Goal: Task Accomplishment & Management: Complete application form

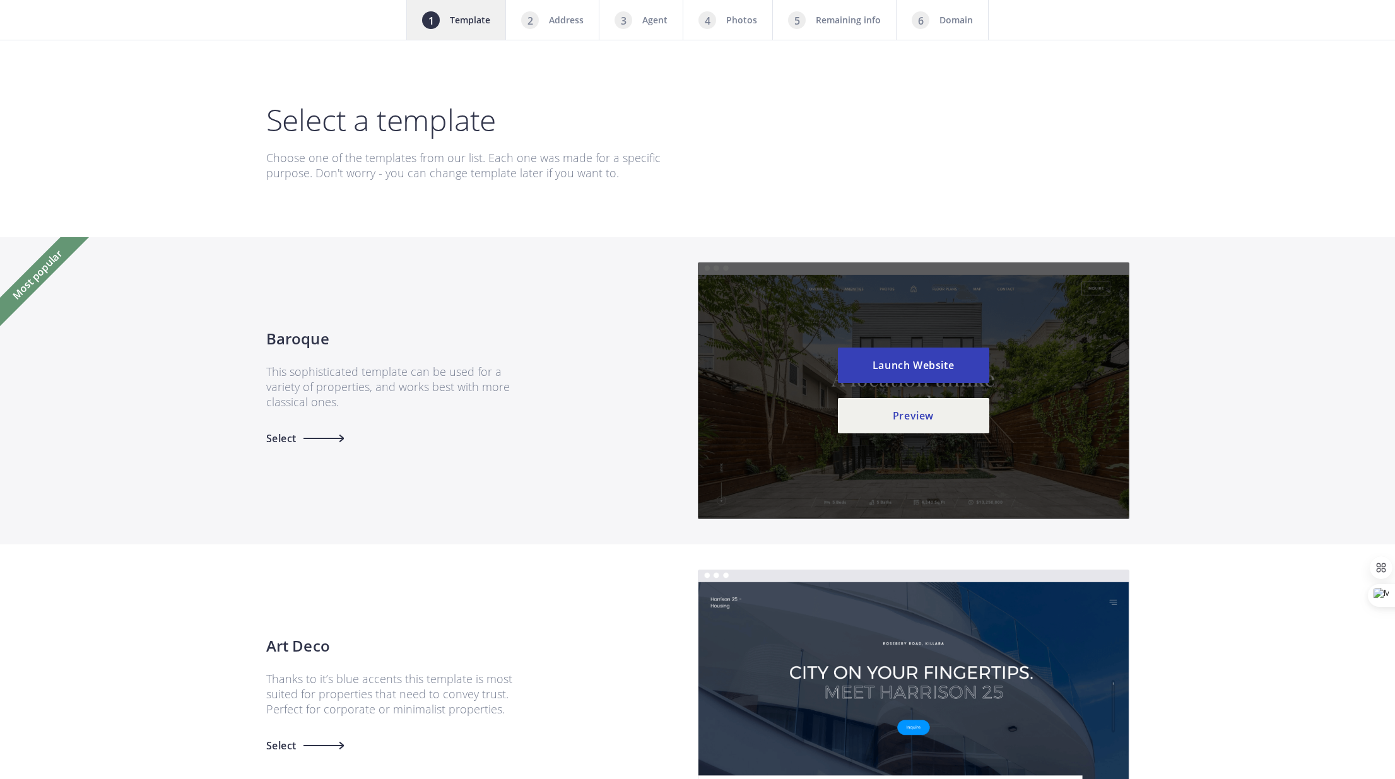
click at [1281, 336] on div "Most popular Baroque This sophisticated template can be used for a variety of p…" at bounding box center [697, 390] width 1395 height 307
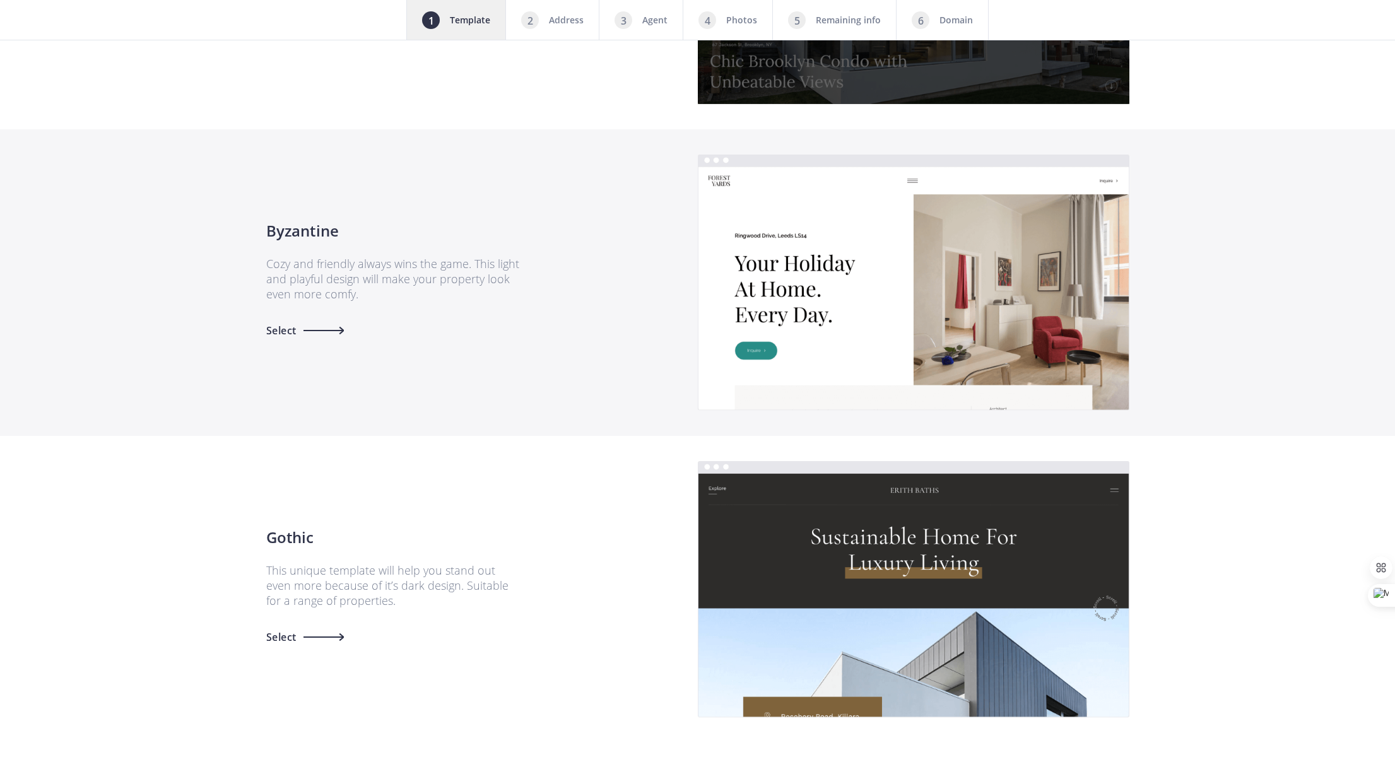
scroll to position [1321, 0]
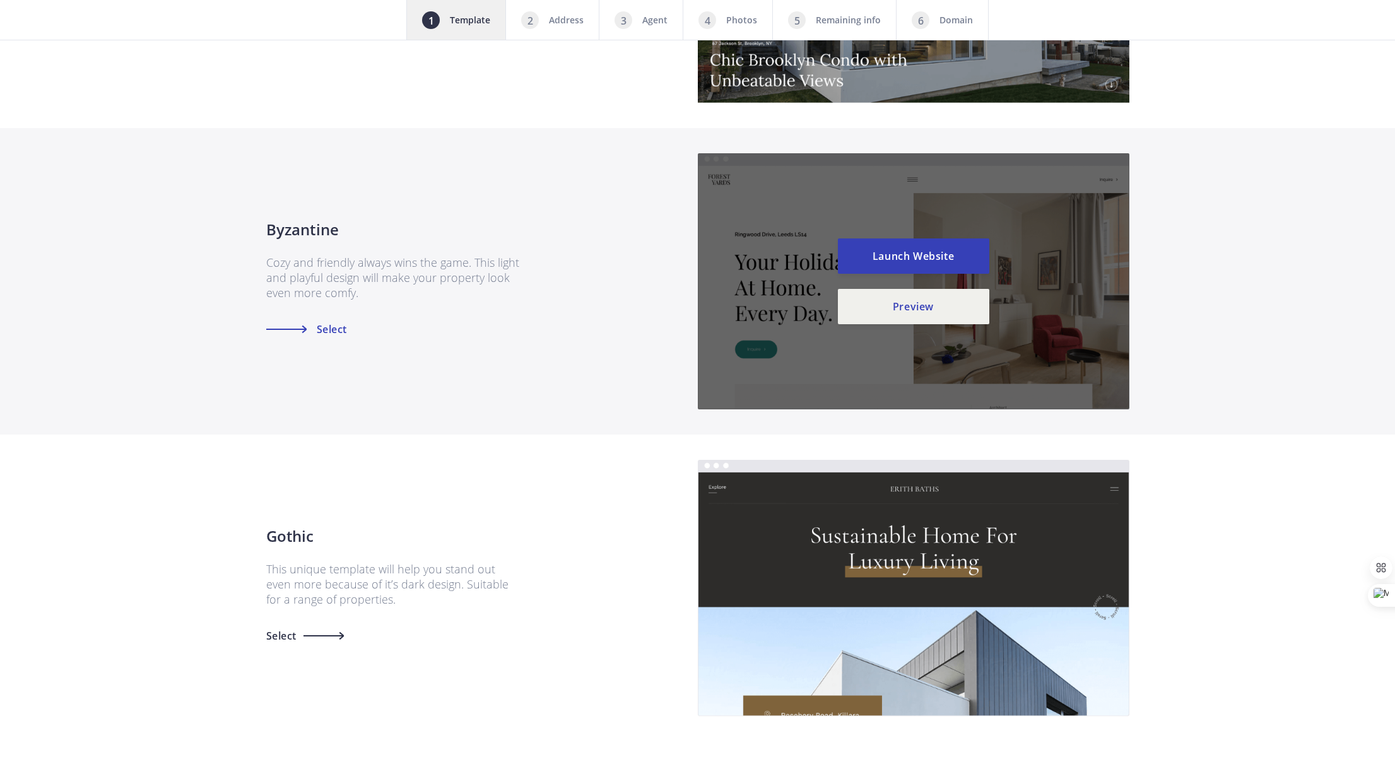
click at [322, 334] on span "Select" at bounding box center [331, 329] width 34 height 10
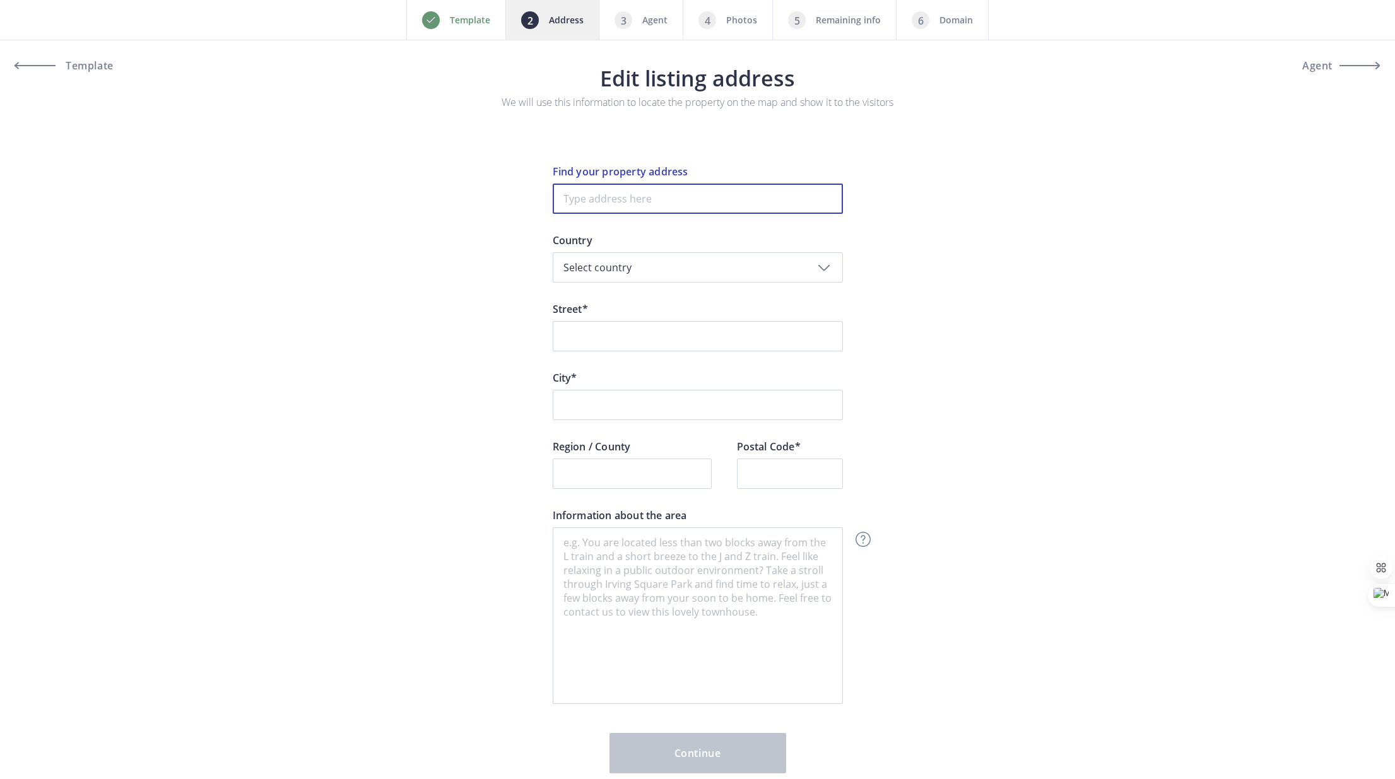
click at [667, 205] on input at bounding box center [698, 199] width 290 height 30
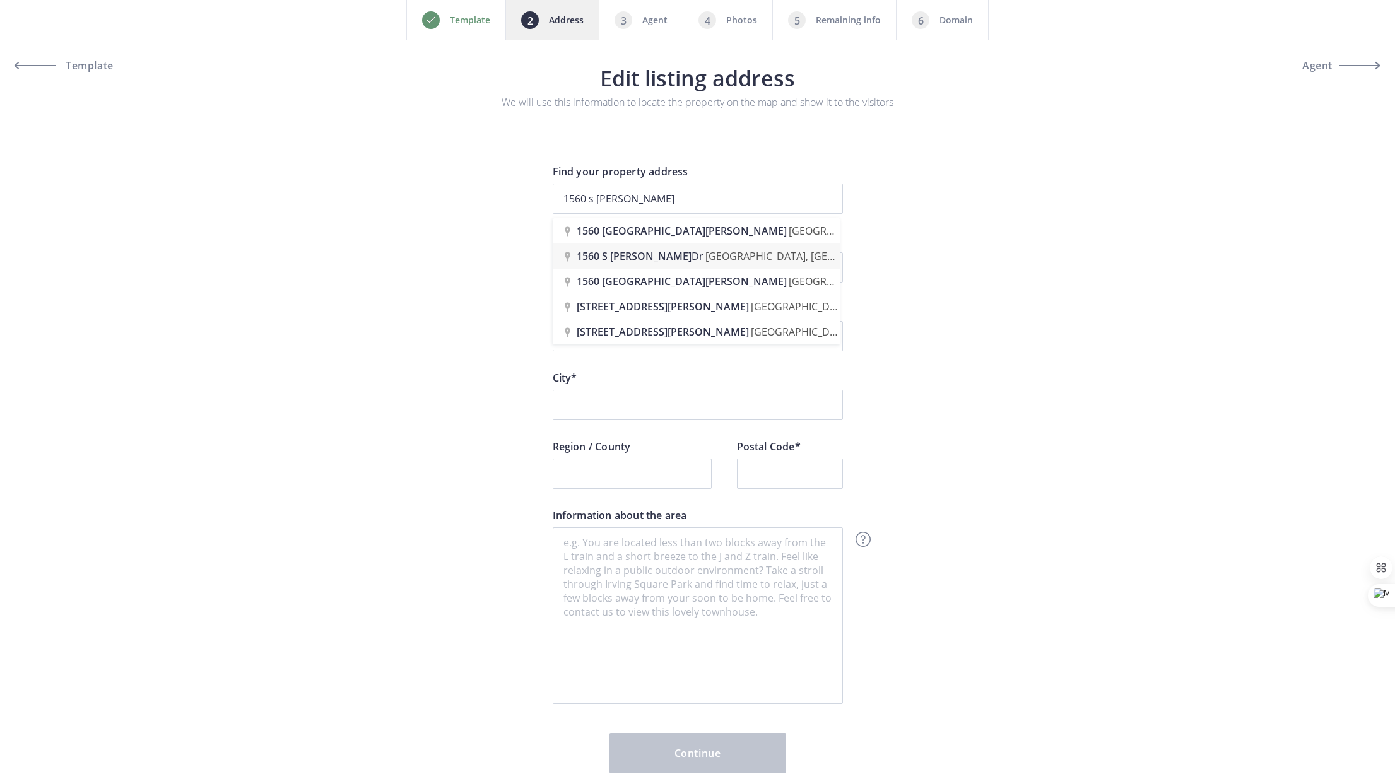
type input "1560 S Beverly Dr, Palm Springs, CA, USA"
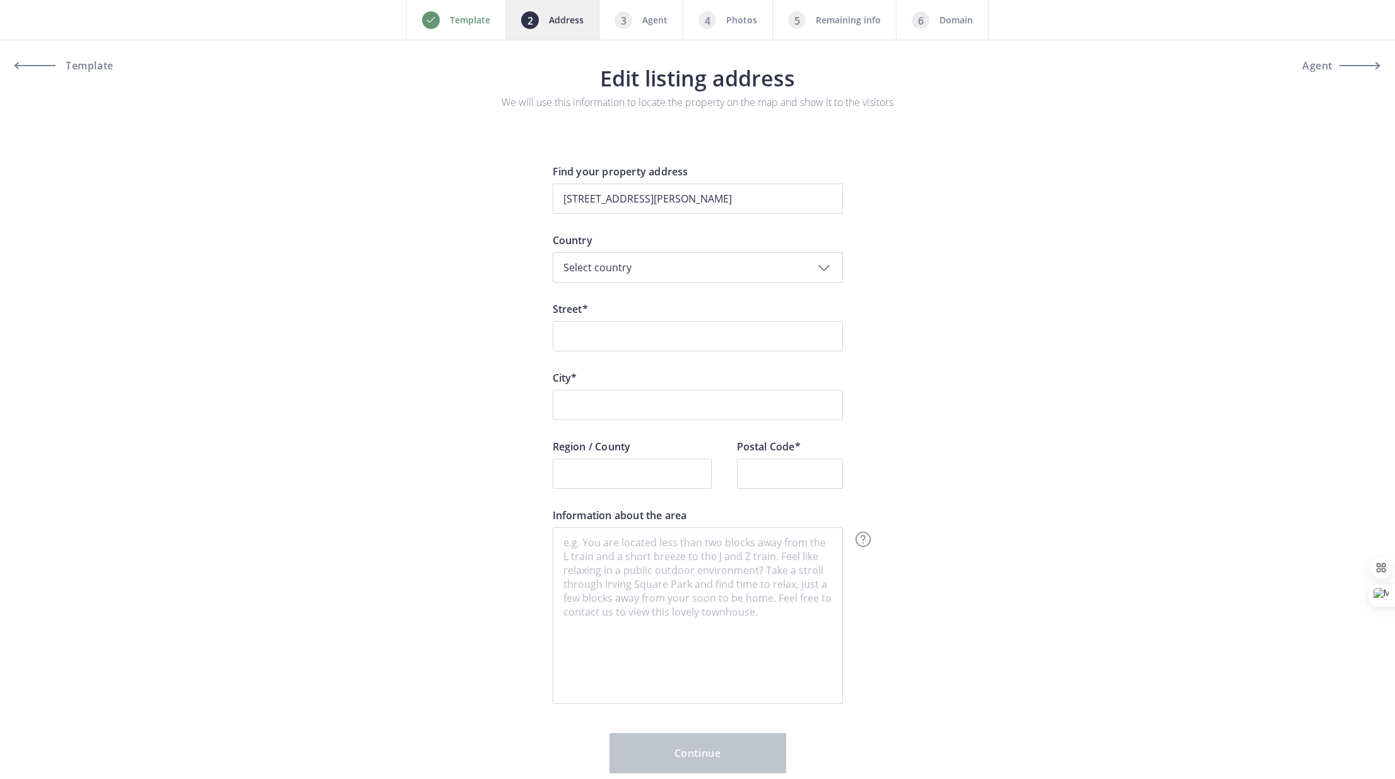
type input "South Beverly Drive 1560"
type input "Palm Springs"
type input "92264"
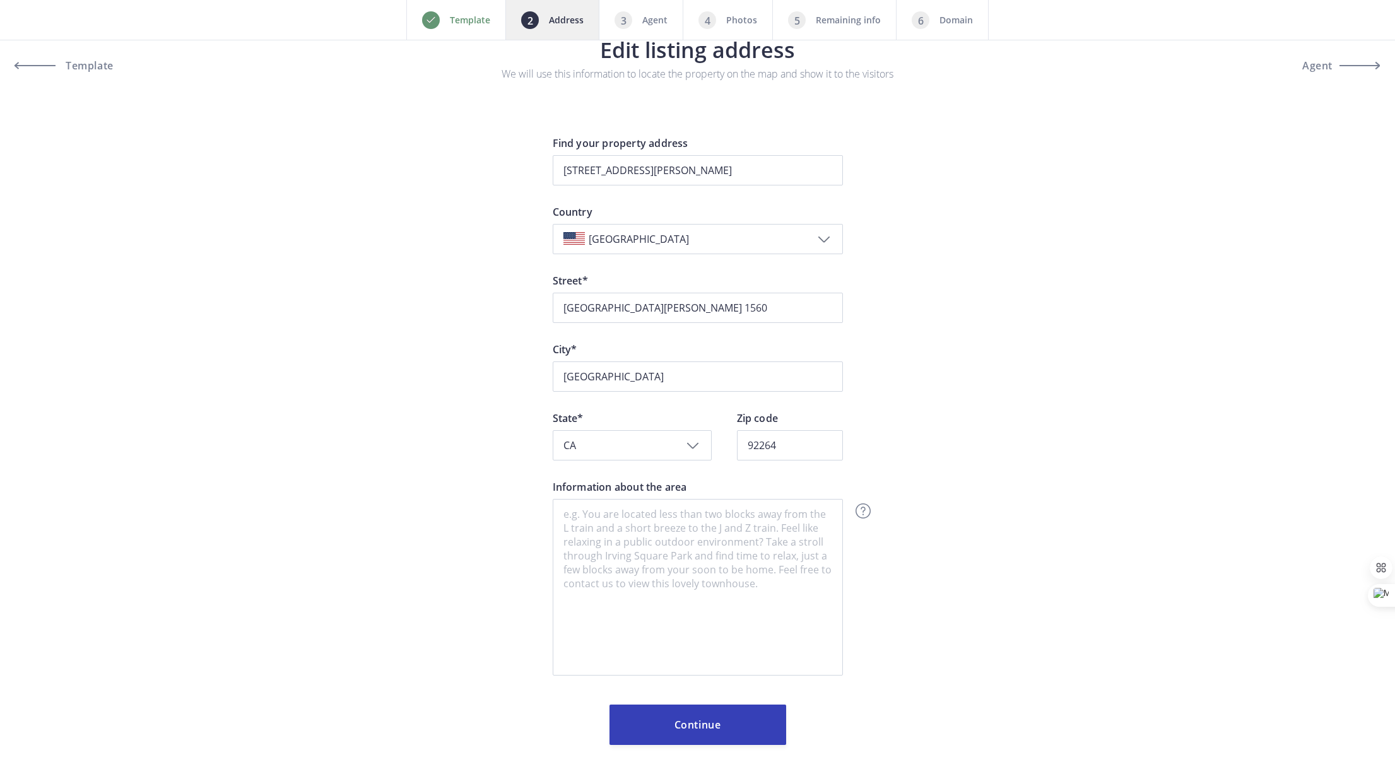
scroll to position [30, 0]
click at [780, 555] on textarea "Information about the area" at bounding box center [698, 586] width 290 height 177
paste textarea "Los Compadres (The Friends), founded in 1941 with the Los Compadres Stables and…"
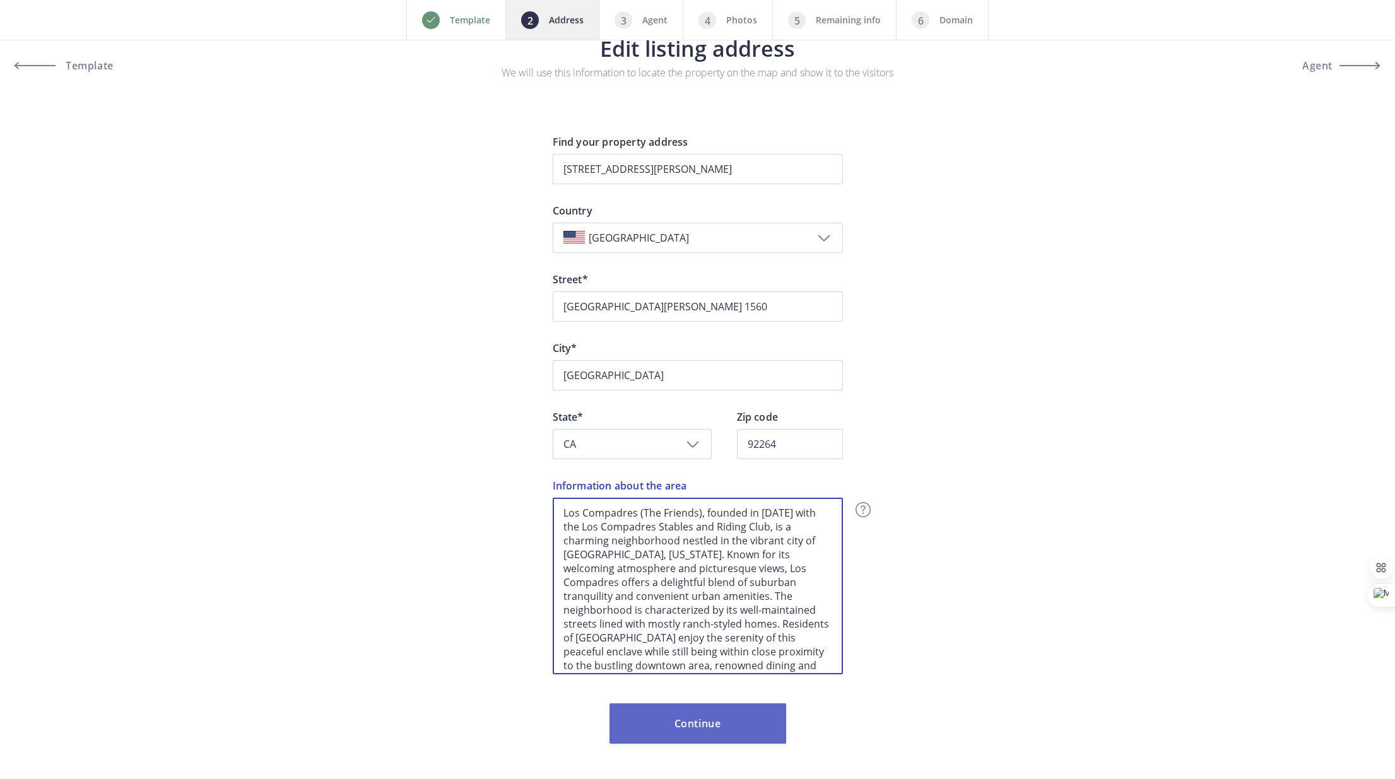
type textarea "Los Compadres (The Friends), founded in 1941 with the Los Compadres Stables and…"
click at [700, 727] on button "Continue" at bounding box center [697, 723] width 177 height 40
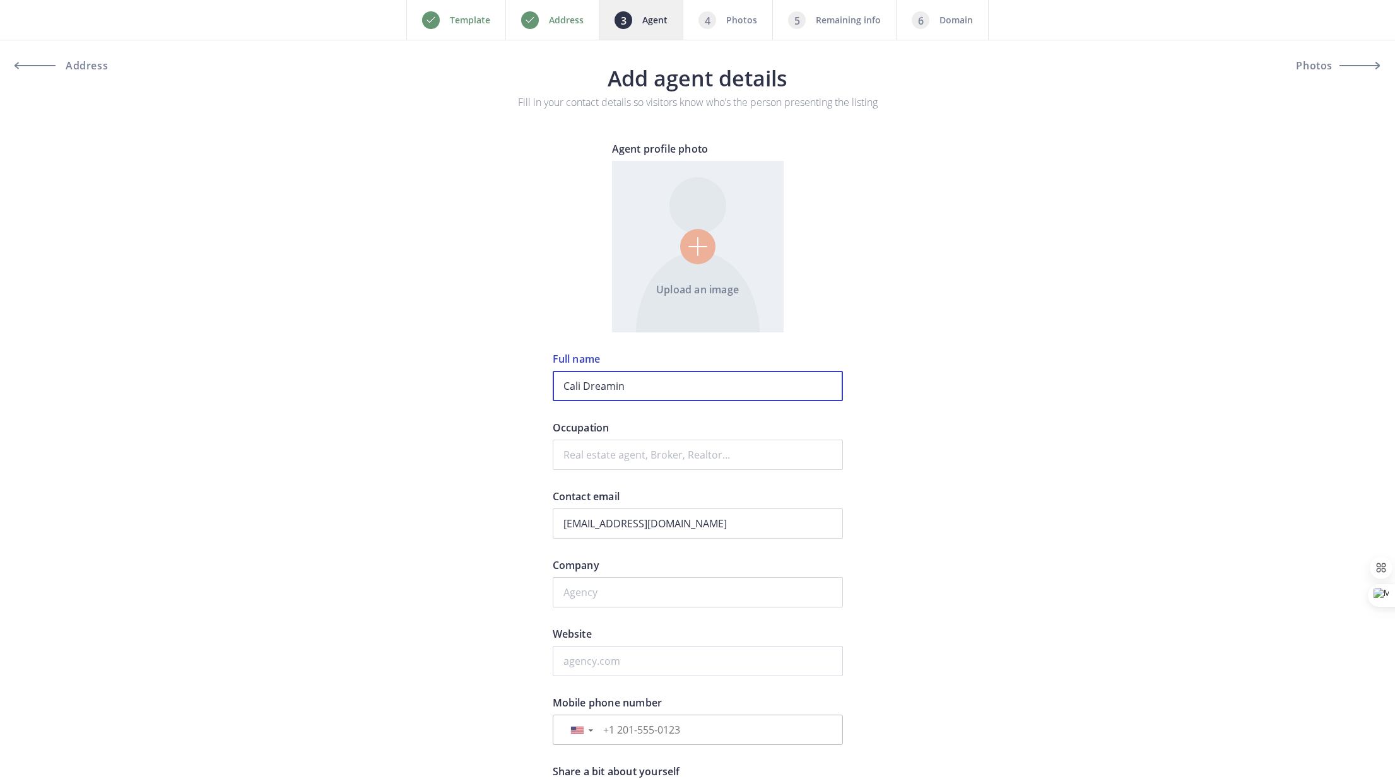
click at [671, 384] on input "Cali Dreamin" at bounding box center [698, 386] width 290 height 30
type input "Patty Segovia Krause"
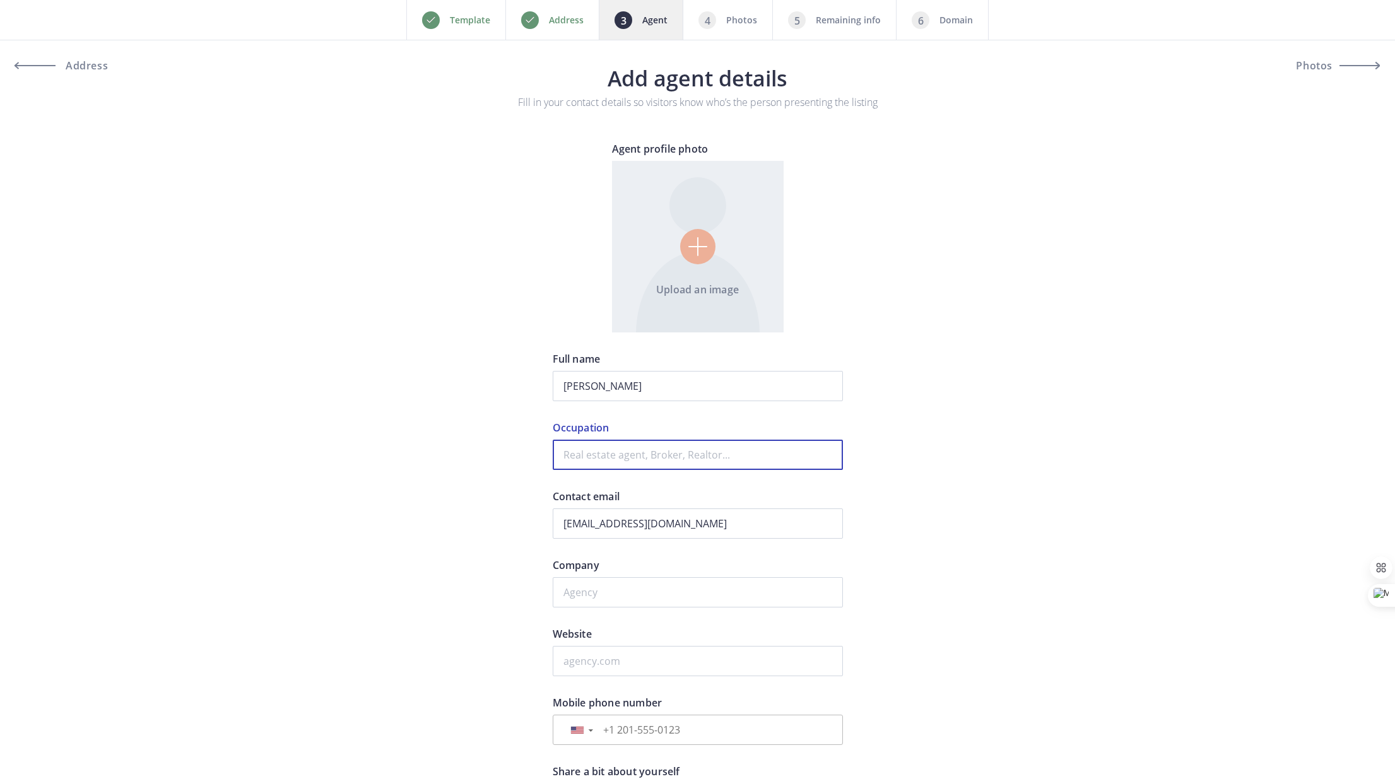
click at [674, 457] on input "Occupation" at bounding box center [698, 455] width 290 height 30
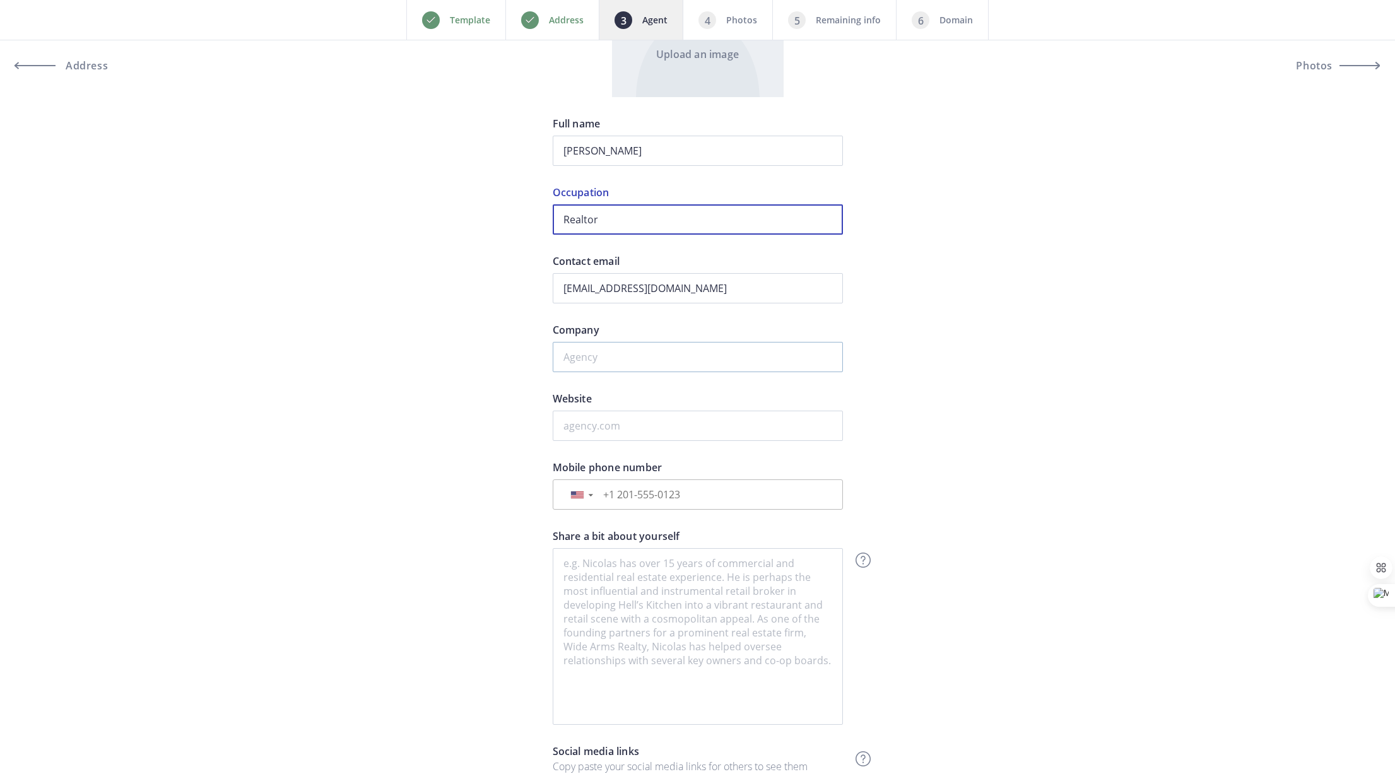
type input "Realtor"
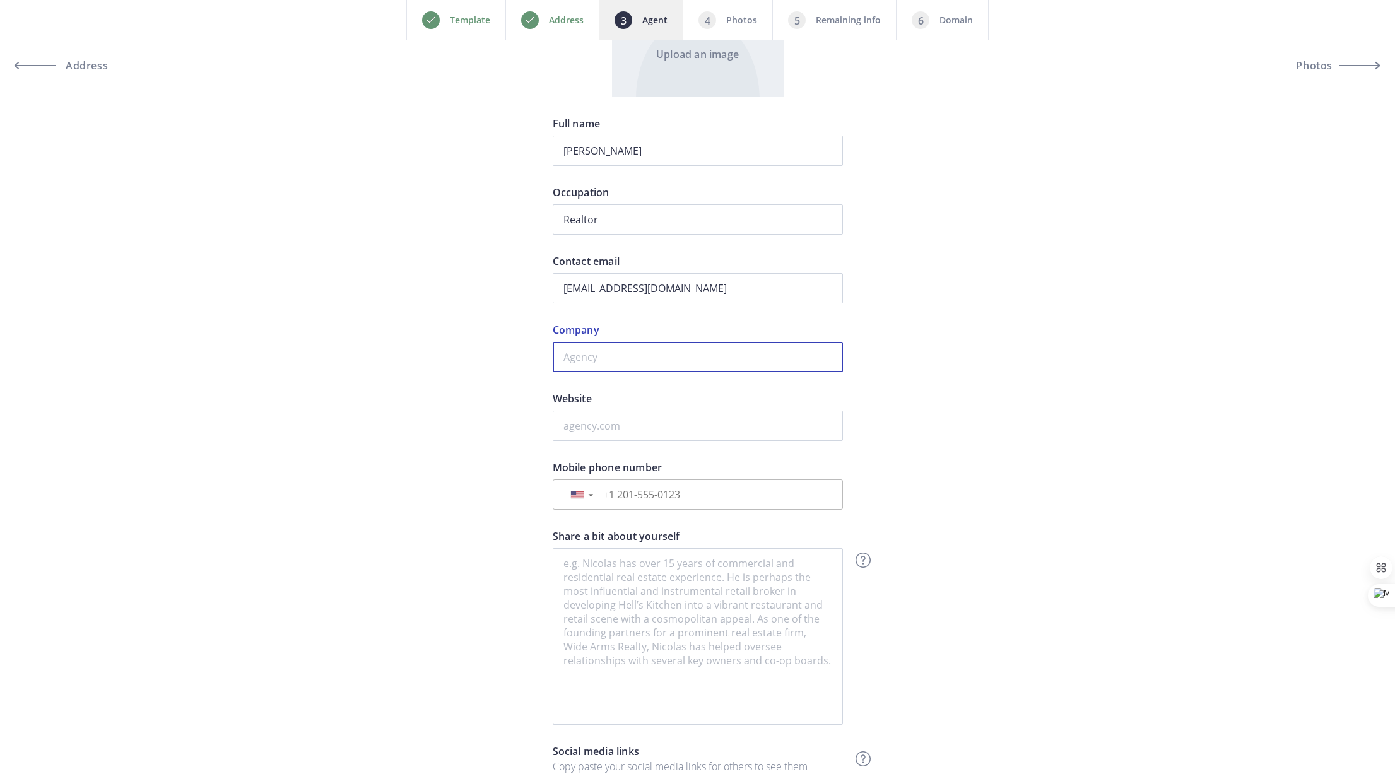
click at [650, 356] on input "Company" at bounding box center [698, 357] width 290 height 30
type input "PSIR"
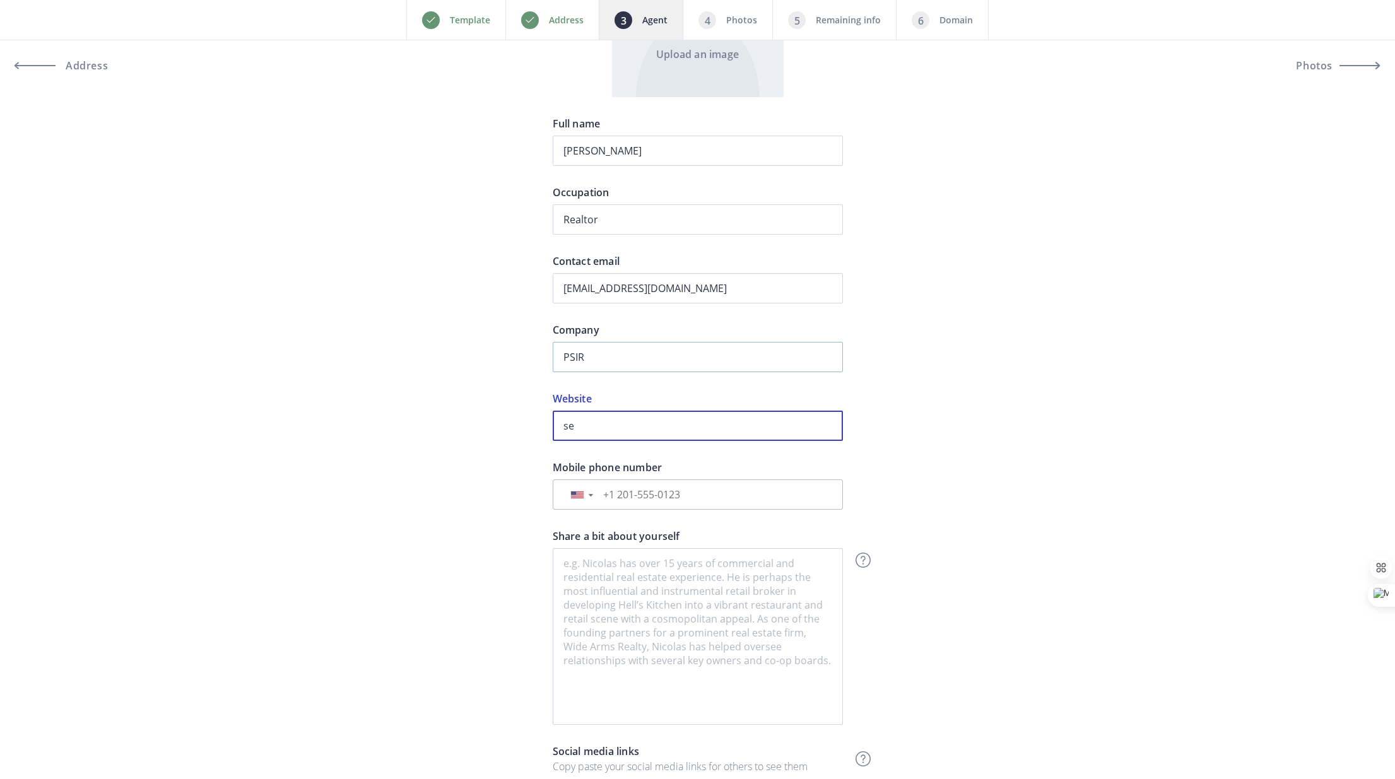
type input "s"
type input "SegoviaKrause.com"
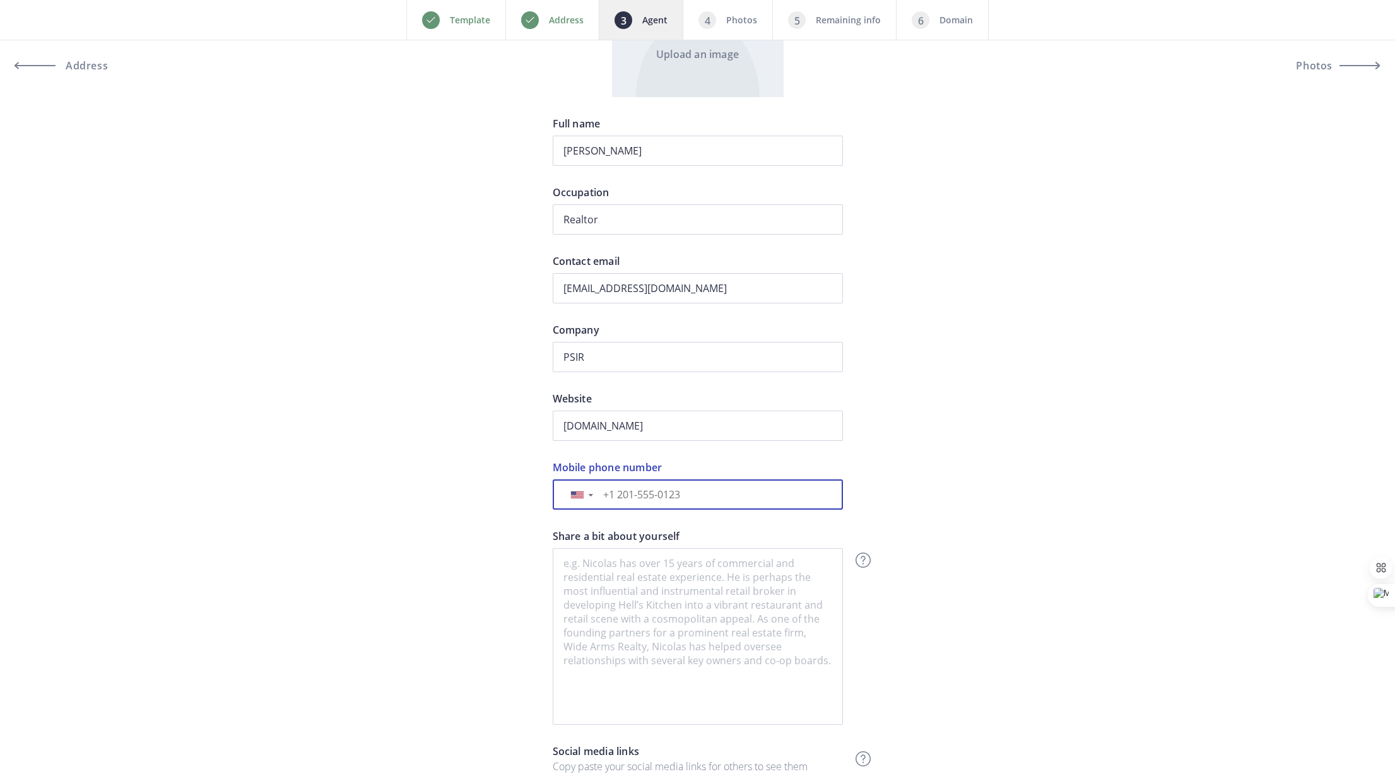
click at [659, 495] on input "Monday" at bounding box center [715, 495] width 233 height 14
type input "[PHONE_NUMBER]"
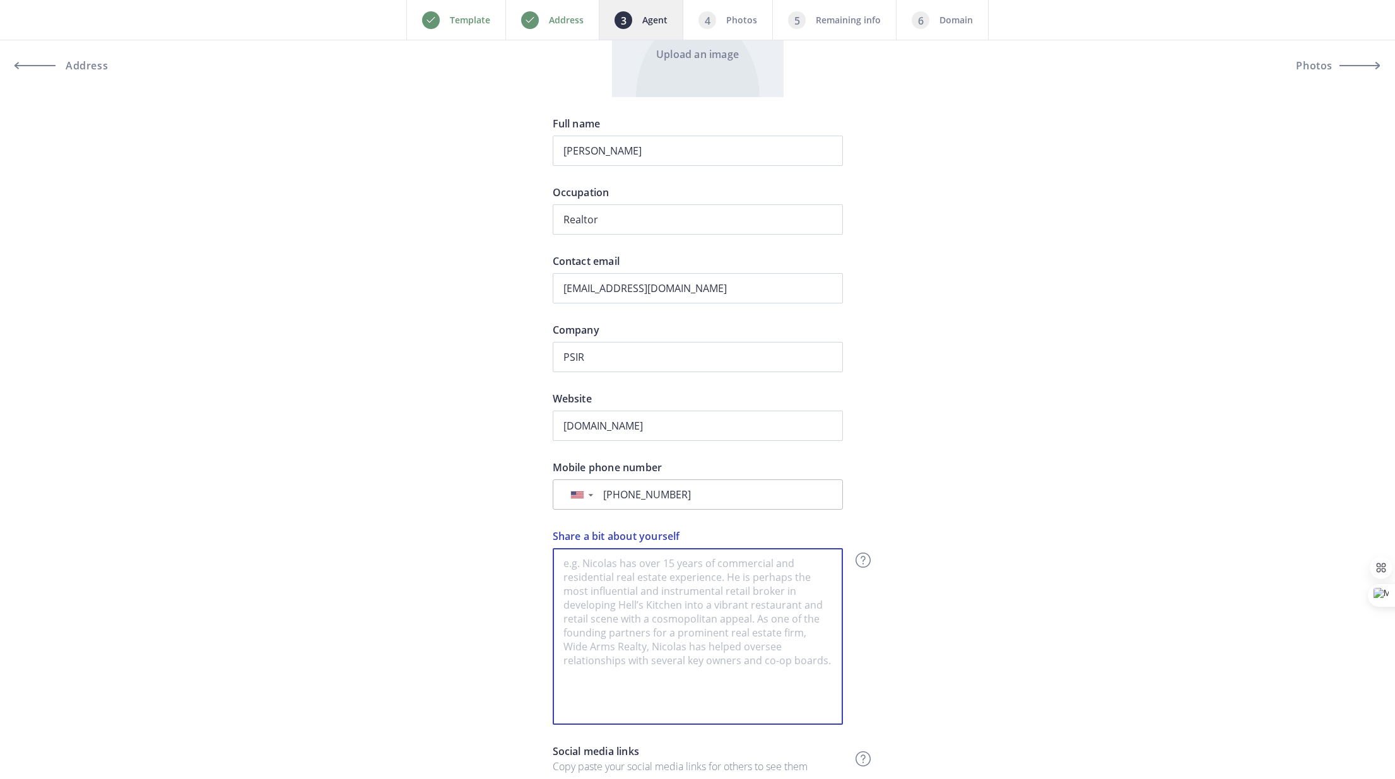
click at [761, 572] on textarea "Share a bit about yourself" at bounding box center [698, 636] width 290 height 177
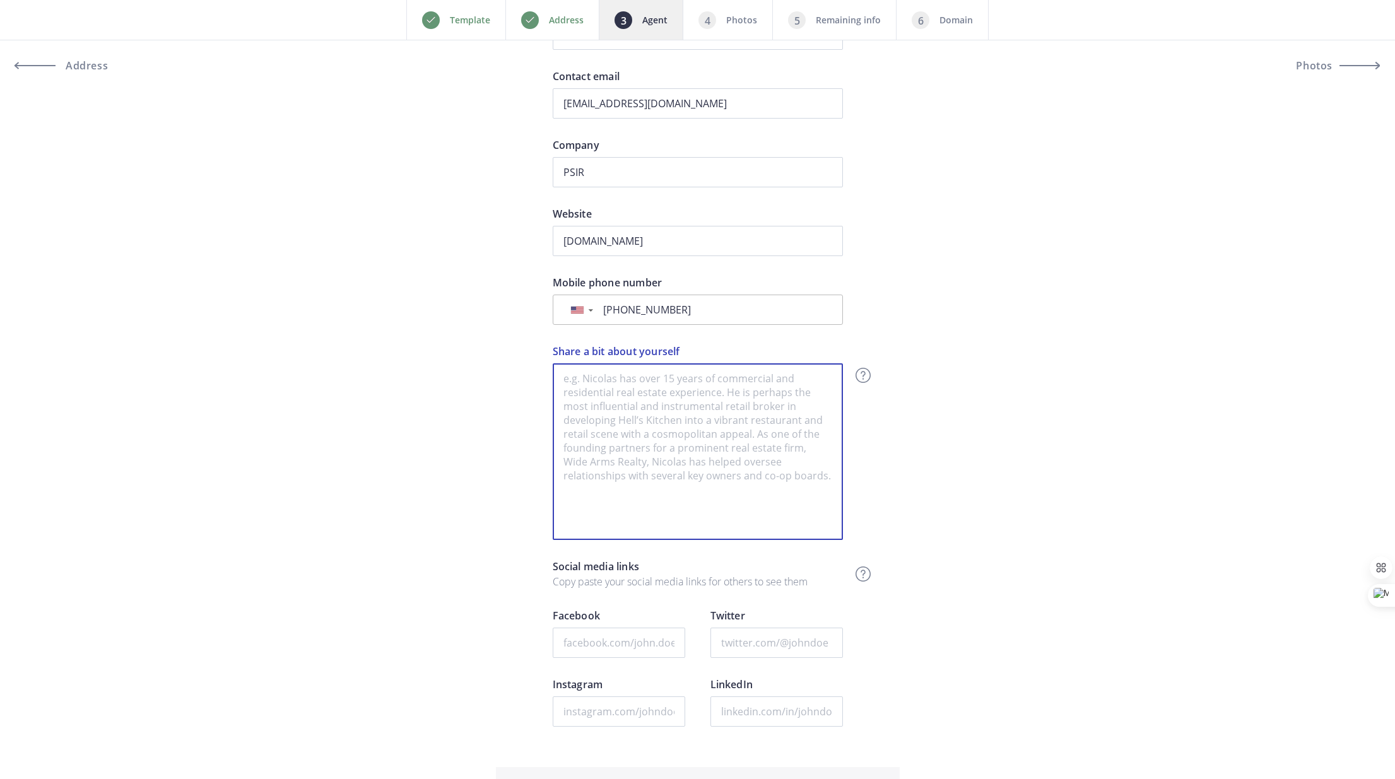
scroll to position [806, 0]
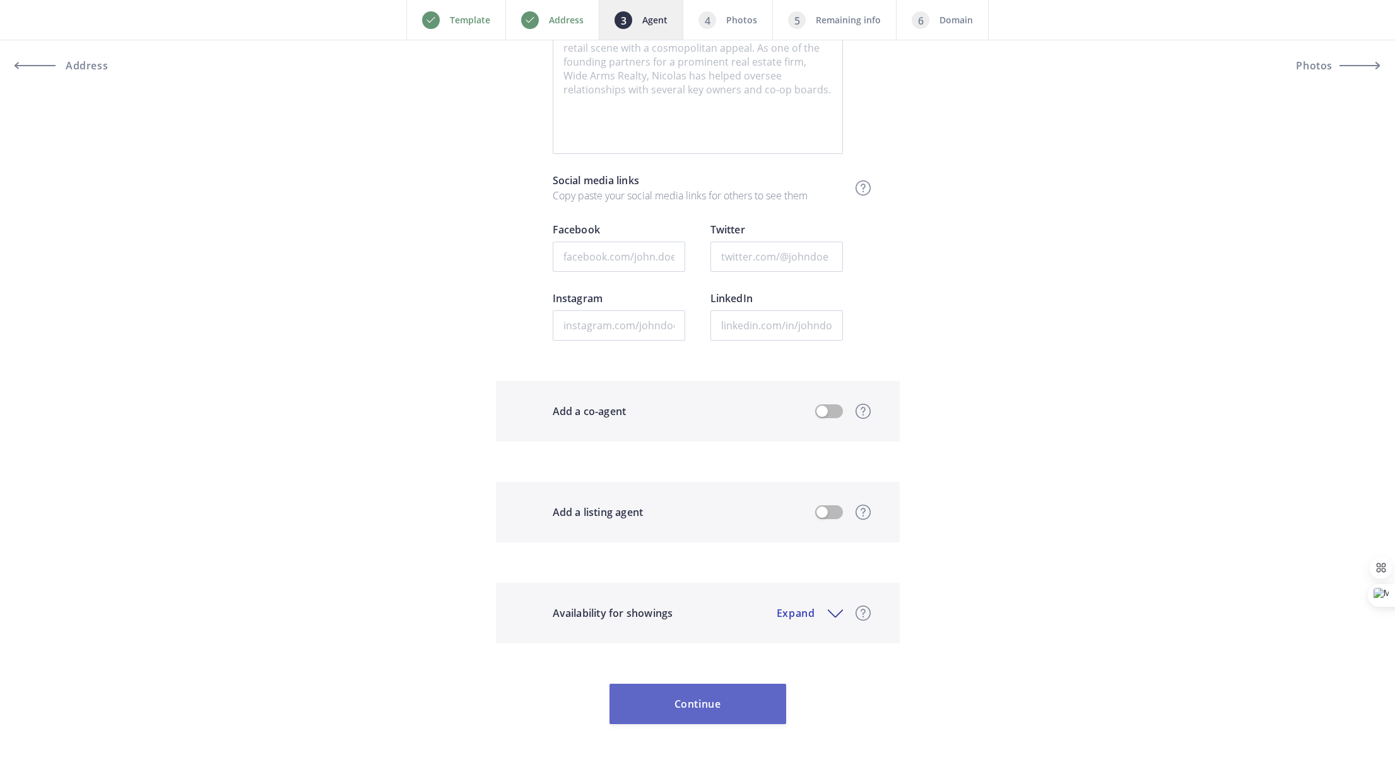
click at [716, 697] on button "Continue" at bounding box center [697, 704] width 177 height 40
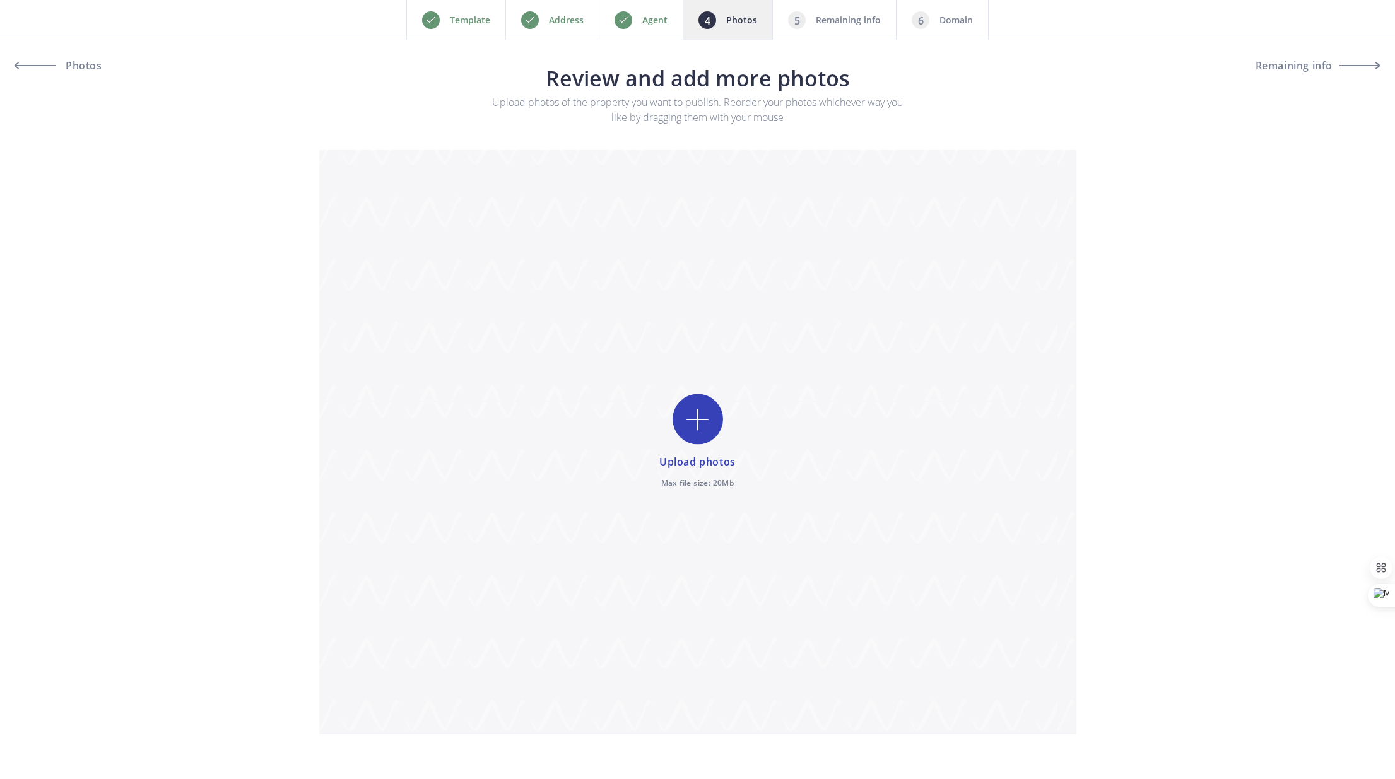
click at [655, 402] on input "file" at bounding box center [697, 442] width 757 height 584
type input "C:\fakepath\DJI_20241109130148_0094_D-Edit.jpg"
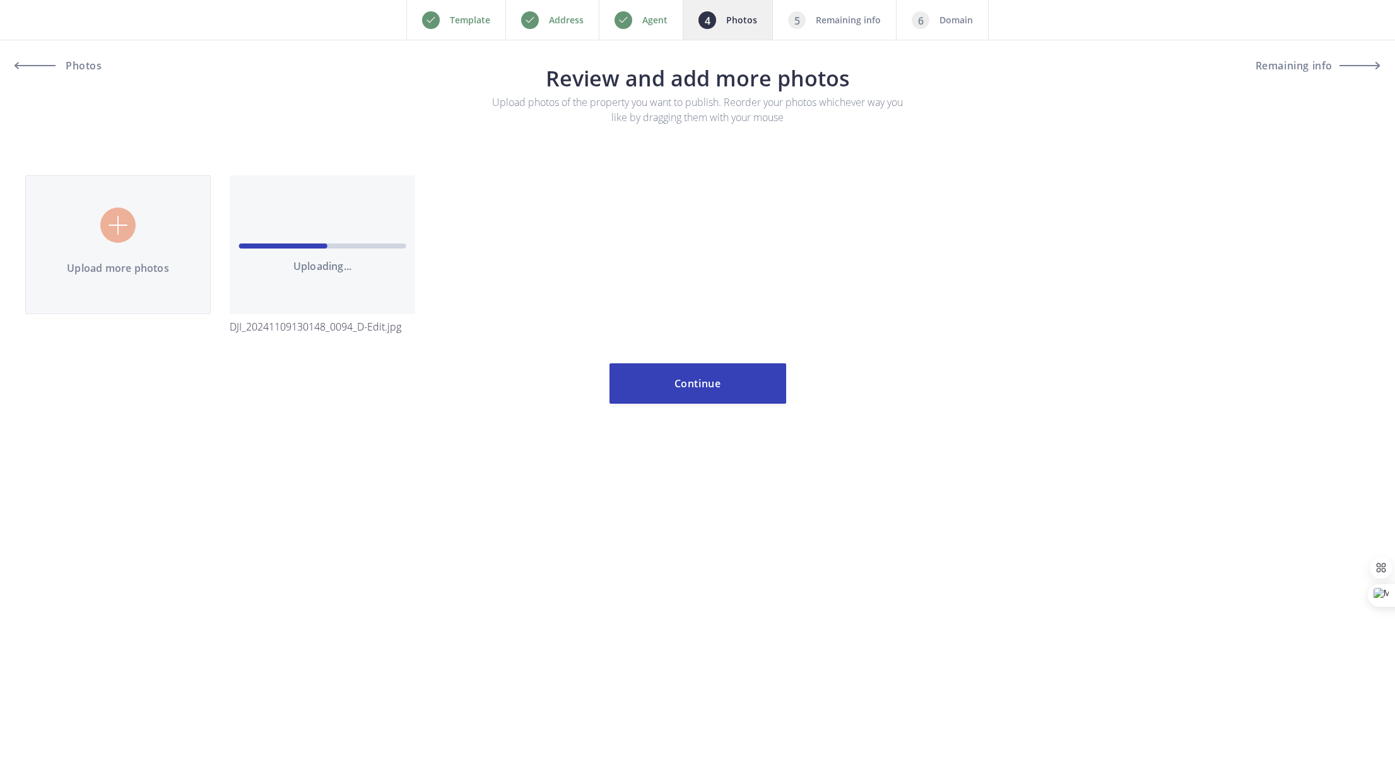
click at [123, 230] on input "file" at bounding box center [697, 239] width 1344 height 228
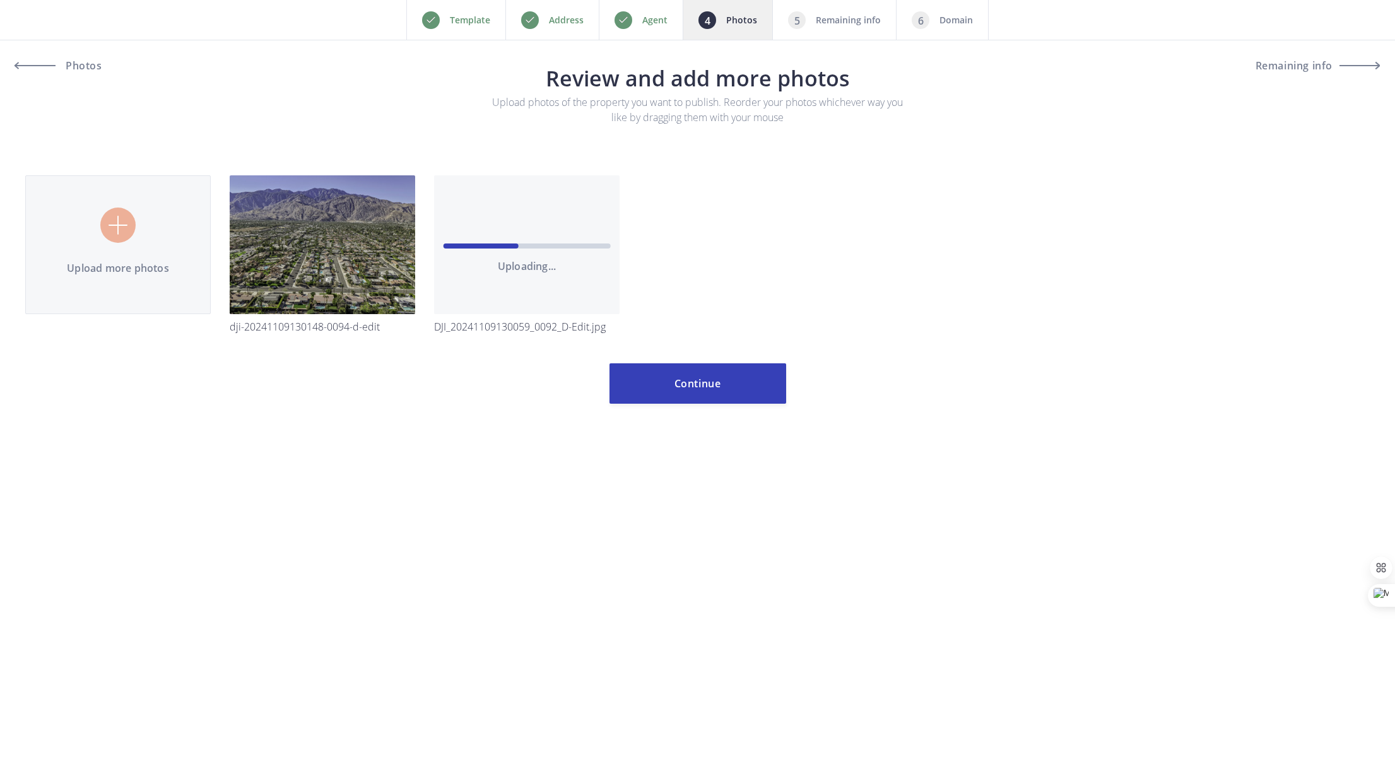
click at [126, 235] on input "file" at bounding box center [697, 239] width 1344 height 228
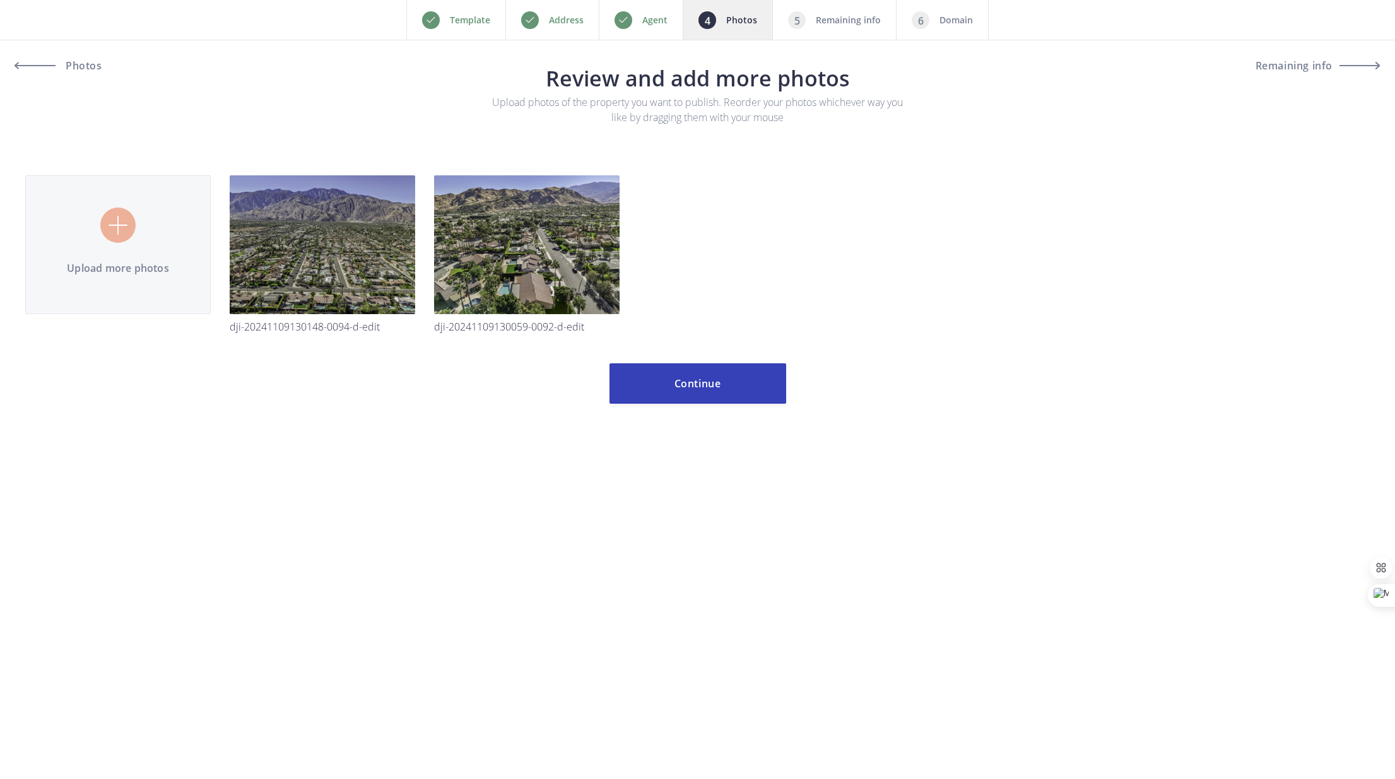
type input "C:\fakepath\DJI_20241109130030_0091_D-Edit.jpg"
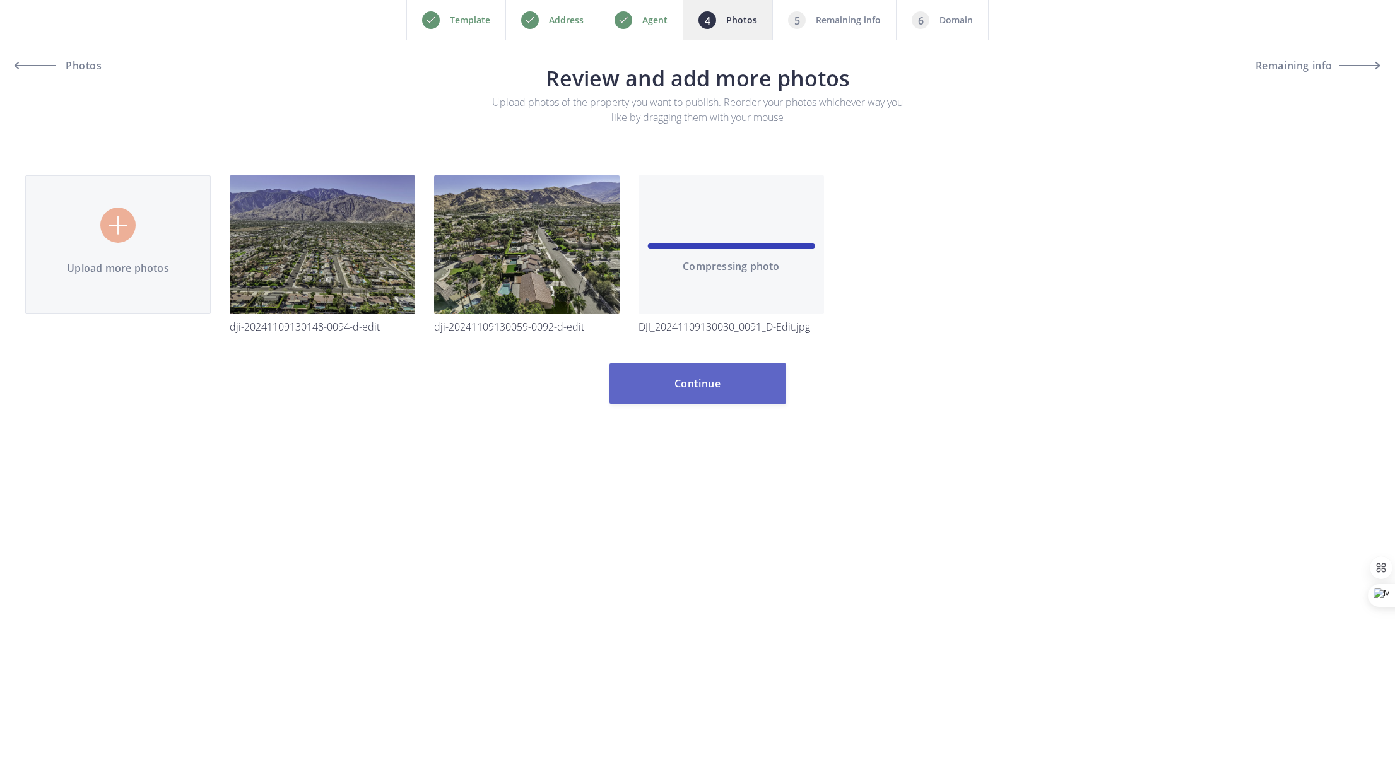
click at [717, 379] on button "Continue" at bounding box center [697, 383] width 177 height 40
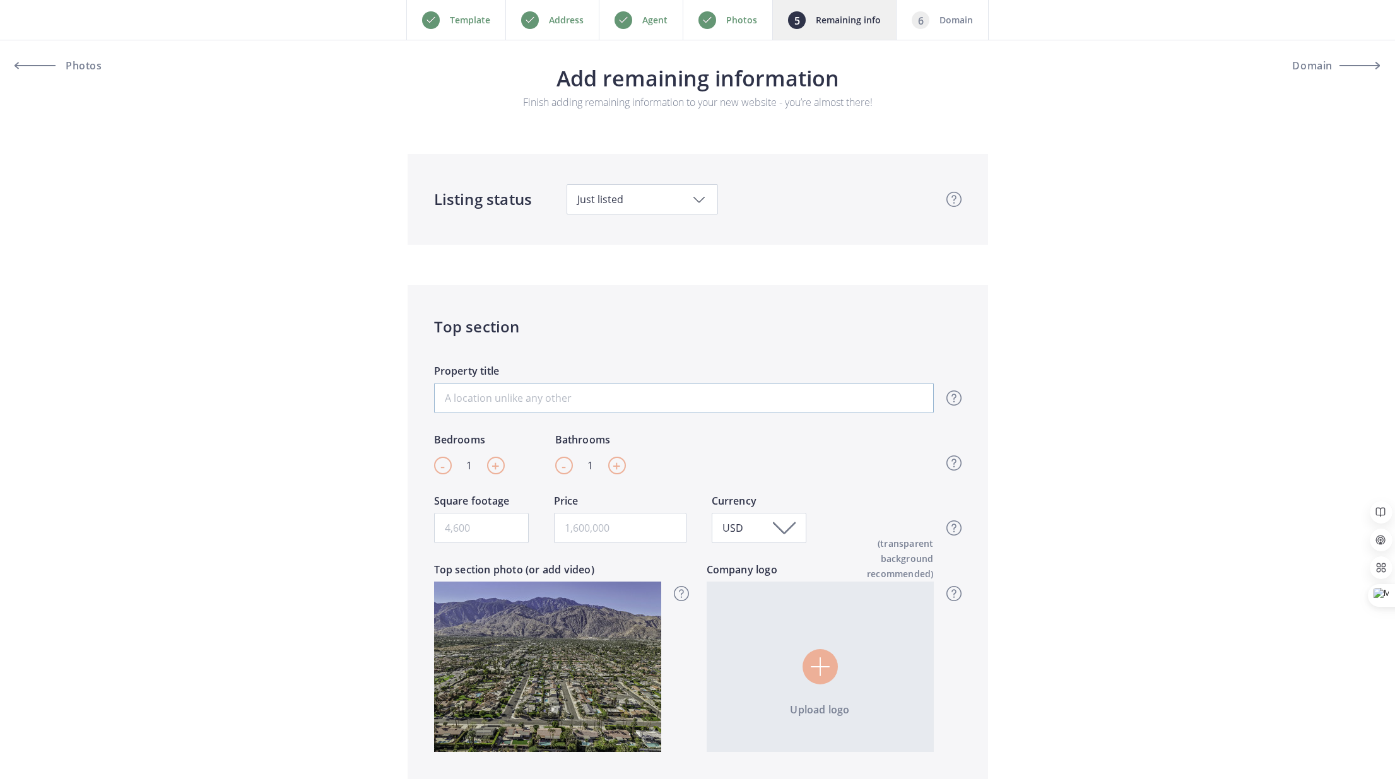
scroll to position [225, 0]
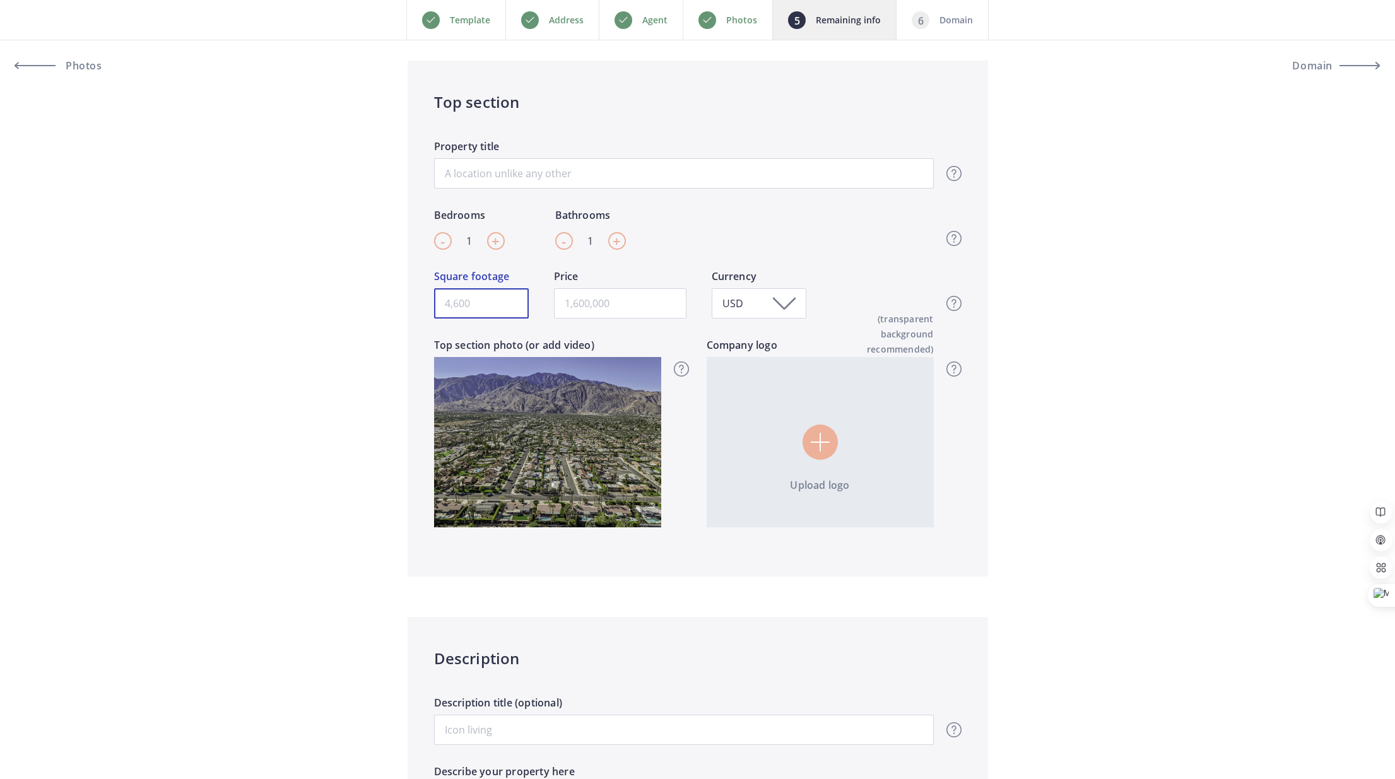
click at [487, 306] on input "Square footage" at bounding box center [481, 303] width 95 height 30
type input "2200"
click at [584, 308] on input "text" at bounding box center [620, 303] width 132 height 30
click at [584, 305] on input "1,465,000" at bounding box center [620, 303] width 132 height 30
type input "1,475,000"
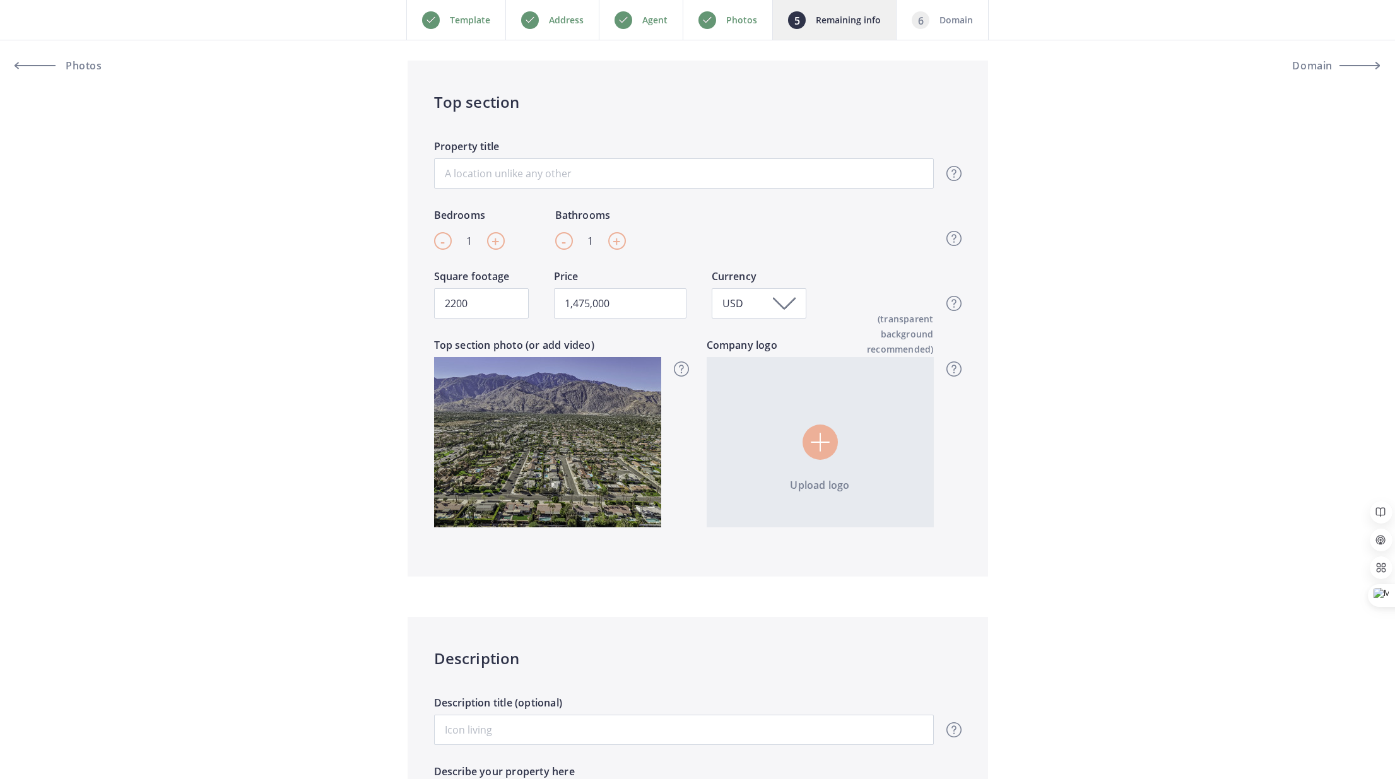
click at [611, 242] on div "+" at bounding box center [617, 241] width 18 height 18
type input "2"
type input "1,475,000"
click at [611, 242] on div "+" at bounding box center [617, 241] width 18 height 18
type input "3"
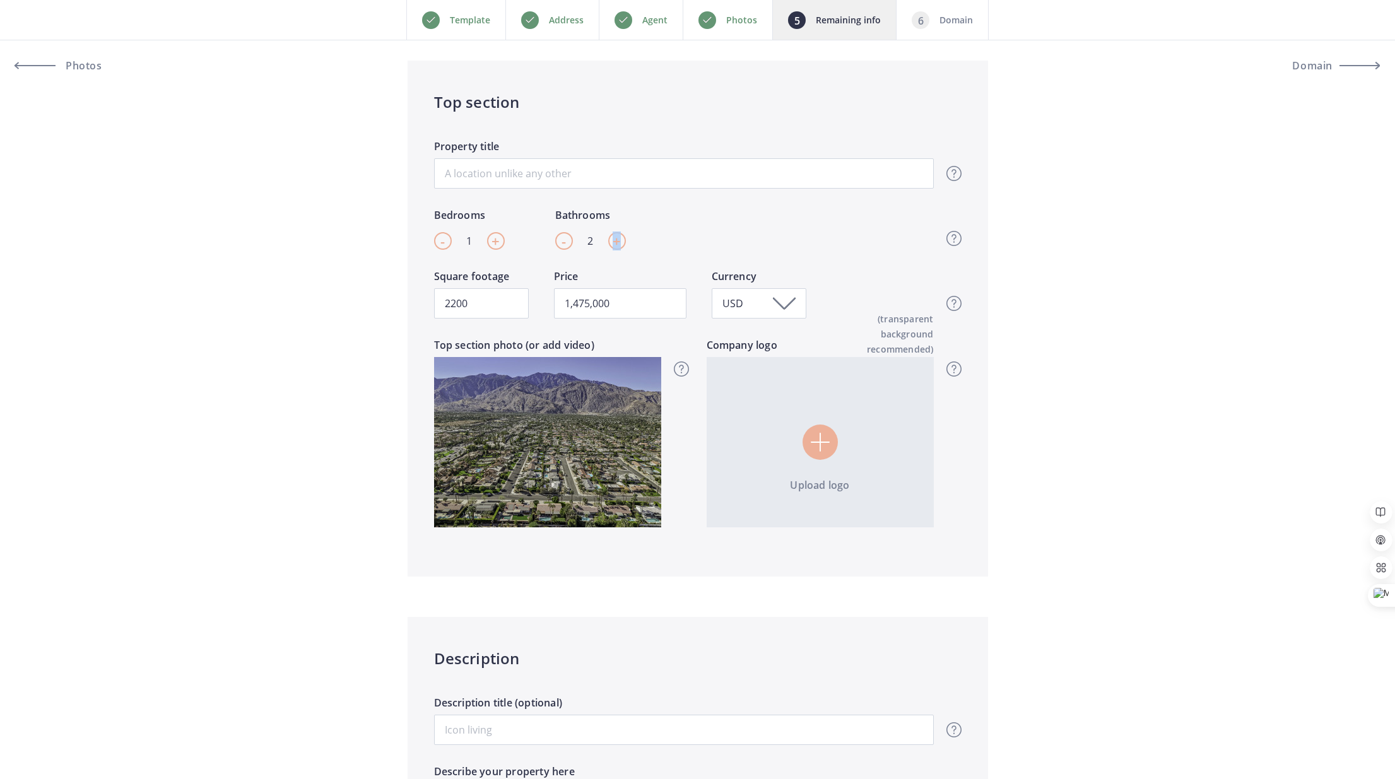
type input "1,475,000"
click at [611, 242] on div "+" at bounding box center [617, 241] width 18 height 18
type input "4"
type input "1,475,000"
click at [498, 242] on span "+" at bounding box center [495, 241] width 8 height 19
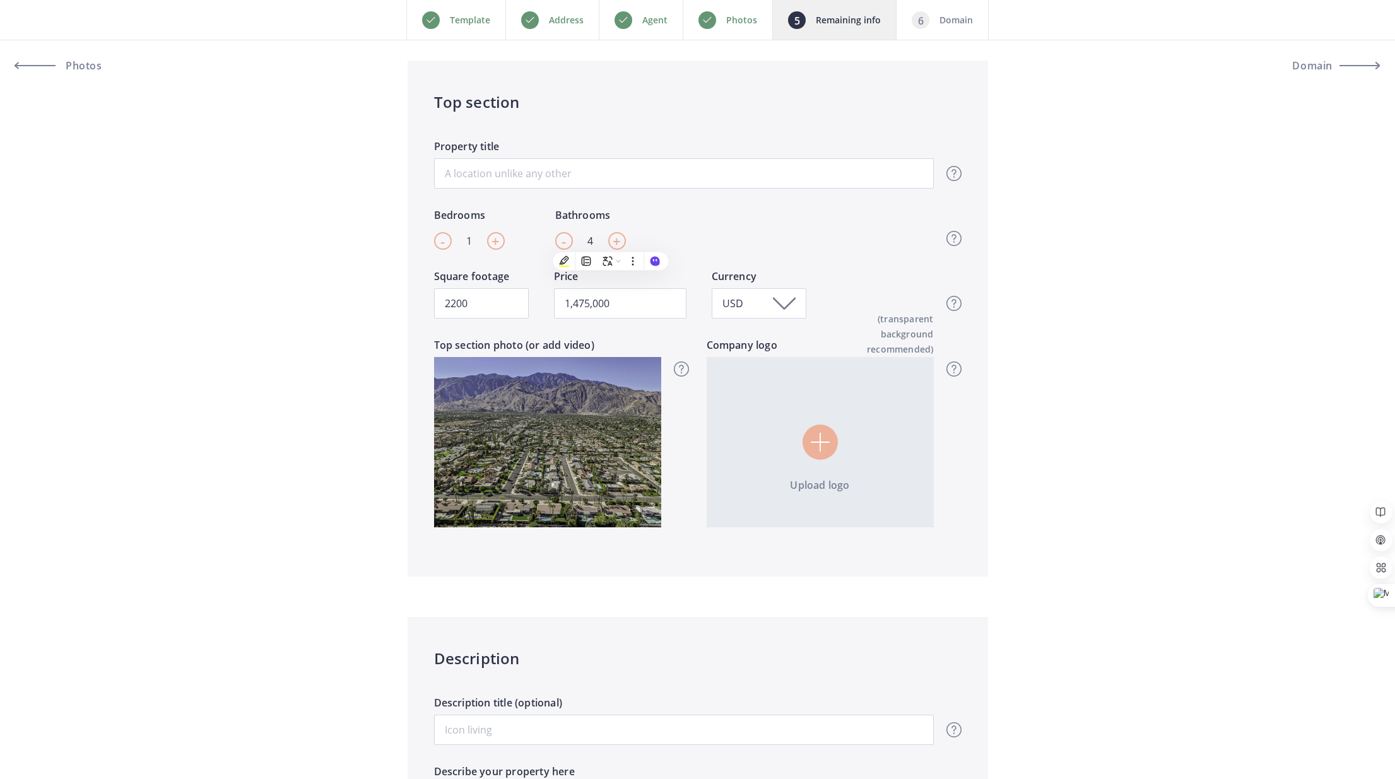
type input "2"
type input "1,475,000"
click at [498, 242] on span "+" at bounding box center [495, 241] width 8 height 19
type input "3"
type input "1,475,000"
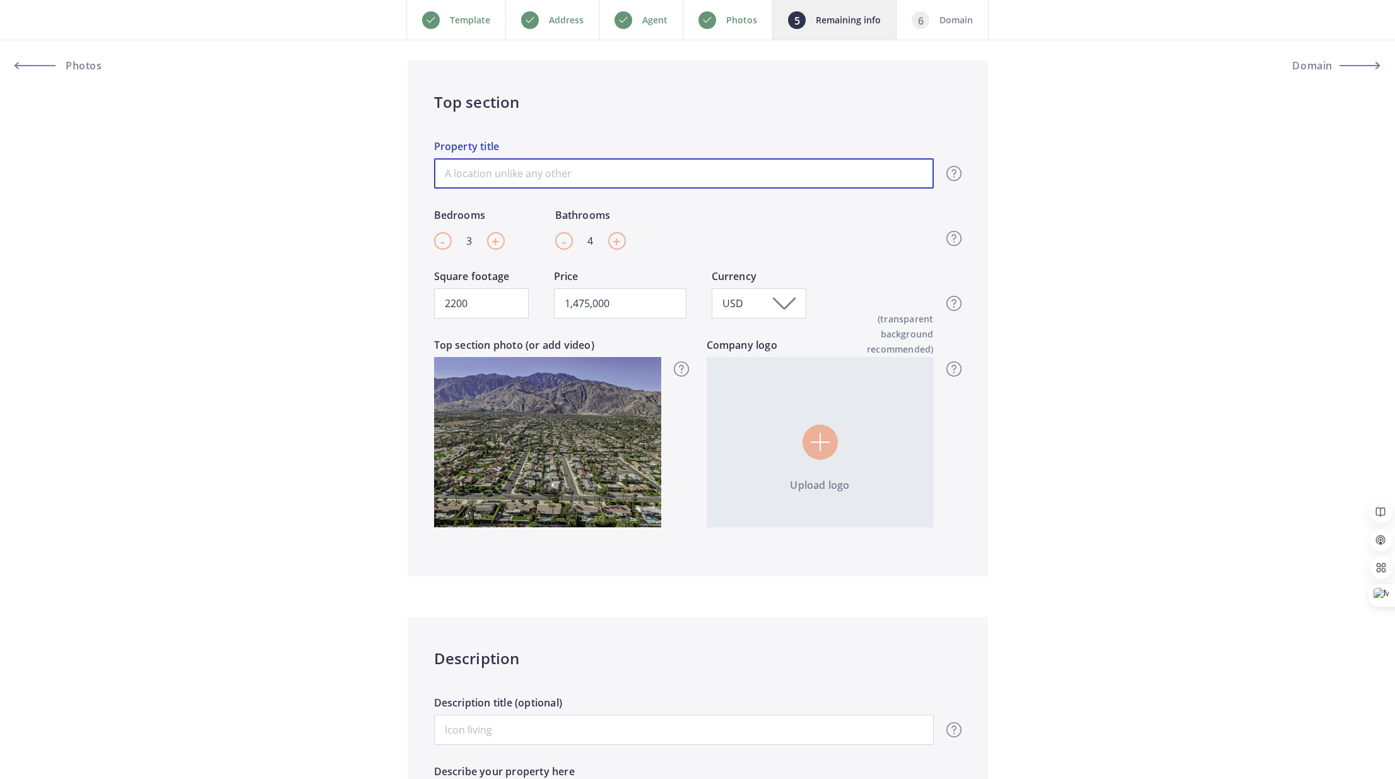
click at [531, 176] on input "Property title" at bounding box center [684, 173] width 500 height 30
type input "S"
type input "1,475,000"
type input "So"
type input "1,475,000"
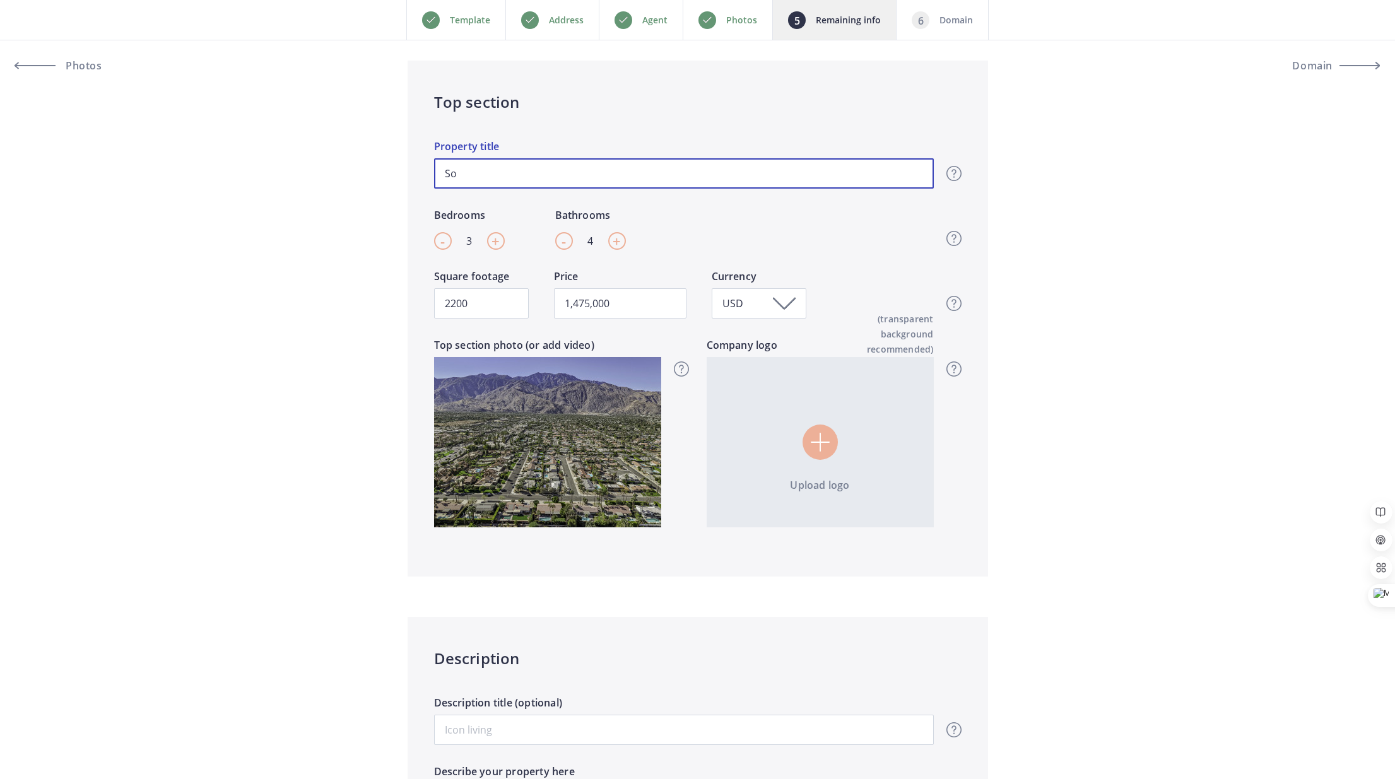
type input "Sou"
type input "1,475,000"
type input "Sout"
type input "1,475,000"
type input "South"
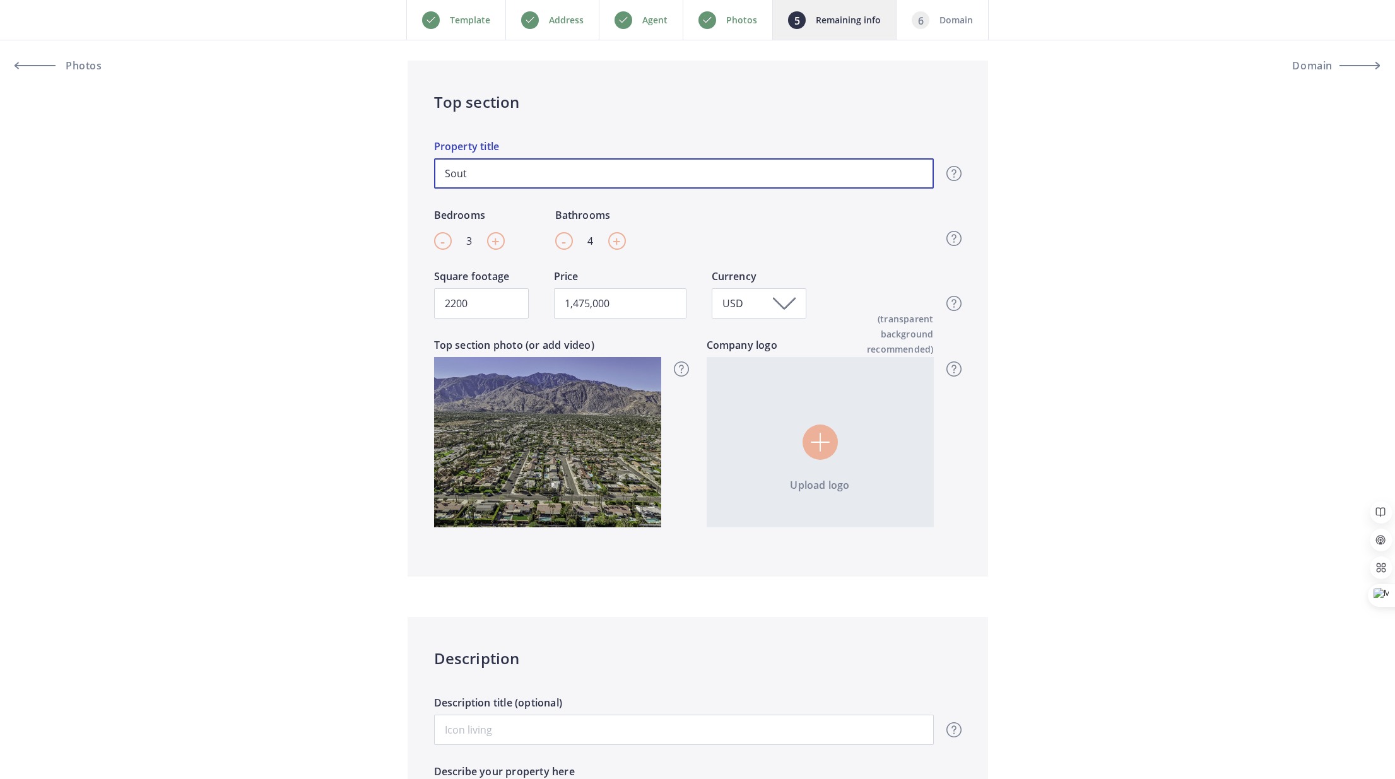
type input "1,475,000"
type input "South"
type input "1,475,000"
type input "South P"
type input "1,475,000"
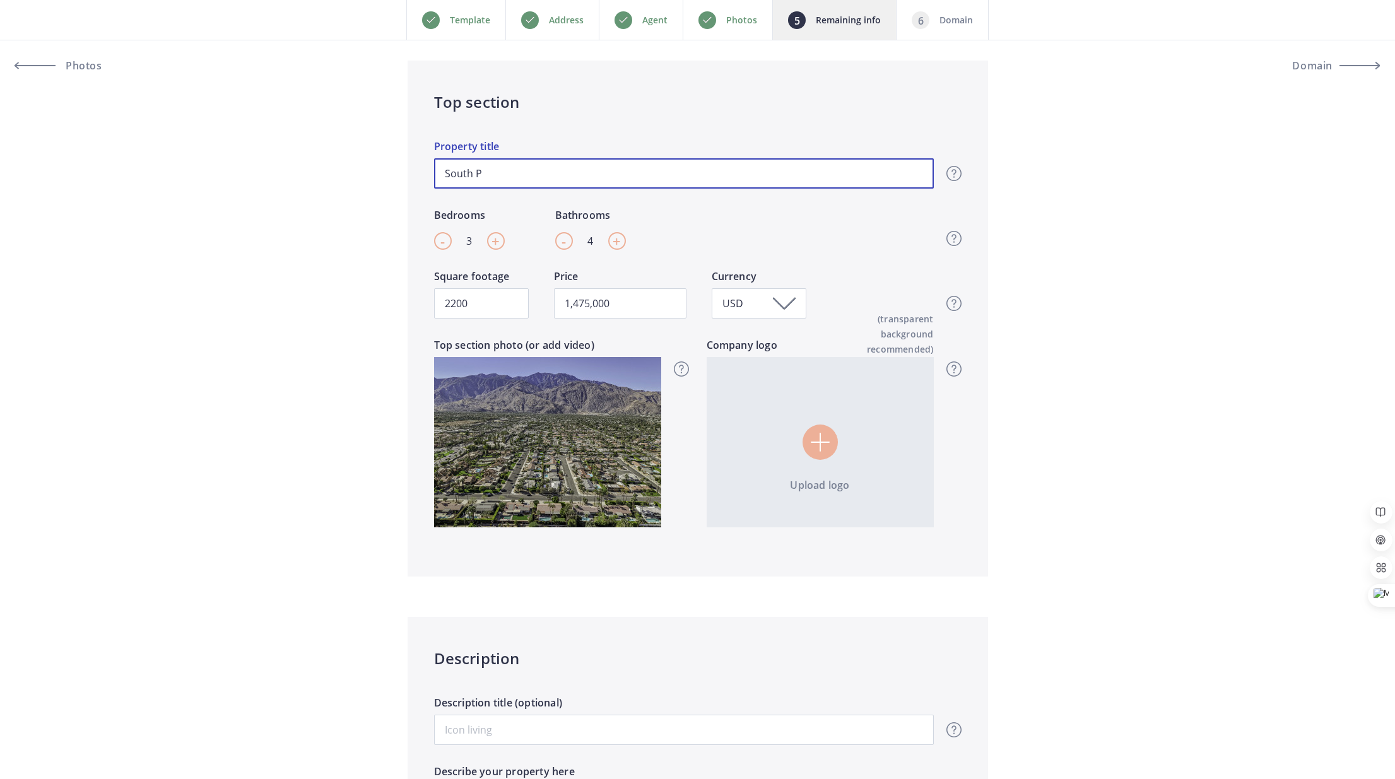
type input "South Pa"
type input "1,475,000"
type input "South Pal"
type input "1,475,000"
type input "South Palm"
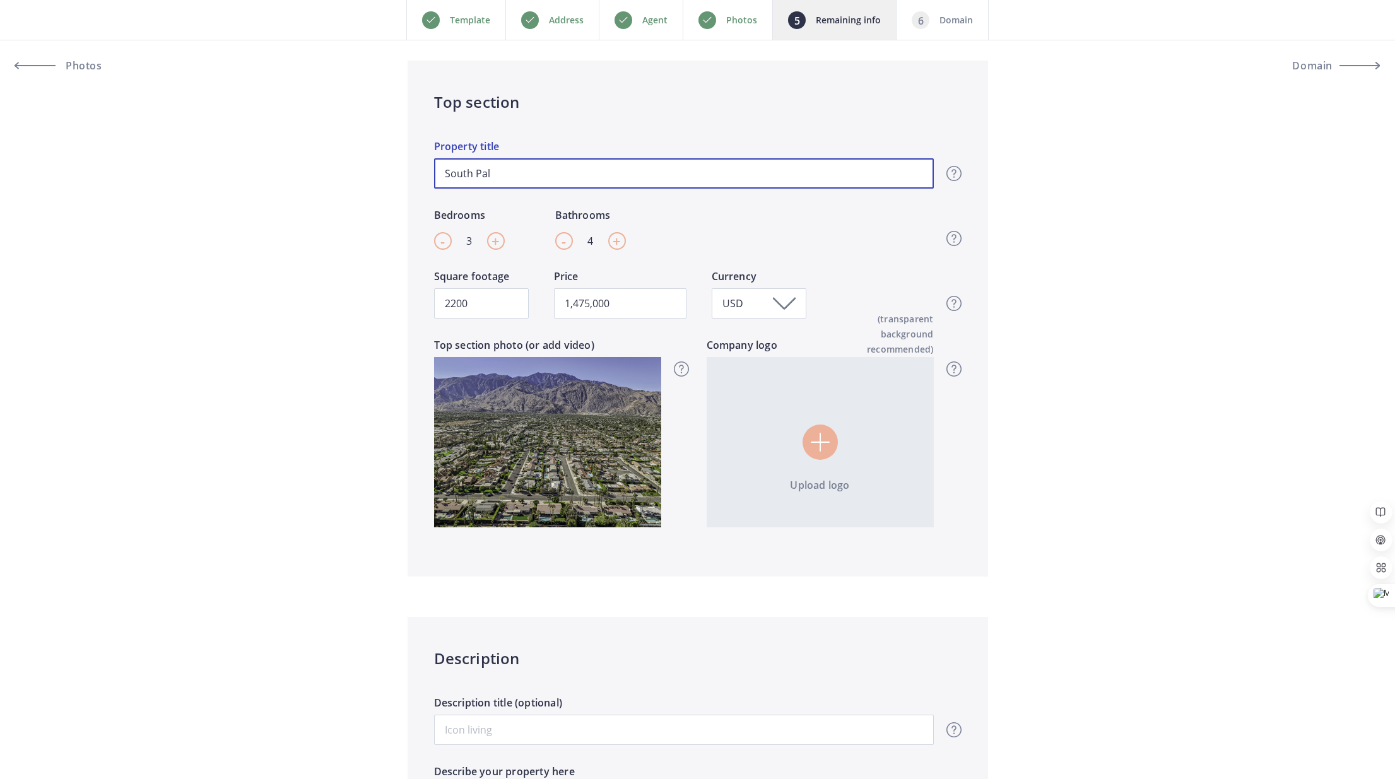
type input "1,475,000"
type input "South Palm"
type input "1,475,000"
type input "South Palm S"
type input "1,475,000"
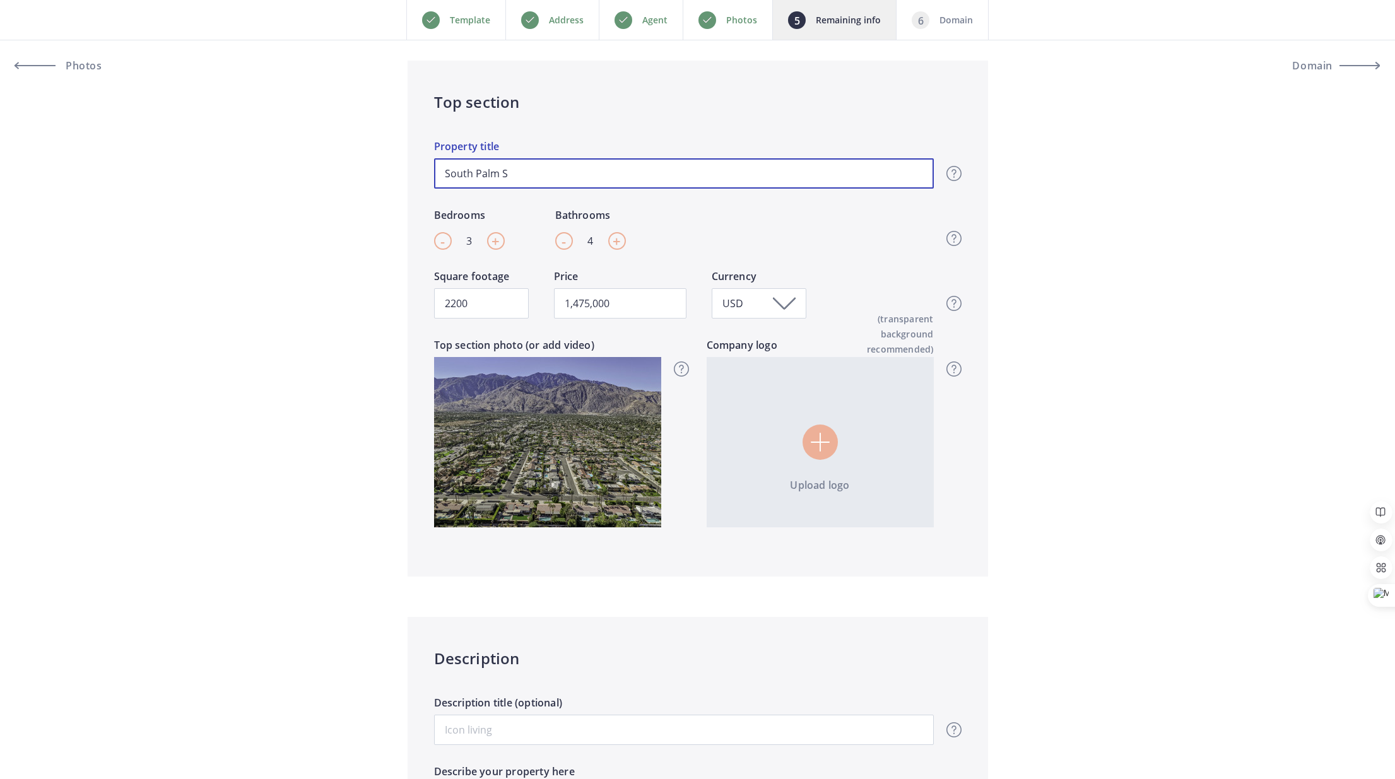
type input "South Palm Sp"
type input "1,475,000"
type input "South Palm Spr"
type input "1,475,000"
type input "South Palm Spri"
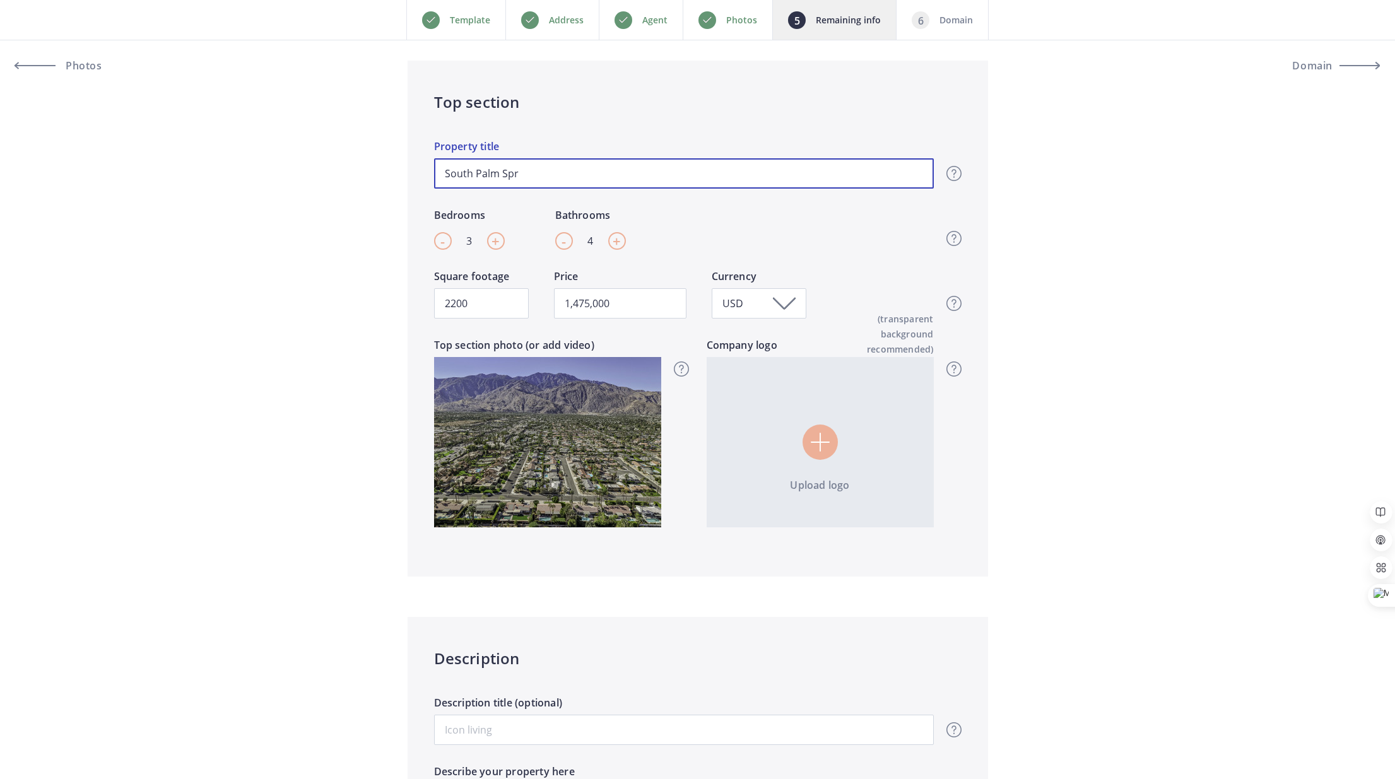
type input "1,475,000"
type input "South Palm Sprin"
type input "1,475,000"
type input "South Palm Spring"
type input "1,475,000"
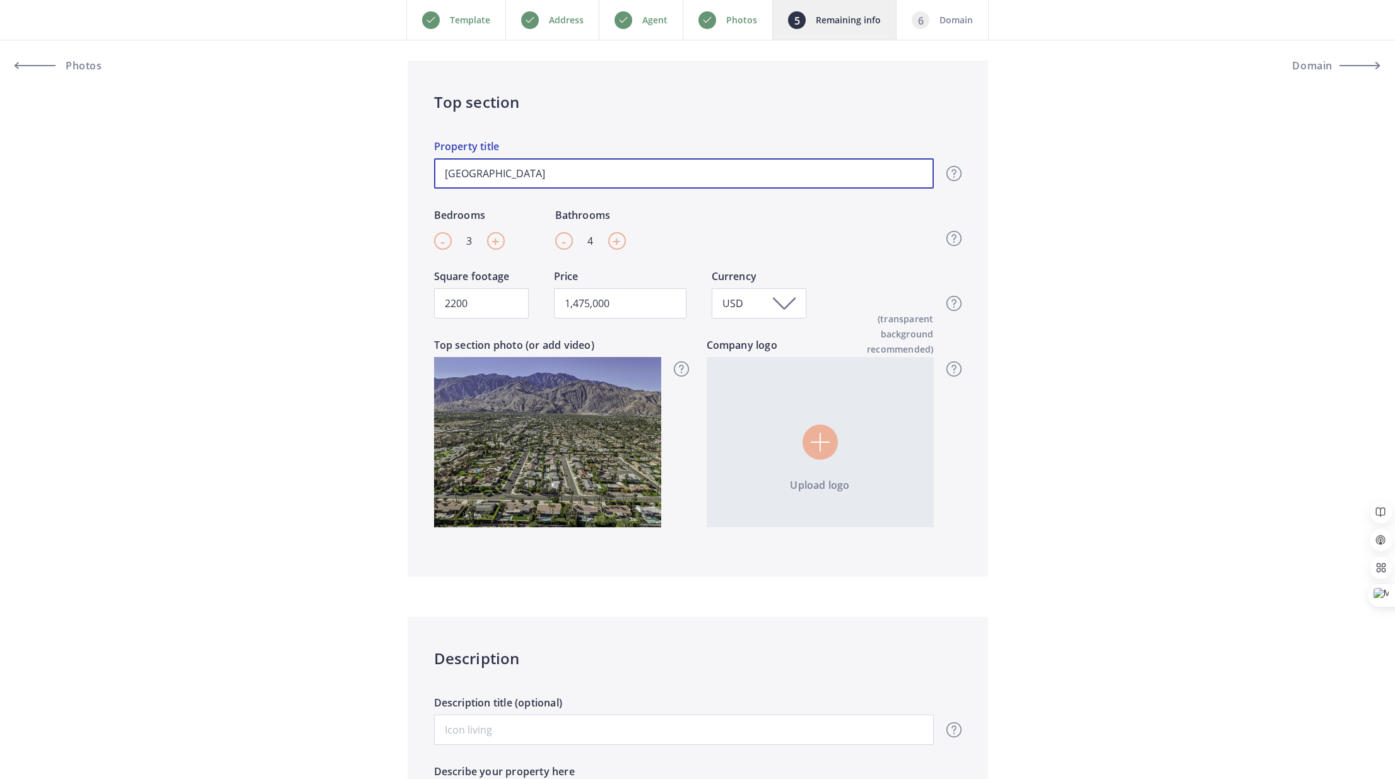
type input "South Palm Springs"
type input "1,475,000"
type input "South Palm Springs"
type input "1,475,000"
type input "South Palm Springs M"
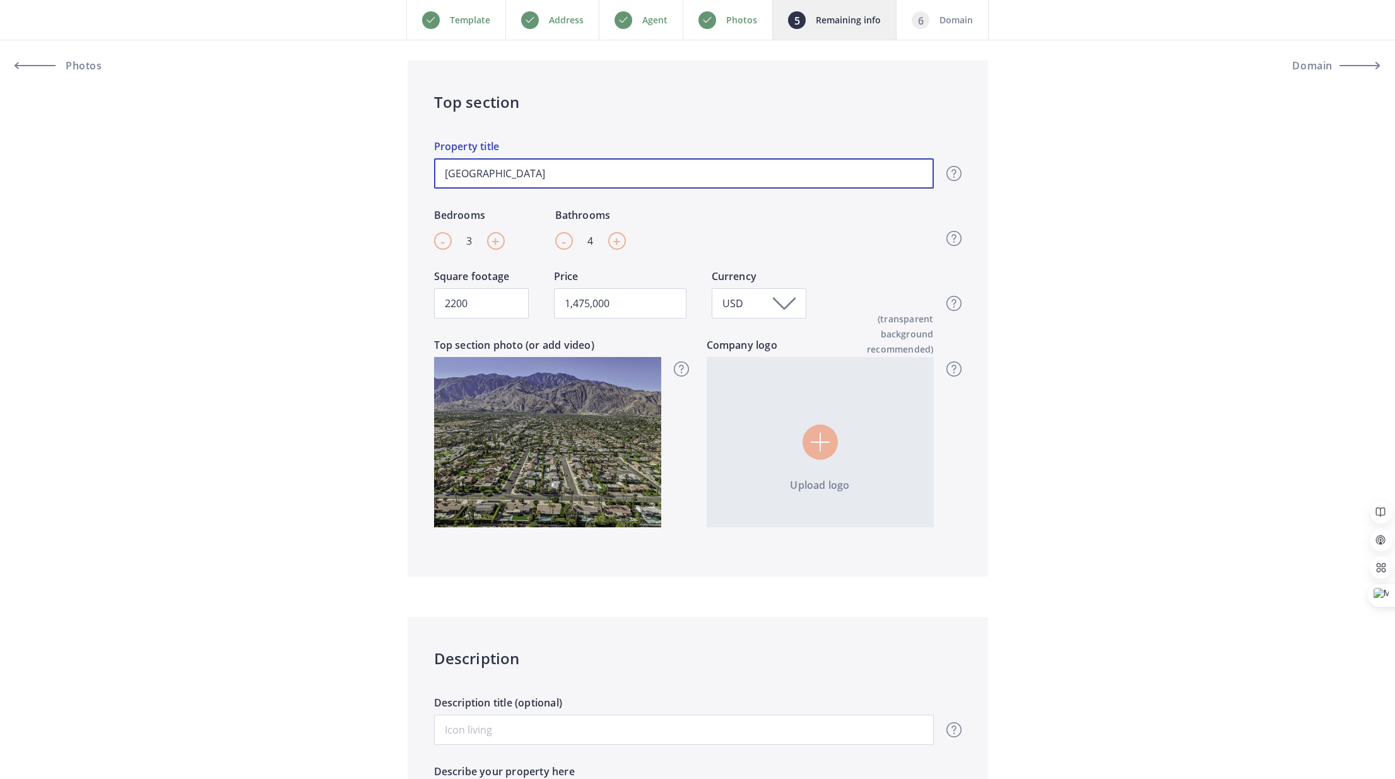
type input "1,475,000"
type input "South Palm Springs Mo"
type input "1,475,000"
type input "South Palm Springs Mod"
type input "1,475,000"
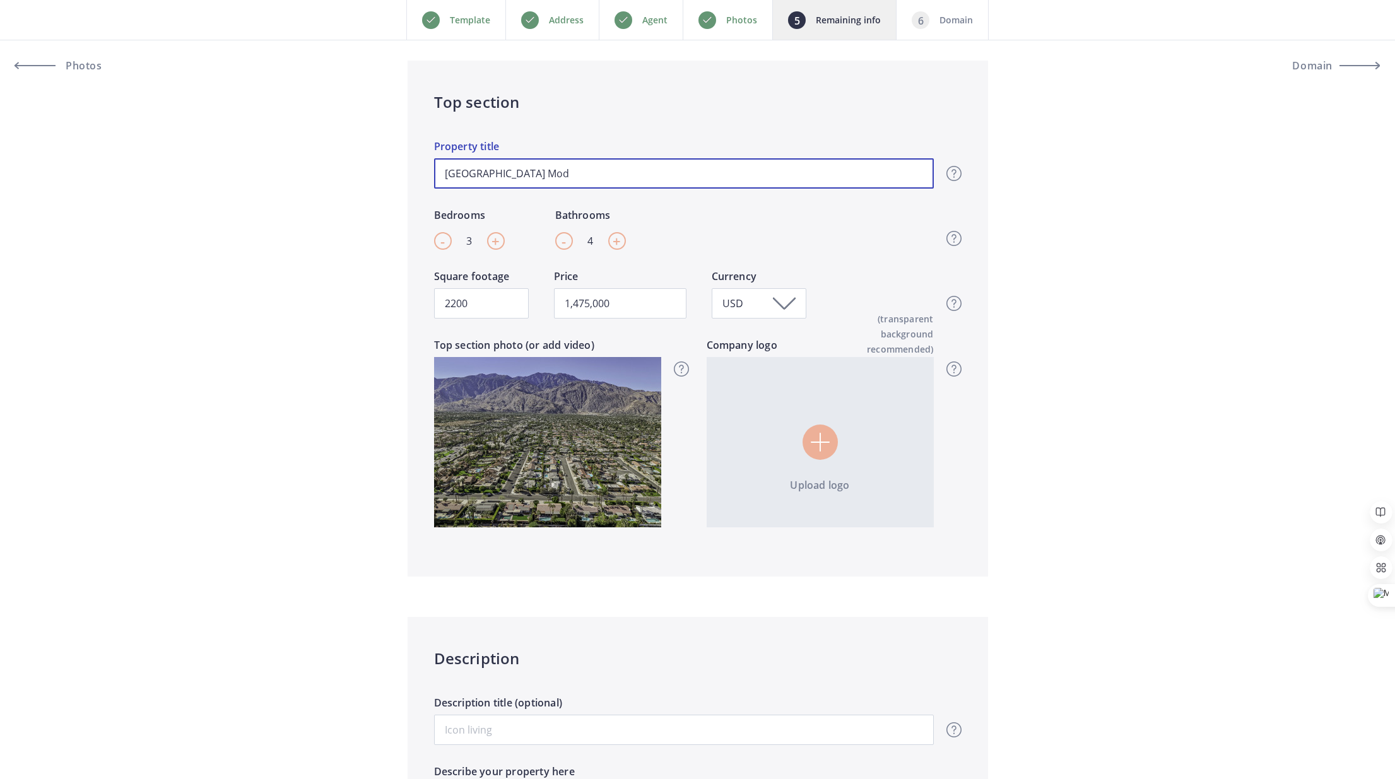
type input "South Palm Springs Mode"
type input "1,475,000"
type input "South Palm Springs Moder"
type input "1,475,000"
type input "South Palm Springs Modern"
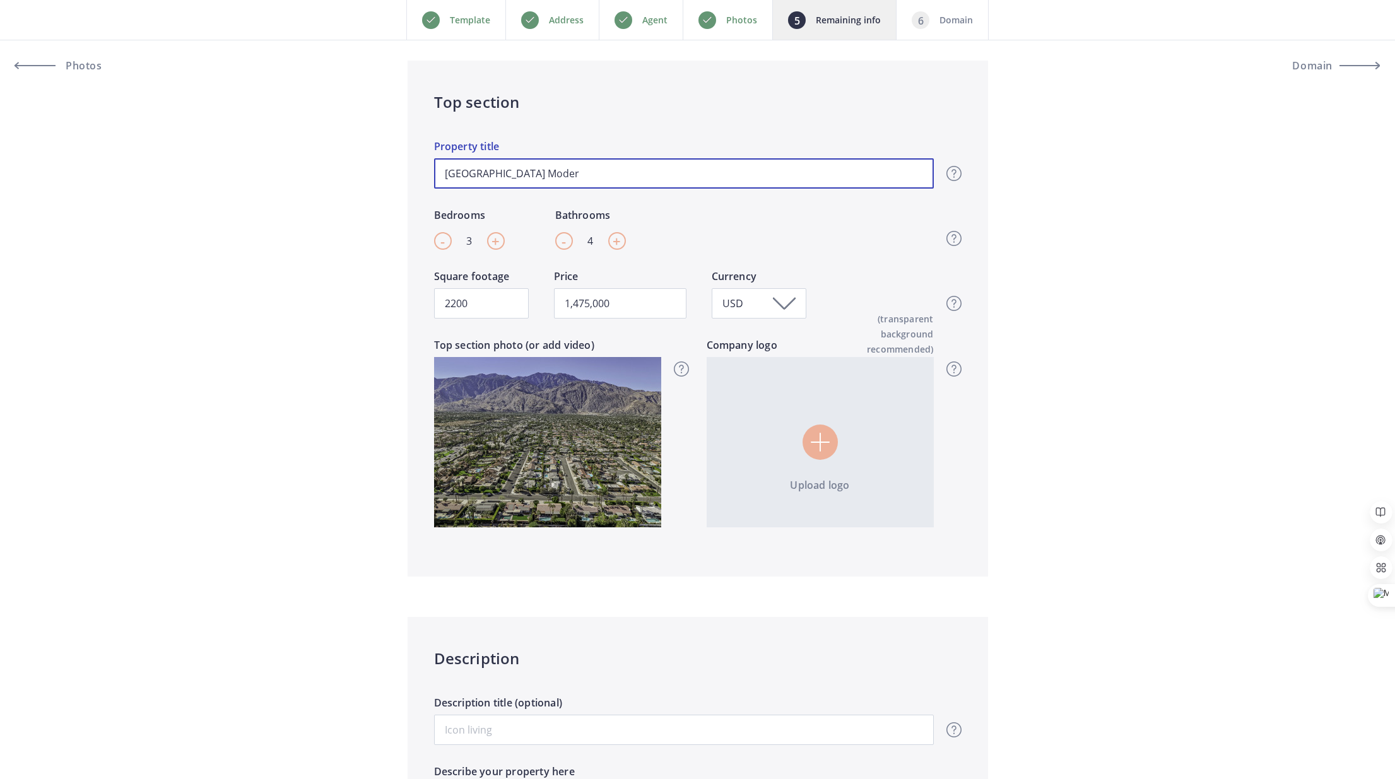
type input "1,475,000"
type input "South Palm Springs Modern"
type input "1,475,000"
type input "South Palm Springs Modern R"
type input "1,475,000"
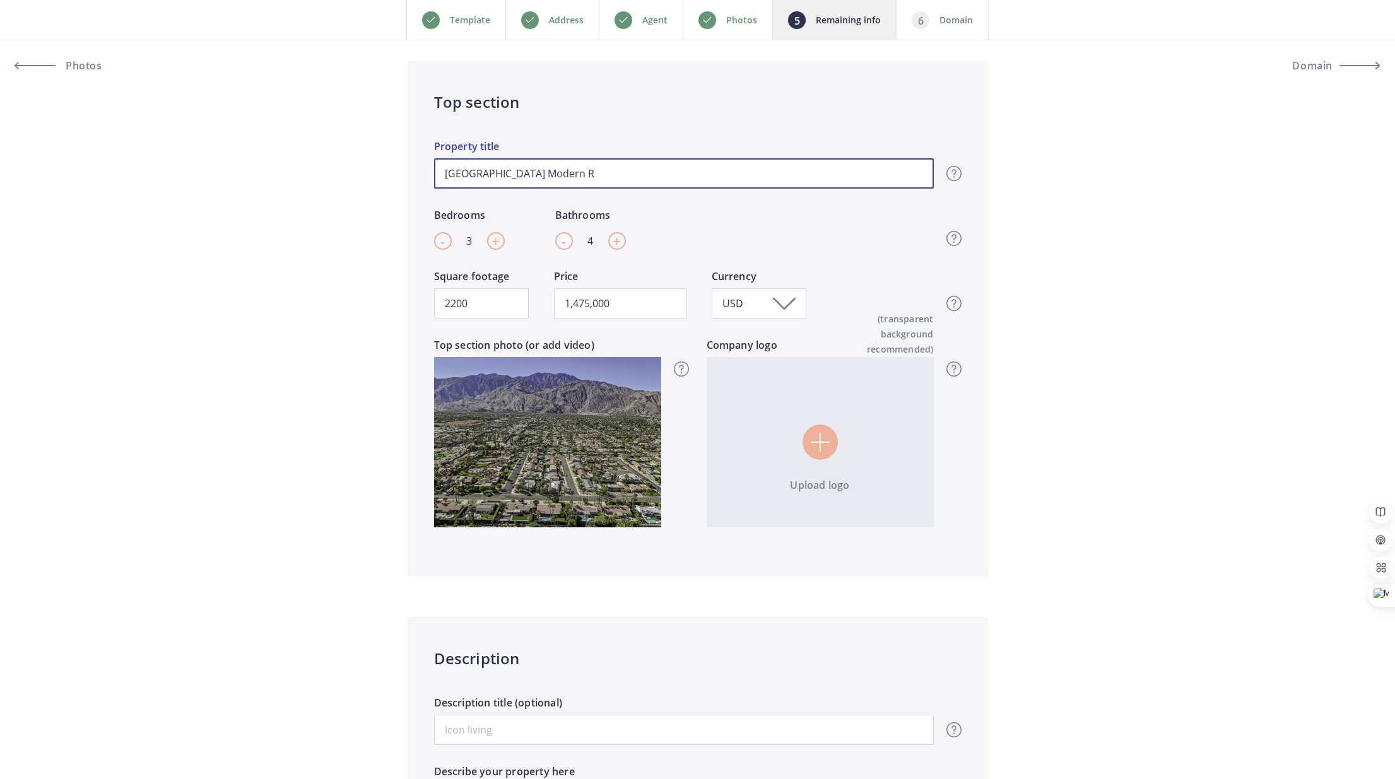
type input "South Palm Springs Modern Ra"
type input "1,475,000"
type input "South Palm Springs Modern Ran"
type input "1,475,000"
type input "South Palm Springs Modern Ranc"
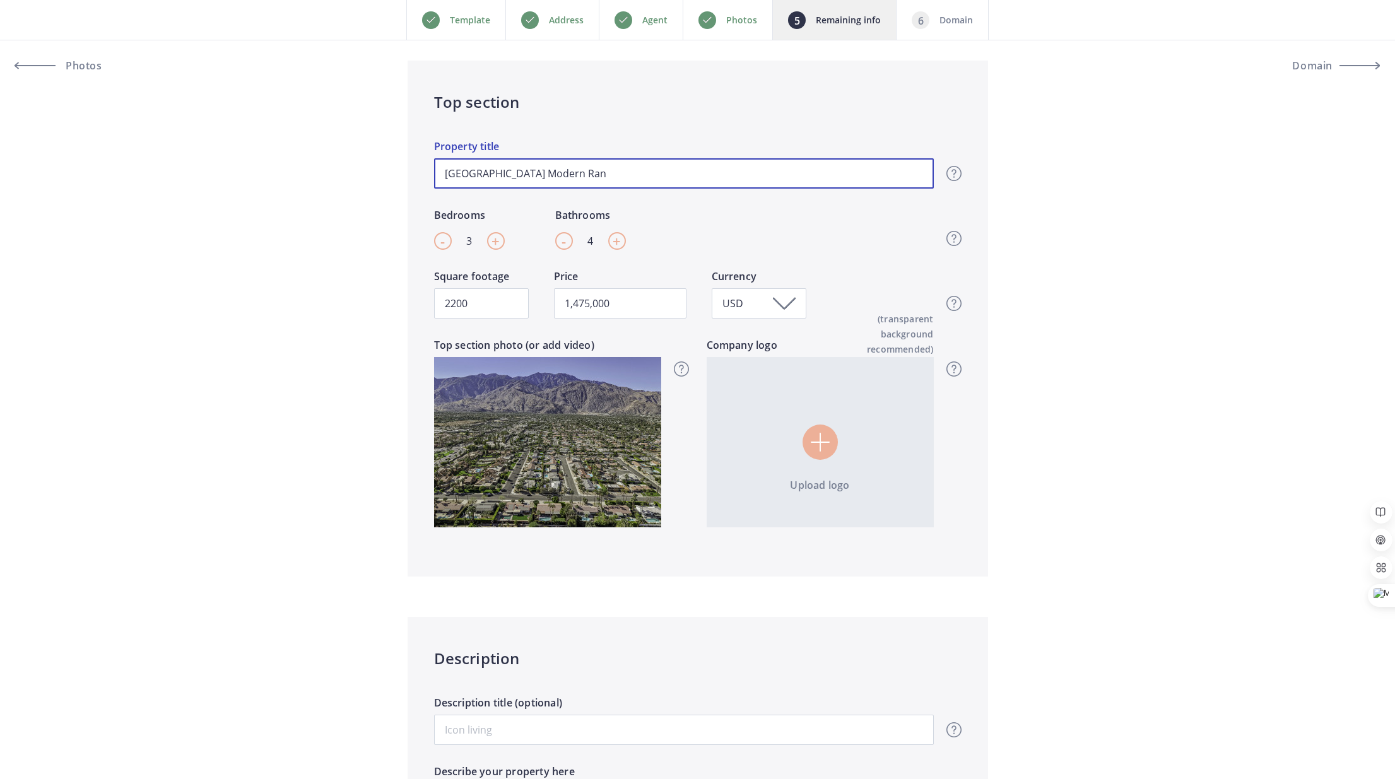
type input "1,475,000"
type input "South Palm Springs Modern Ranchy"
type input "1,475,000"
type input "South Palm Springs Modern Ranch"
type input "1,475,000"
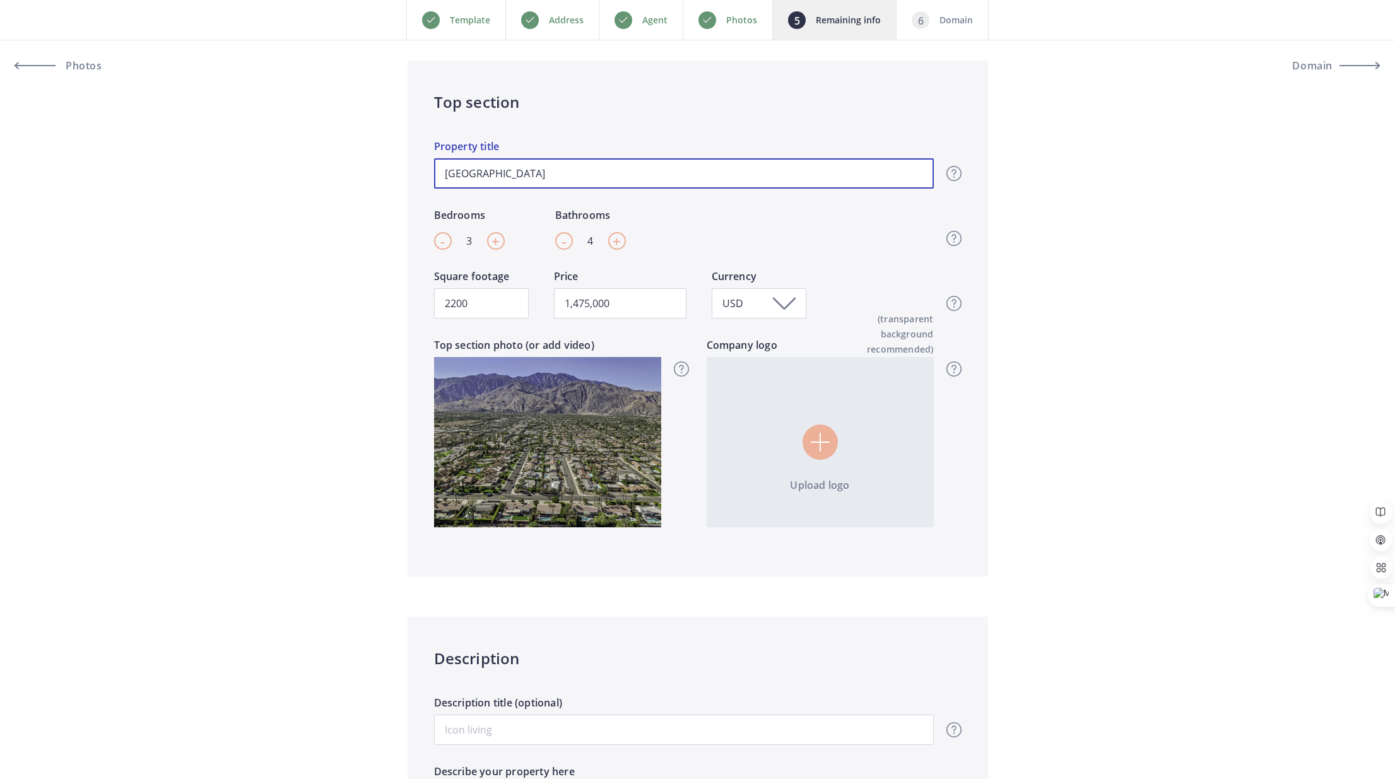
type input "South Palm Springs Modern Ranc"
type input "1,475,000"
type input "South Palm Springs Modern Ran"
type input "1,475,000"
type input "South Palm Springs Modern Ra"
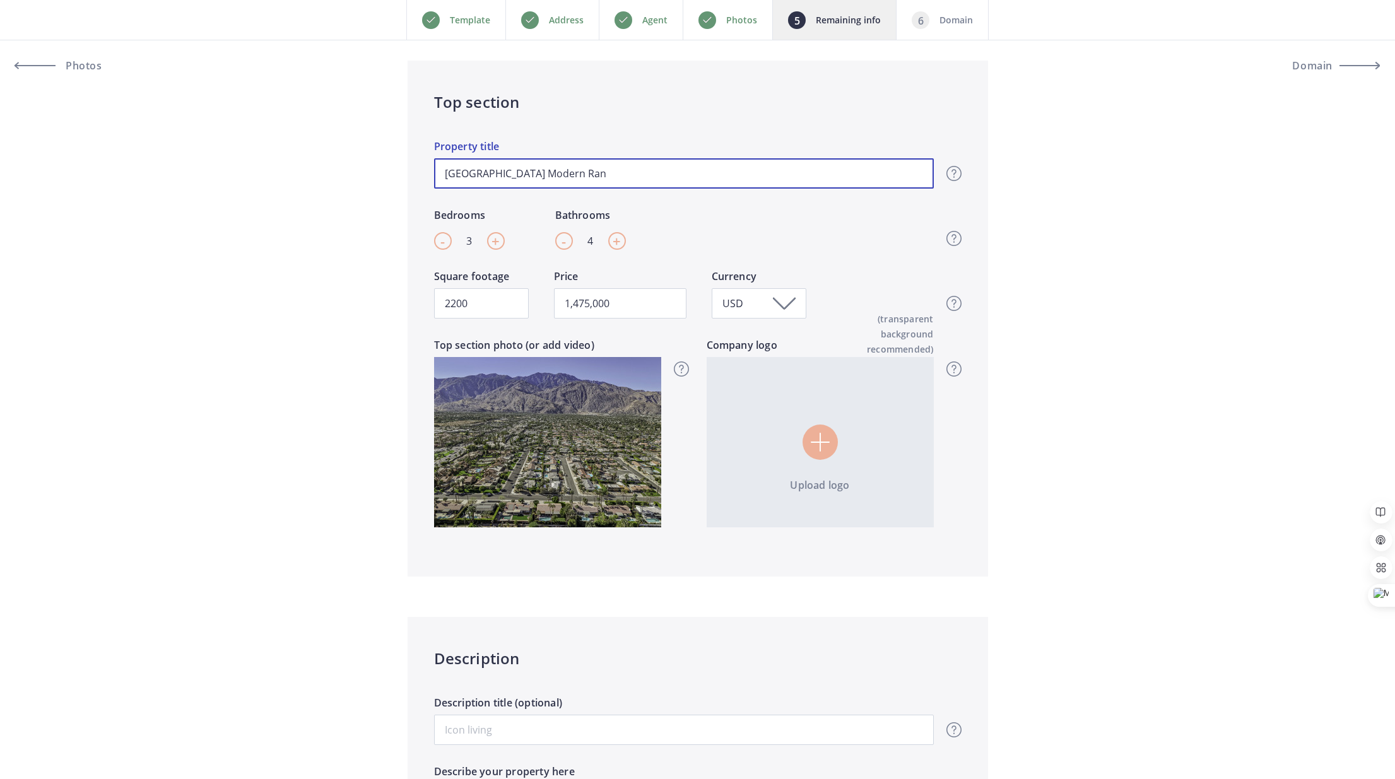
type input "1,475,000"
type input "South Palm Springs Modern R"
type input "1,475,000"
type input "South Palm Springs Modern"
type input "1,475,000"
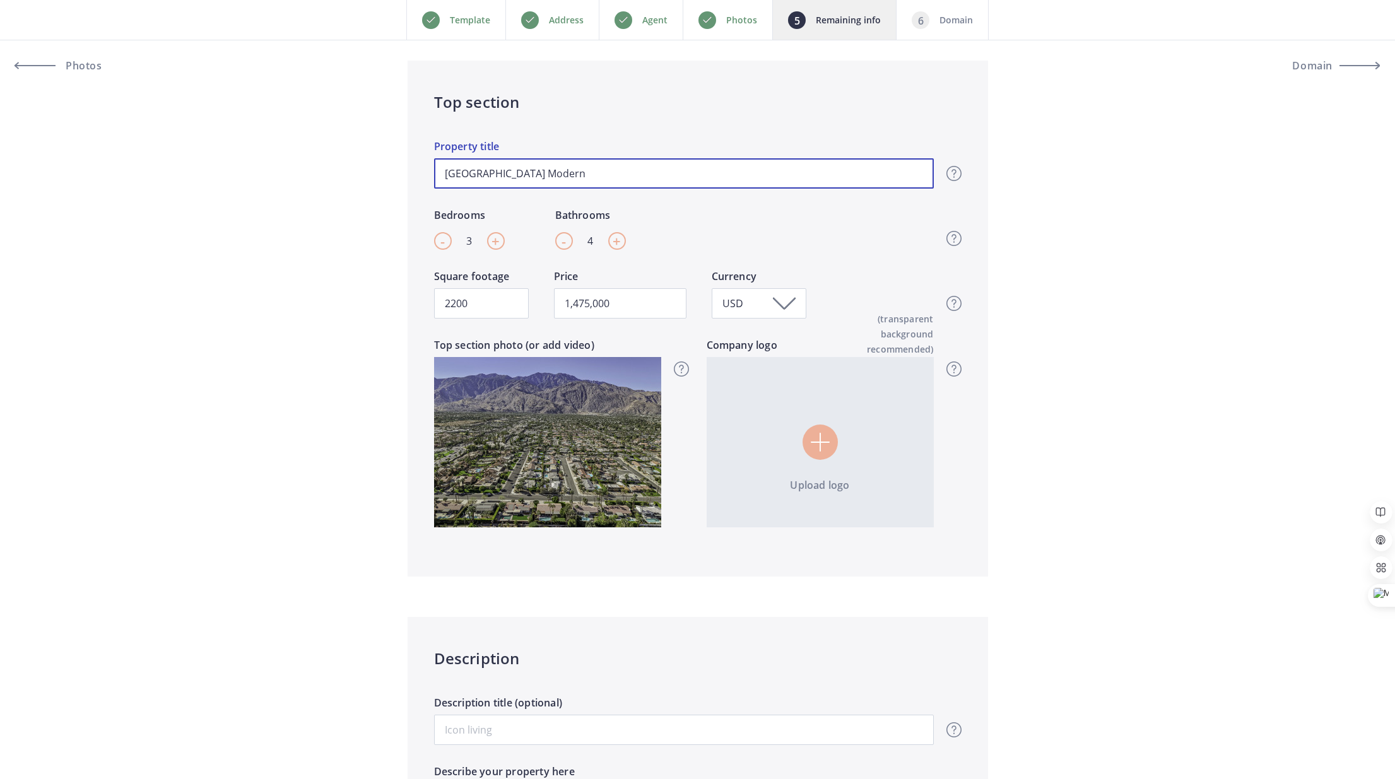
type input "South Palm Springs Modern S"
type input "1,475,000"
type input "South Palm Springs Modern Sp"
type input "1,475,000"
type input "South Palm Springs Modern Spa"
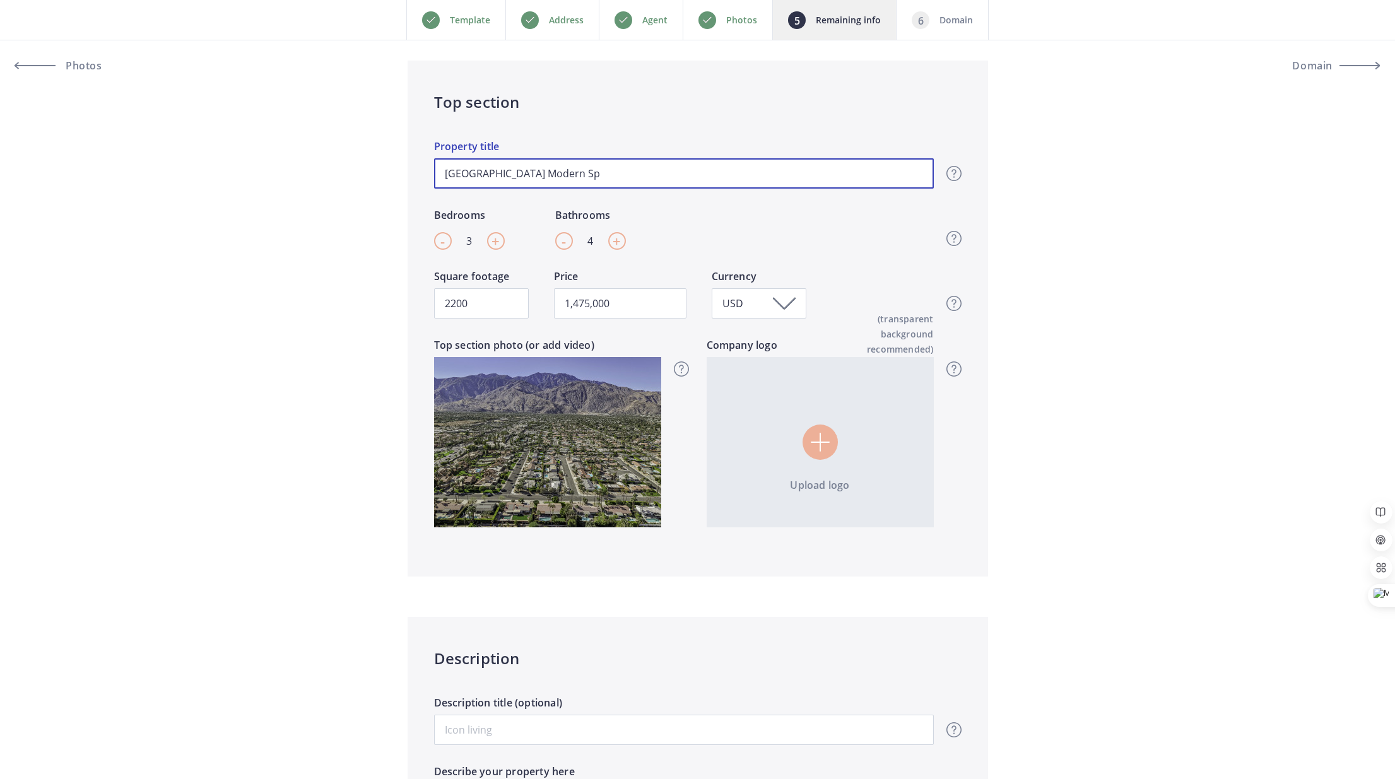
type input "1,475,000"
type input "South Palm Springs Modern Span"
type input "1,475,000"
type input "South Palm Springs Modern Spani"
type input "1,475,000"
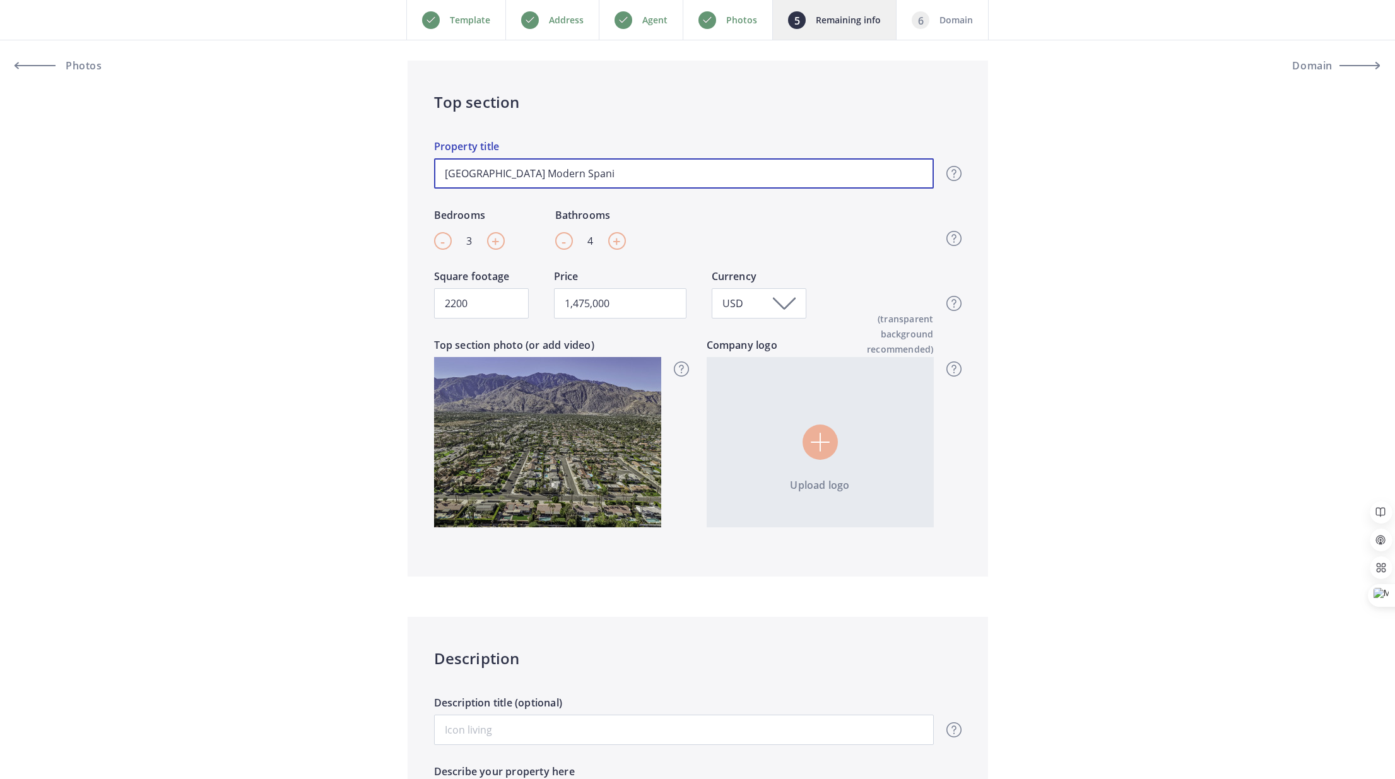
type input "South Palm Springs Modern Spanis"
type input "1,475,000"
type input "South Palm Springs Modern Spanish"
type input "1,475,000"
type input "South Palm Springs Modern Spanish"
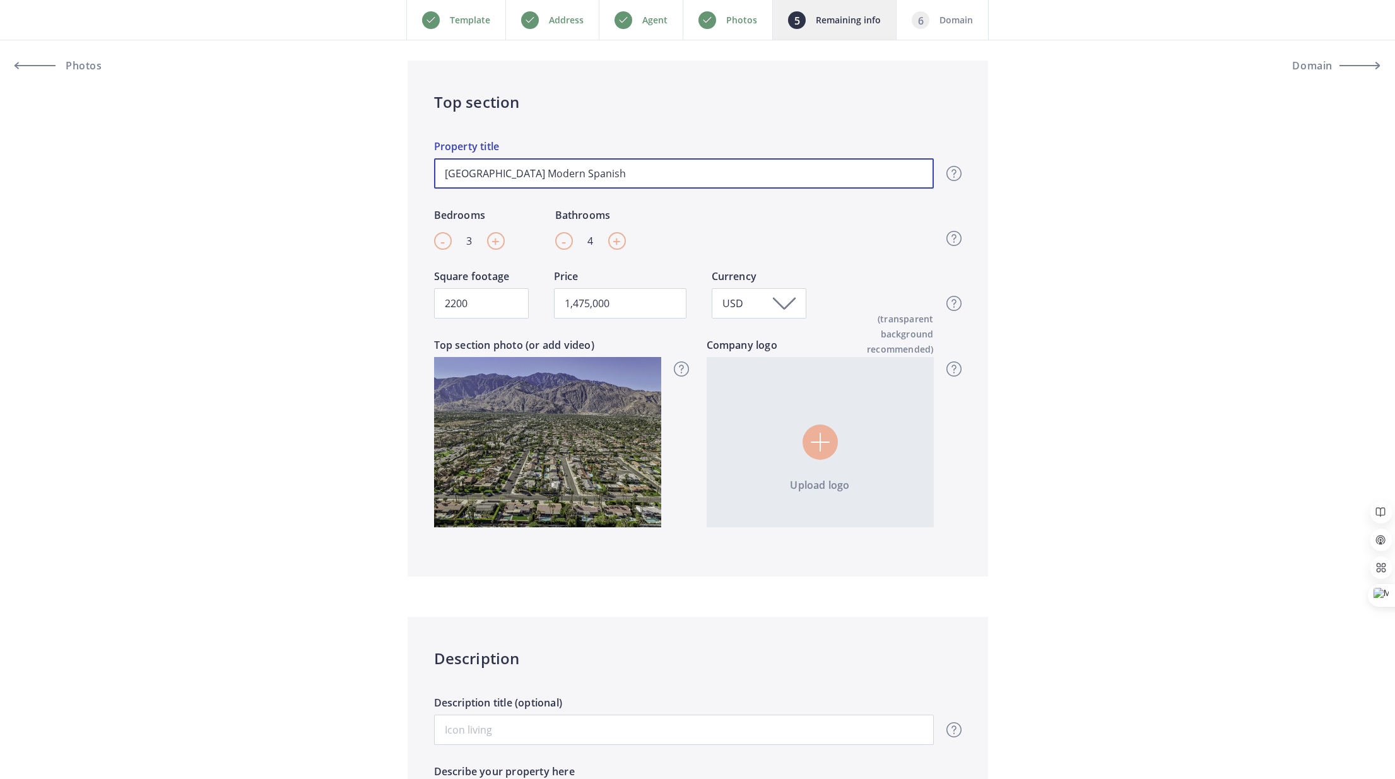
type input "1,475,000"
type input "South Palm Springs Modern Spanish R"
type input "1,475,000"
type input "South Palm Springs Modern Spanish Ra"
type input "1,475,000"
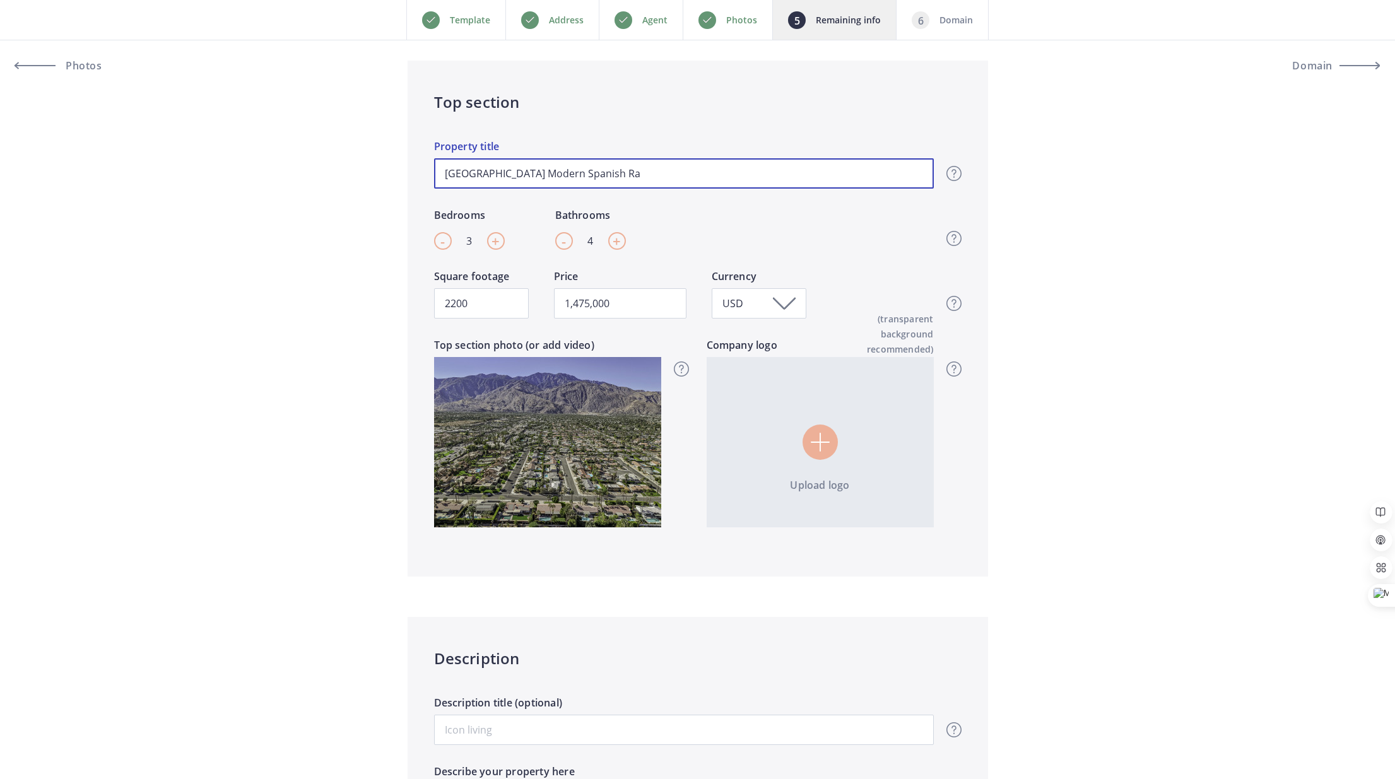
type input "South Palm Springs Modern Spanish Ran"
type input "1,475,000"
type input "South Palm Springs Modern Spanish Ranc"
type input "1,475,000"
type input "[GEOGRAPHIC_DATA] Modern [GEOGRAPHIC_DATA]"
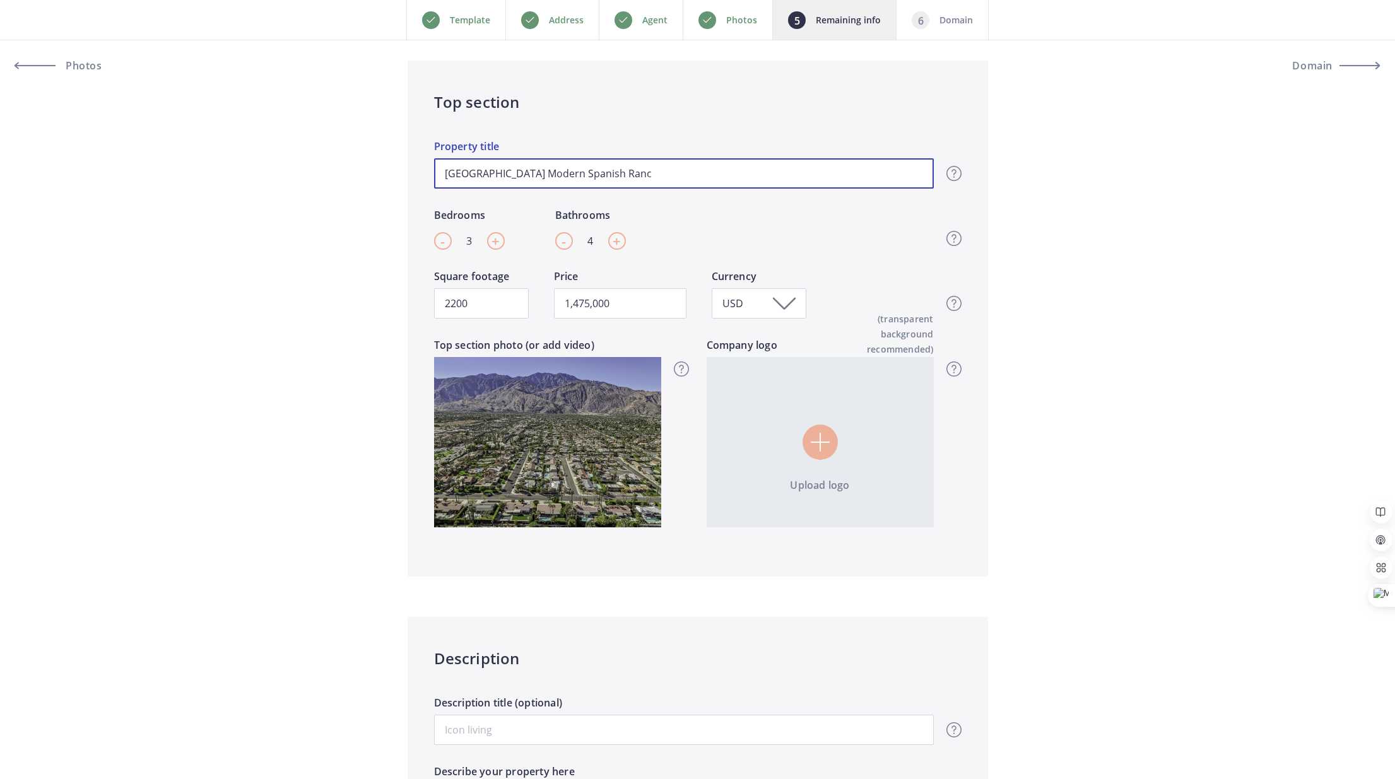
type input "1,475,000"
click at [471, 172] on input "[GEOGRAPHIC_DATA] Modern [GEOGRAPHIC_DATA]" at bounding box center [684, 173] width 500 height 30
click at [674, 175] on input "[GEOGRAPHIC_DATA] Modern [GEOGRAPHIC_DATA]" at bounding box center [684, 173] width 500 height 30
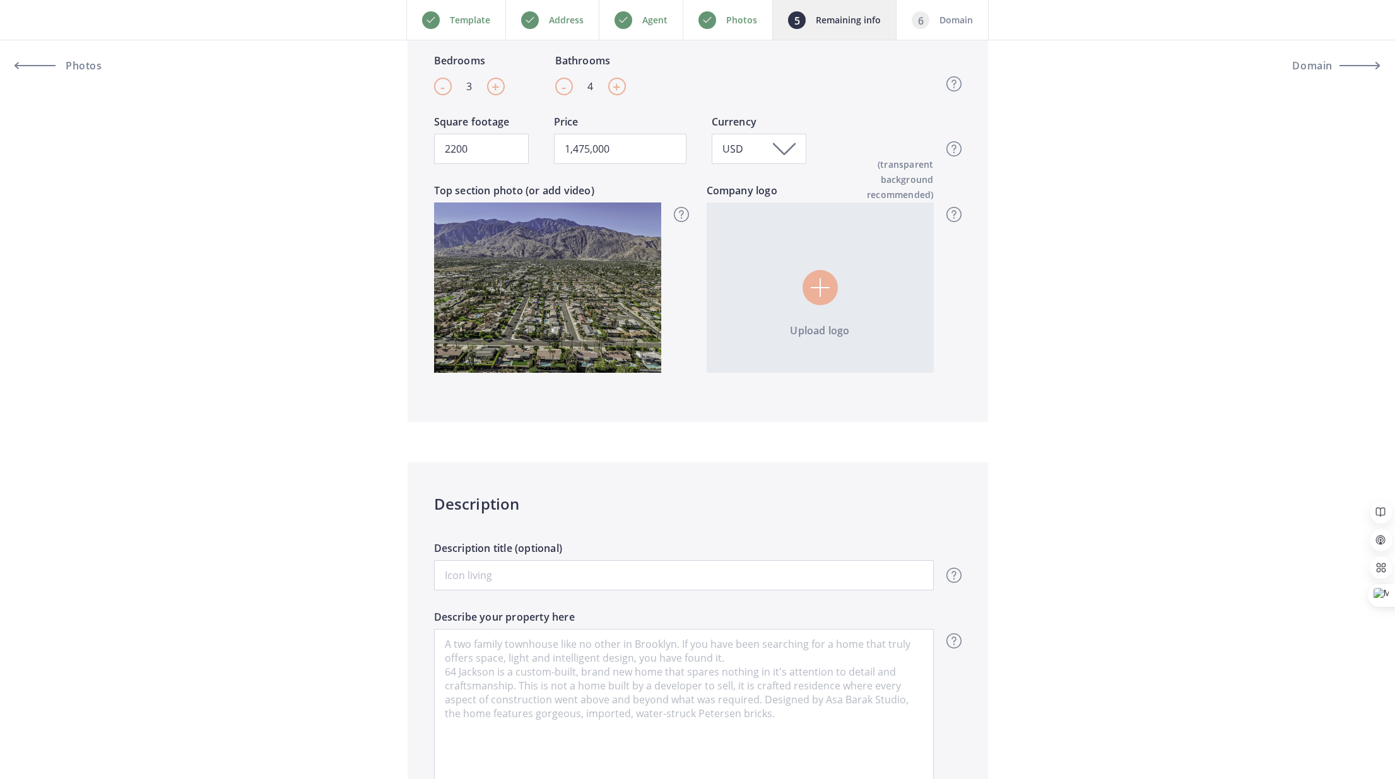
scroll to position [616, 0]
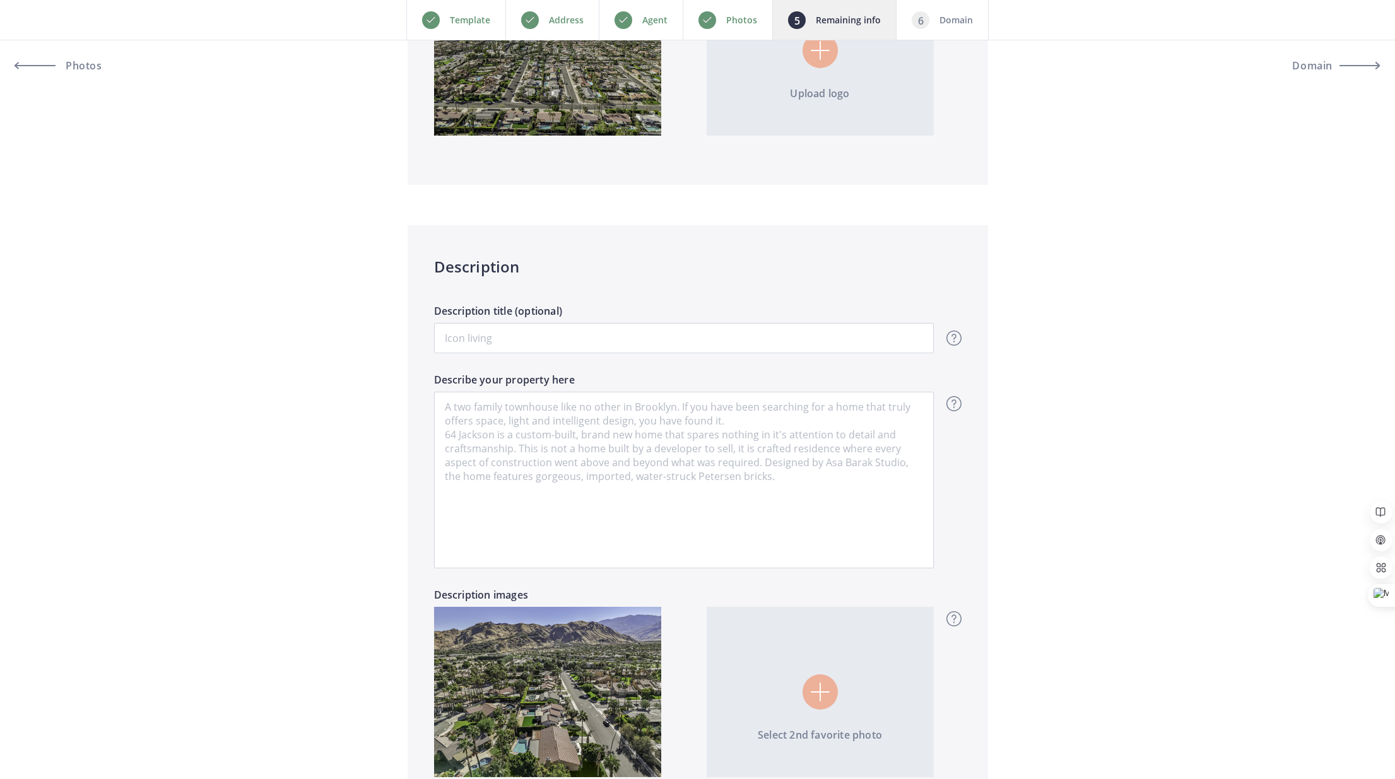
type input "[GEOGRAPHIC_DATA] Modern [GEOGRAPHIC_DATA]"
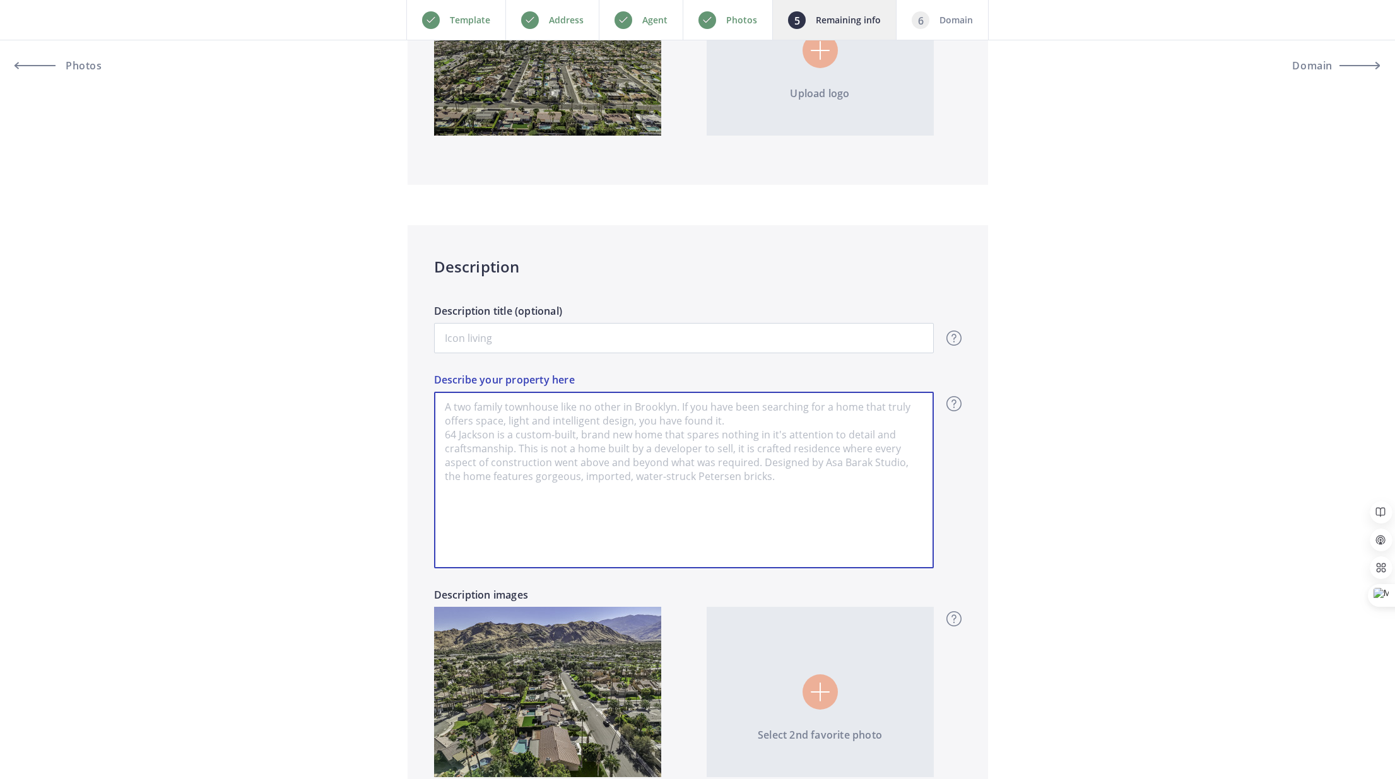
paste textarea "Welcome to Los Compadres Estates! Within the enclave of 50 custom built Spanish…"
type input "1,475,000"
type textarea "Welcome to Los Compadres Estates! Within the enclave of 50 custom built Spanish…"
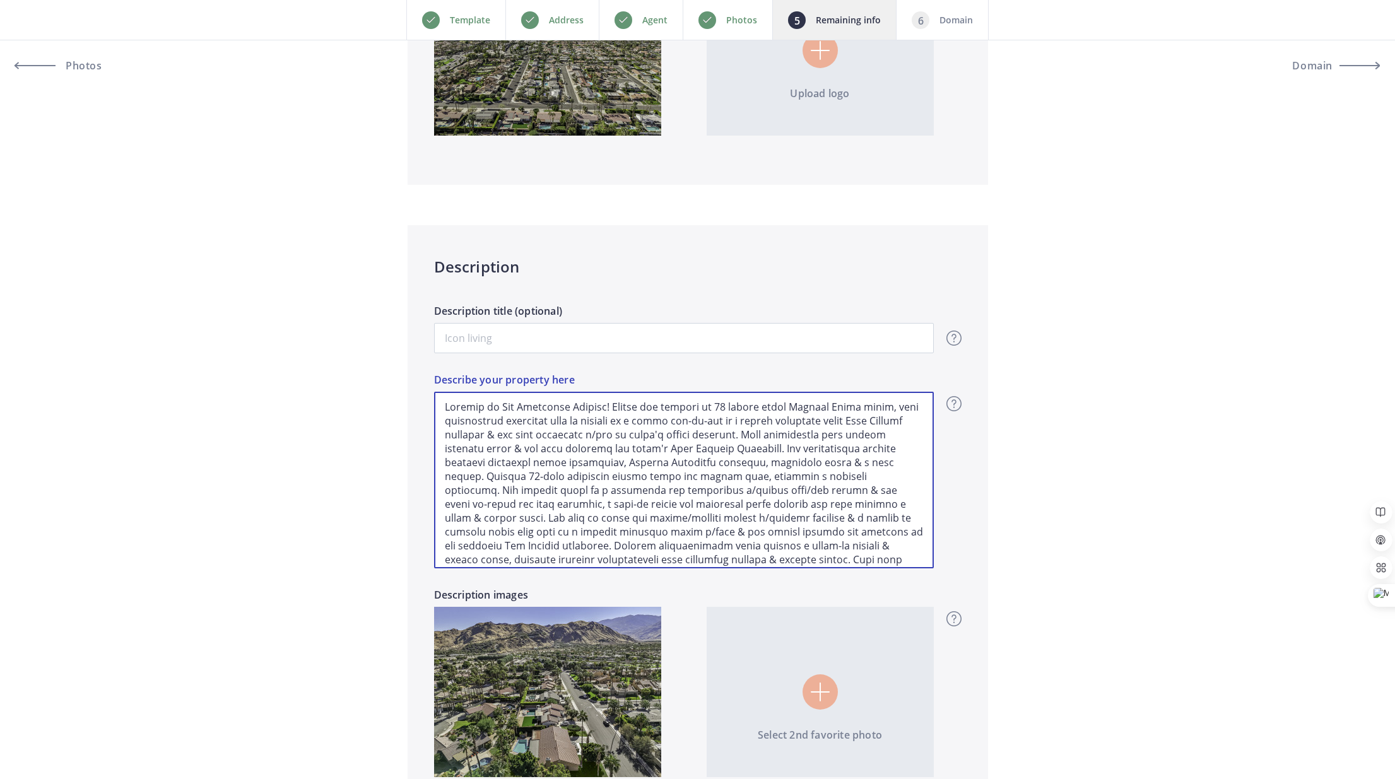
scroll to position [68, 0]
type input "1,475,000"
type textarea "Welcome to Los Compadres Estates! Within the enclave of 50 custom built Spanish…"
type input "1,475,000"
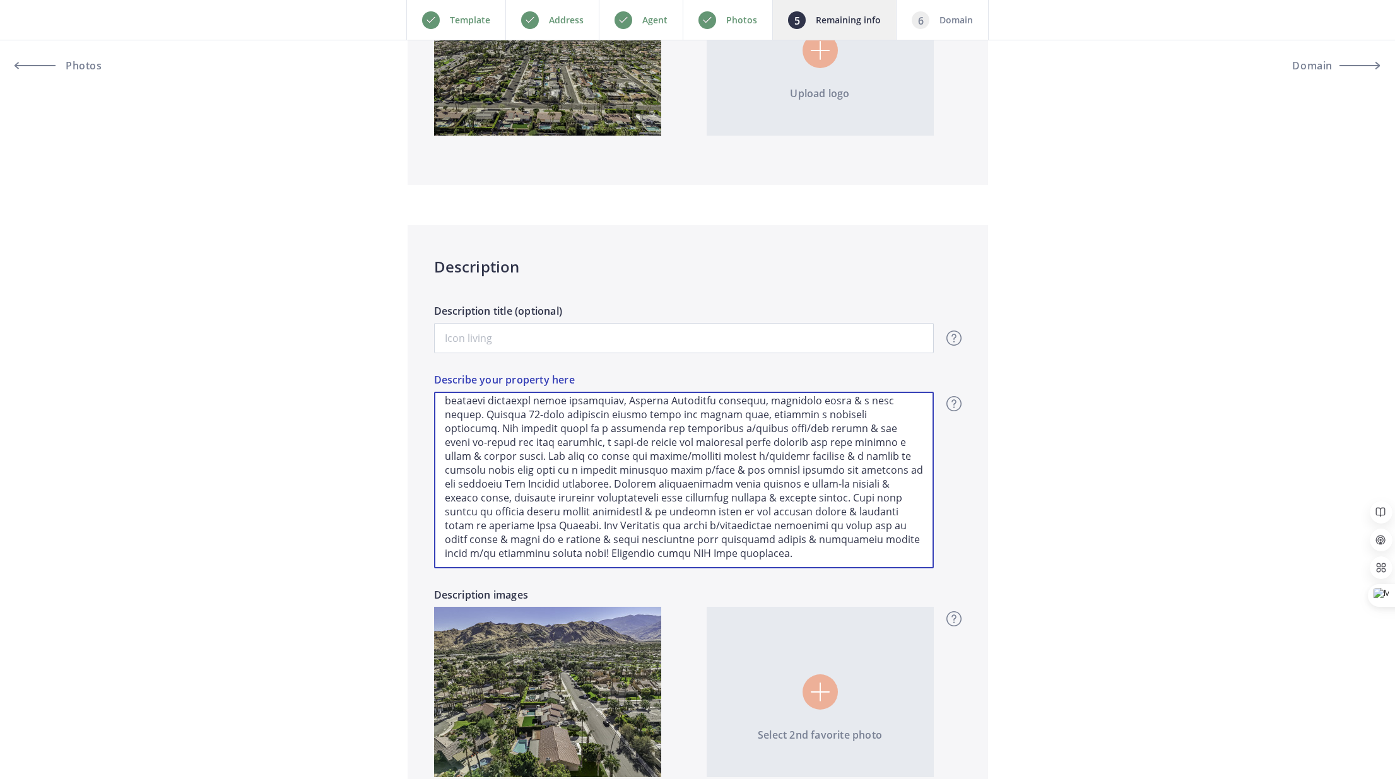
type textarea "Welcome to Los Compadres Estates! Within the enclave of 50 custom built Spanish…"
type input "1,475,000"
type textarea "Welcome to Los Compadres Estates! Within the enclave of 50 custom built Spanish…"
type input "1,475,000"
type textarea "Welcome to Los Compadres Estates! Within the enclave of 50 custom built Spanish…"
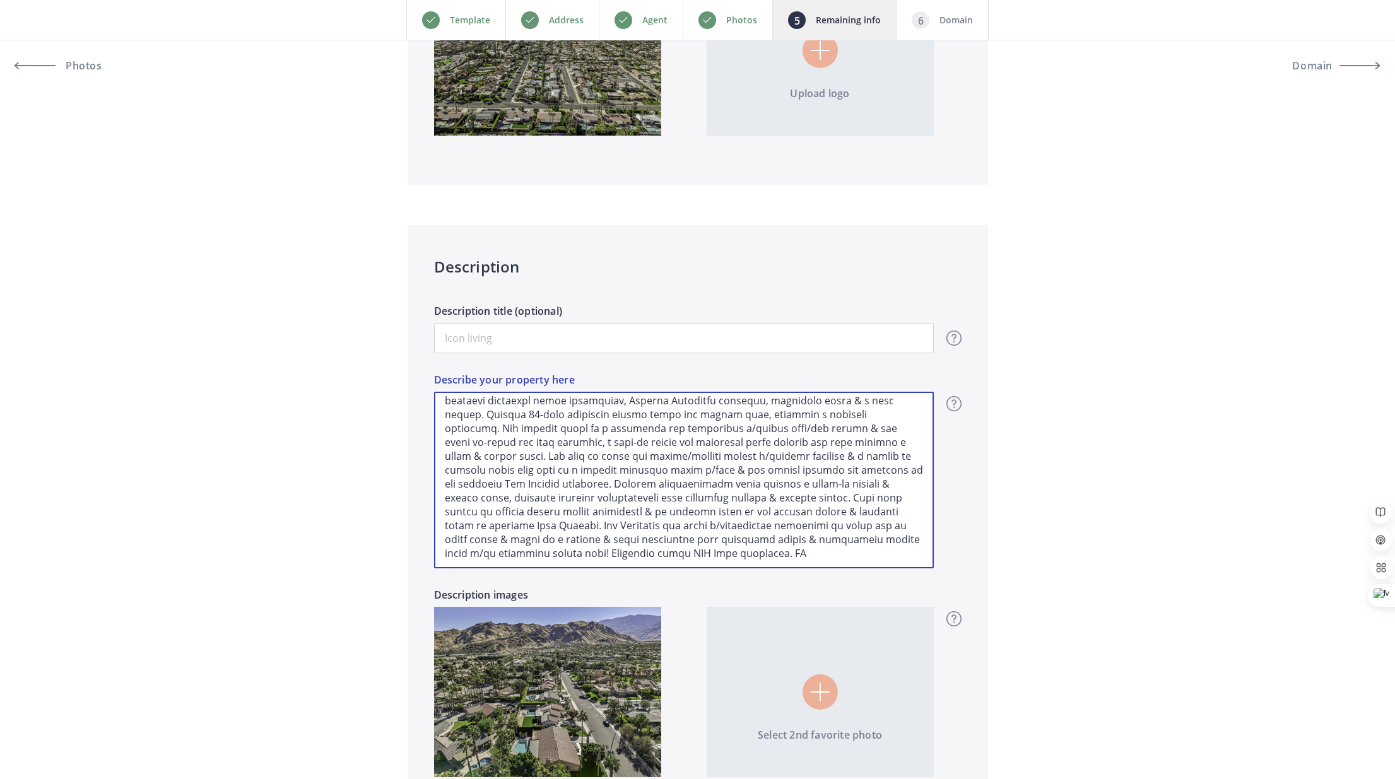
type input "1,475,000"
type textarea "Welcome to Los Compadres Estates! Within the enclave of 50 custom built Spanish…"
type input "1,475,000"
type textarea "Welcome to Los Compadres Estates! Within the enclave of 50 custom built Spanish…"
click at [511, 555] on textarea "Describe your property here" at bounding box center [684, 480] width 500 height 177
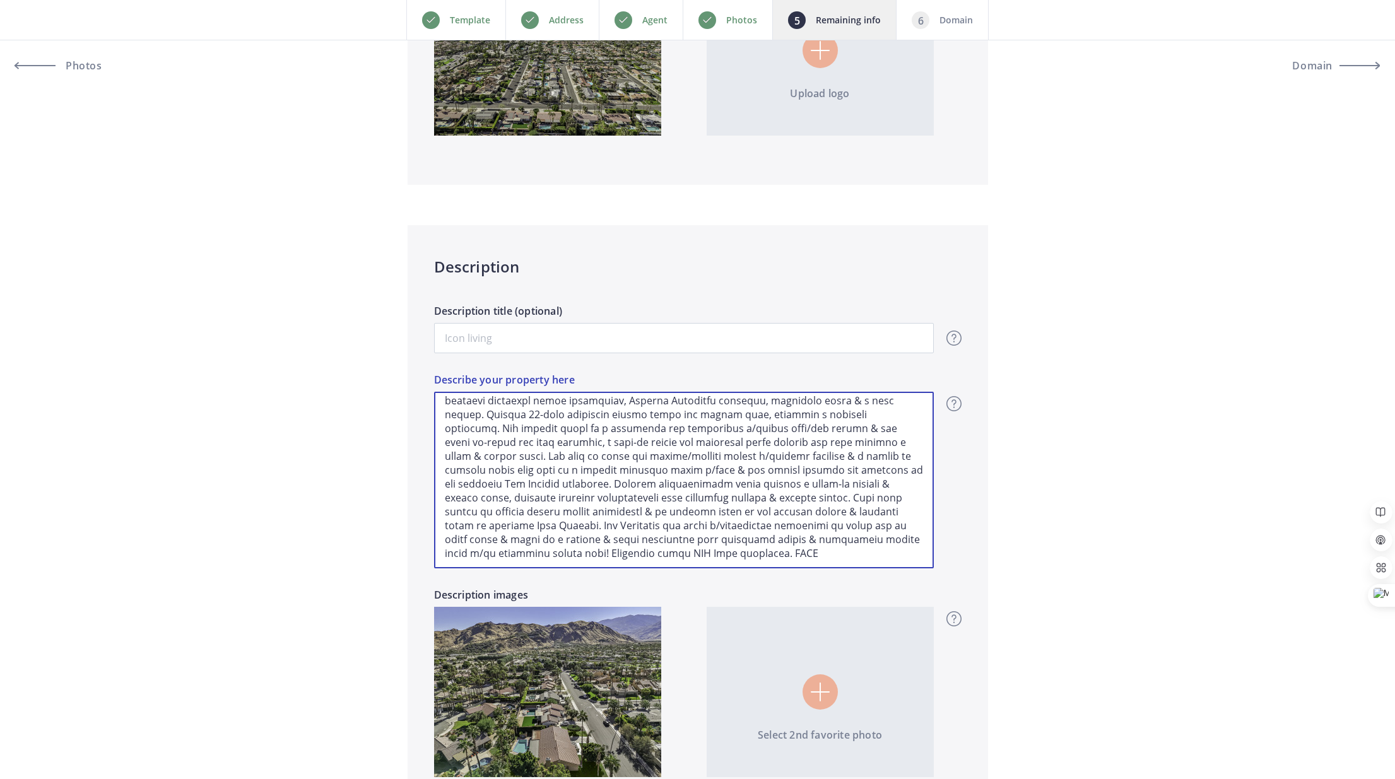
click at [511, 555] on textarea "Describe your property here" at bounding box center [684, 480] width 500 height 177
paste textarea "There's even room to build a 2-bedroom ADU. Los Compadres is one of the few nei…"
type input "1,475,000"
type textarea "Welcome to Los Compadres Estates! Within the enclave of 50 custom built Spanish…"
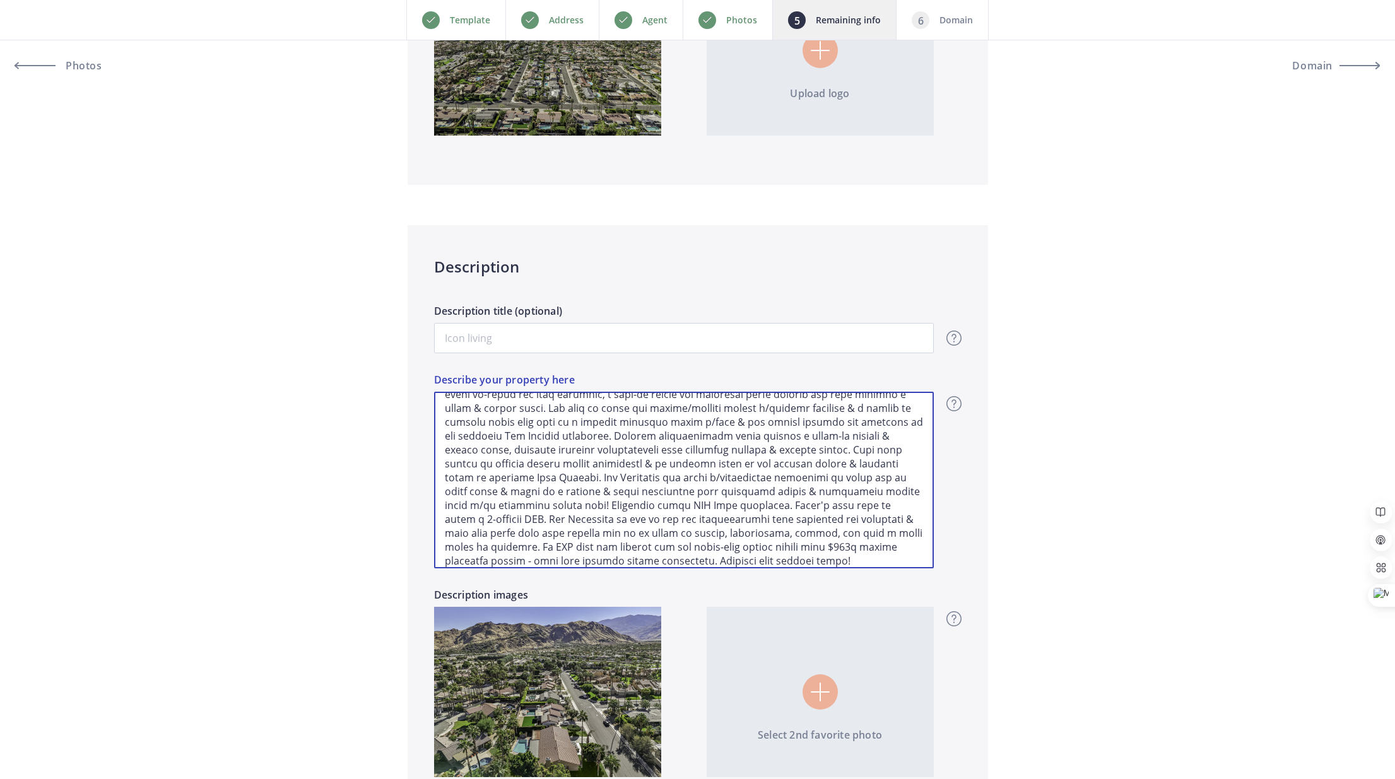
click at [455, 475] on textarea "Describe your property here" at bounding box center [684, 480] width 500 height 177
type input "1,475,000"
type textarea "Welcome to Los Compadres Estates! Within the enclave of 50 custom built Spanish…"
type input "1,475,000"
type textarea "Welcome to Los Compadres Estates! Within the enclave of 50 custom built Spanish…"
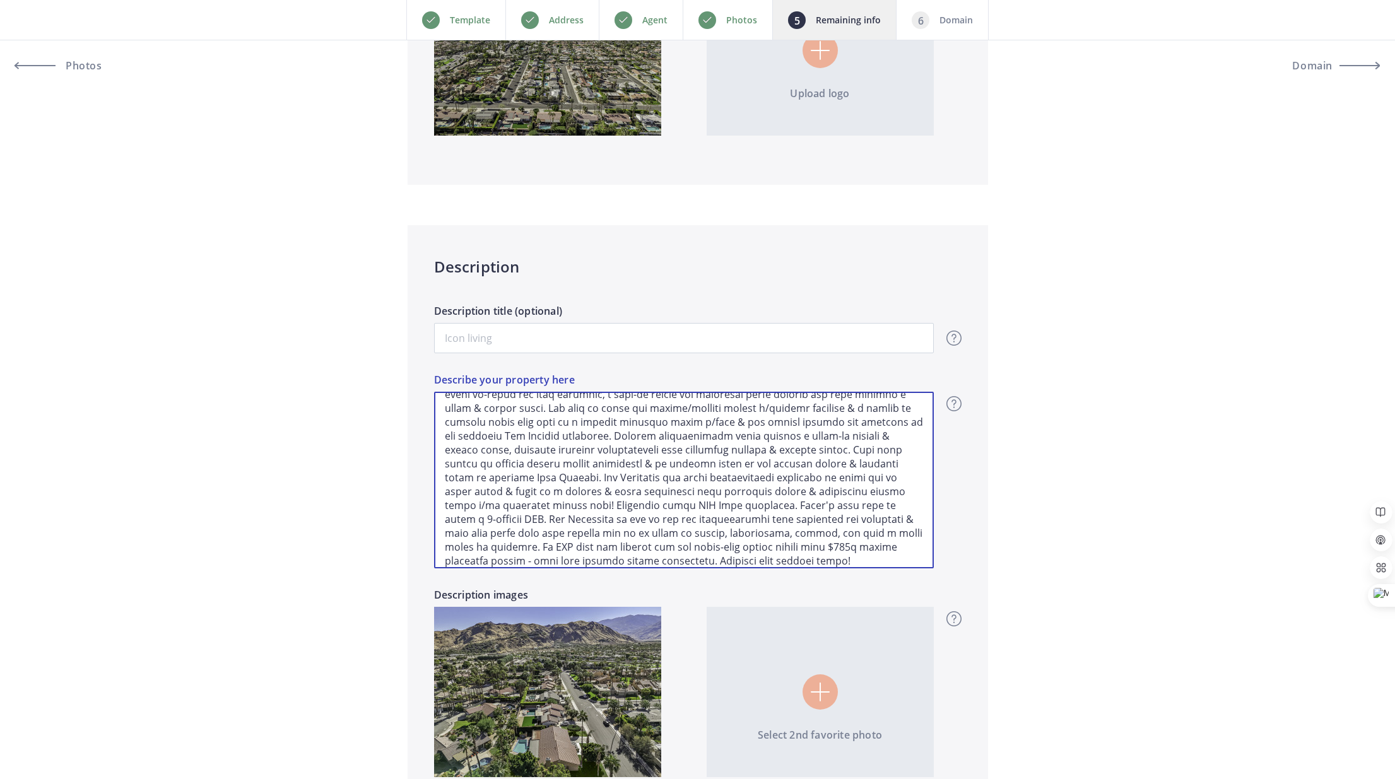
type input "1,475,000"
type textarea "Welcome to Los Compadres Estates! Within the enclave of 50 custom built Spanish…"
type input "1,475,000"
type textarea "Welcome to Los Compadres Estates! Within the enclave of 50 custom built Spanish…"
type input "1,475,000"
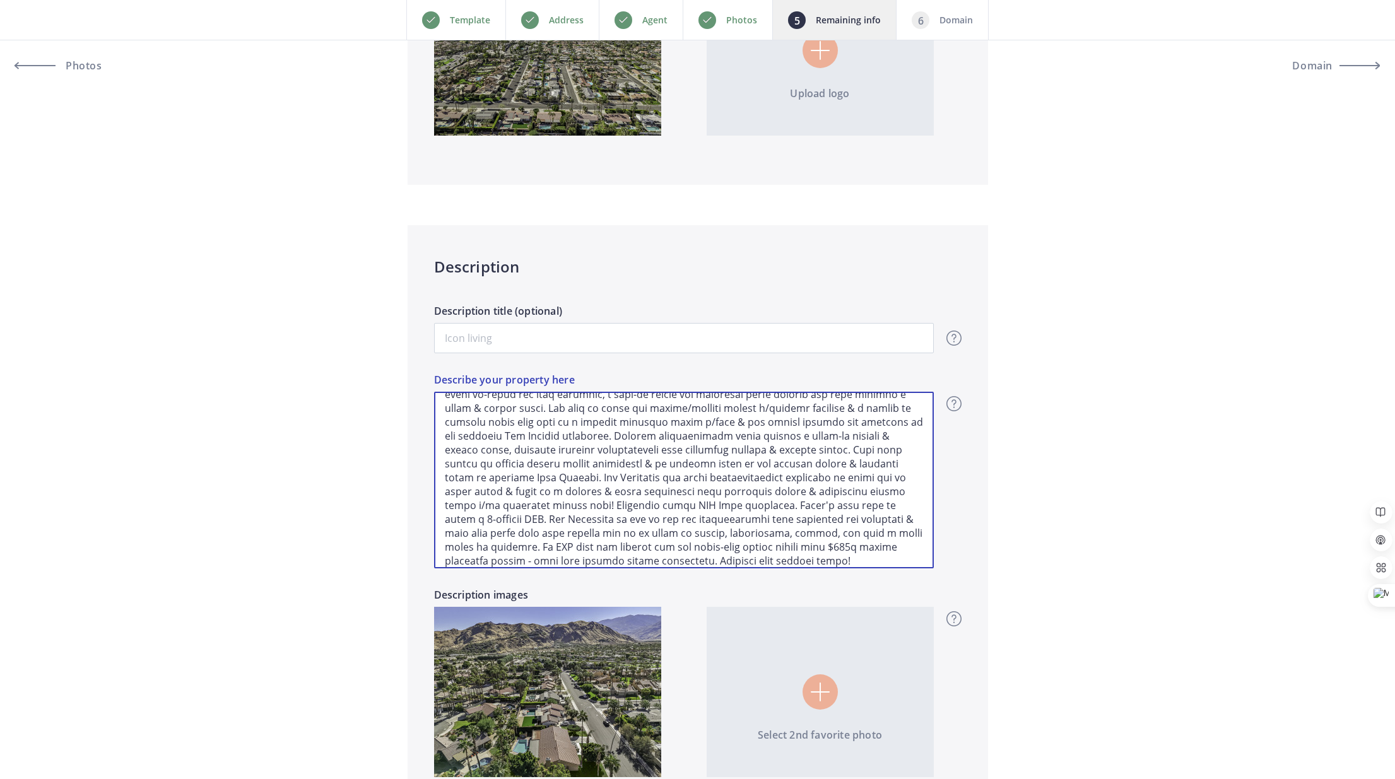
type textarea "Welcome to Los Compadres Estates! Within the enclave of 50 custom built Spanish…"
drag, startPoint x: 701, startPoint y: 476, endPoint x: 784, endPoint y: 480, distance: 83.4
click at [767, 491] on textarea "Describe your property here" at bounding box center [684, 480] width 500 height 177
type input "1,475,000"
type textarea "Welcome to Los Compadres Estates! Within the enclave of 50 custom built Spanish…"
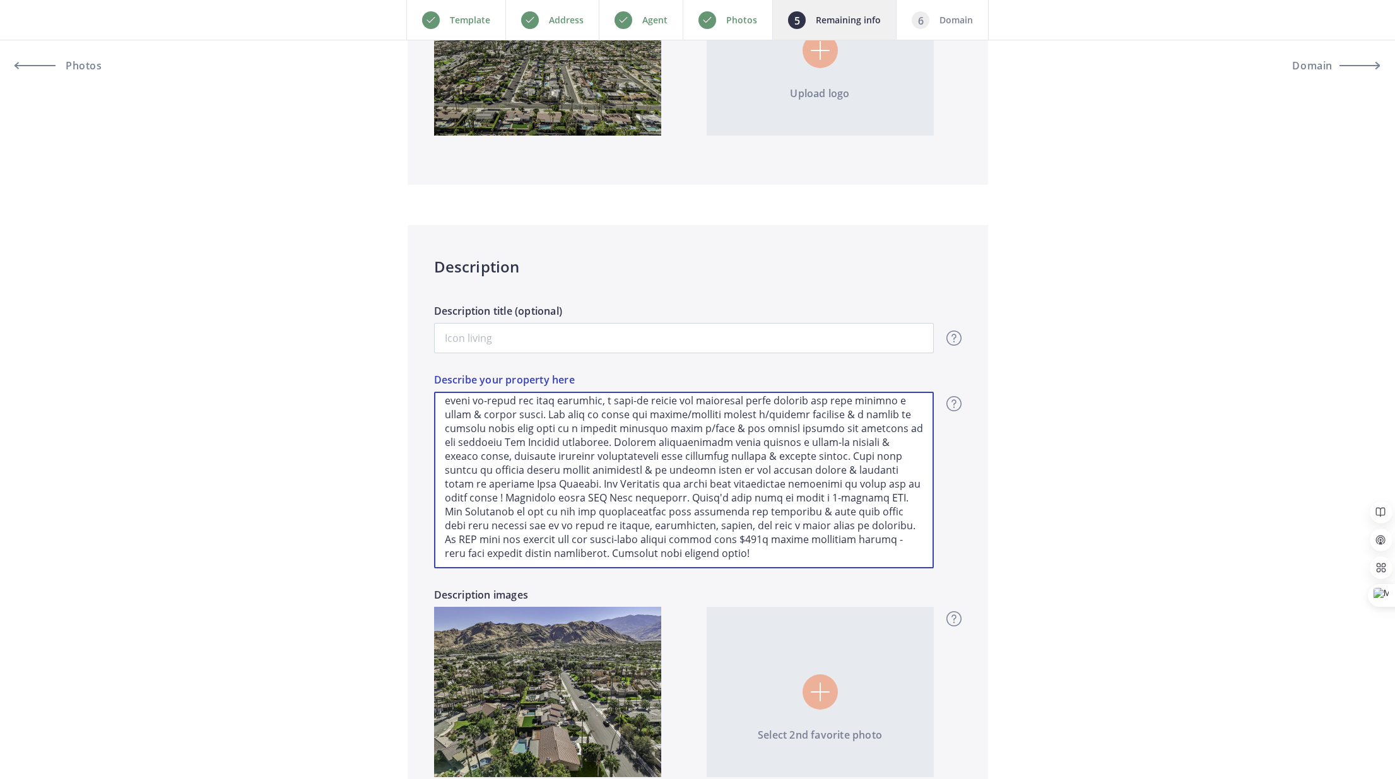
scroll to position [90, 0]
type input "1,475,000"
type textarea "Welcome to Los Compadres Estates! Within the enclave of 50 custom built Spanish…"
drag, startPoint x: 873, startPoint y: 501, endPoint x: 705, endPoint y: 498, distance: 167.8
click at [705, 498] on textarea "Describe your property here" at bounding box center [684, 480] width 500 height 177
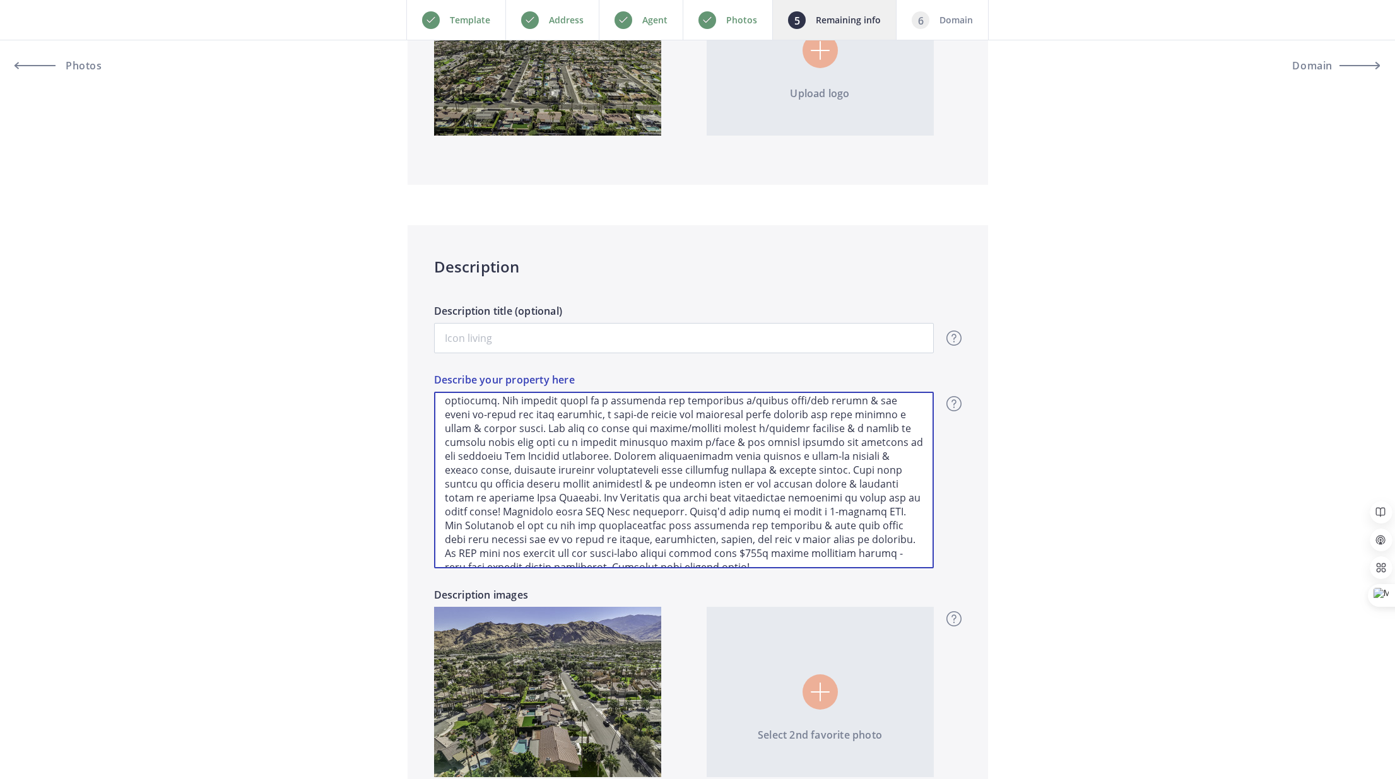
type input "1,475,000"
type textarea "Welcome to Los Compadres Estates! Within the enclave of 50 custom built Spanish…"
click at [761, 556] on textarea "Describe your property here" at bounding box center [684, 480] width 500 height 177
click at [524, 541] on textarea "Describe your property here" at bounding box center [684, 480] width 500 height 177
click at [536, 539] on textarea "Describe your property here" at bounding box center [684, 480] width 500 height 177
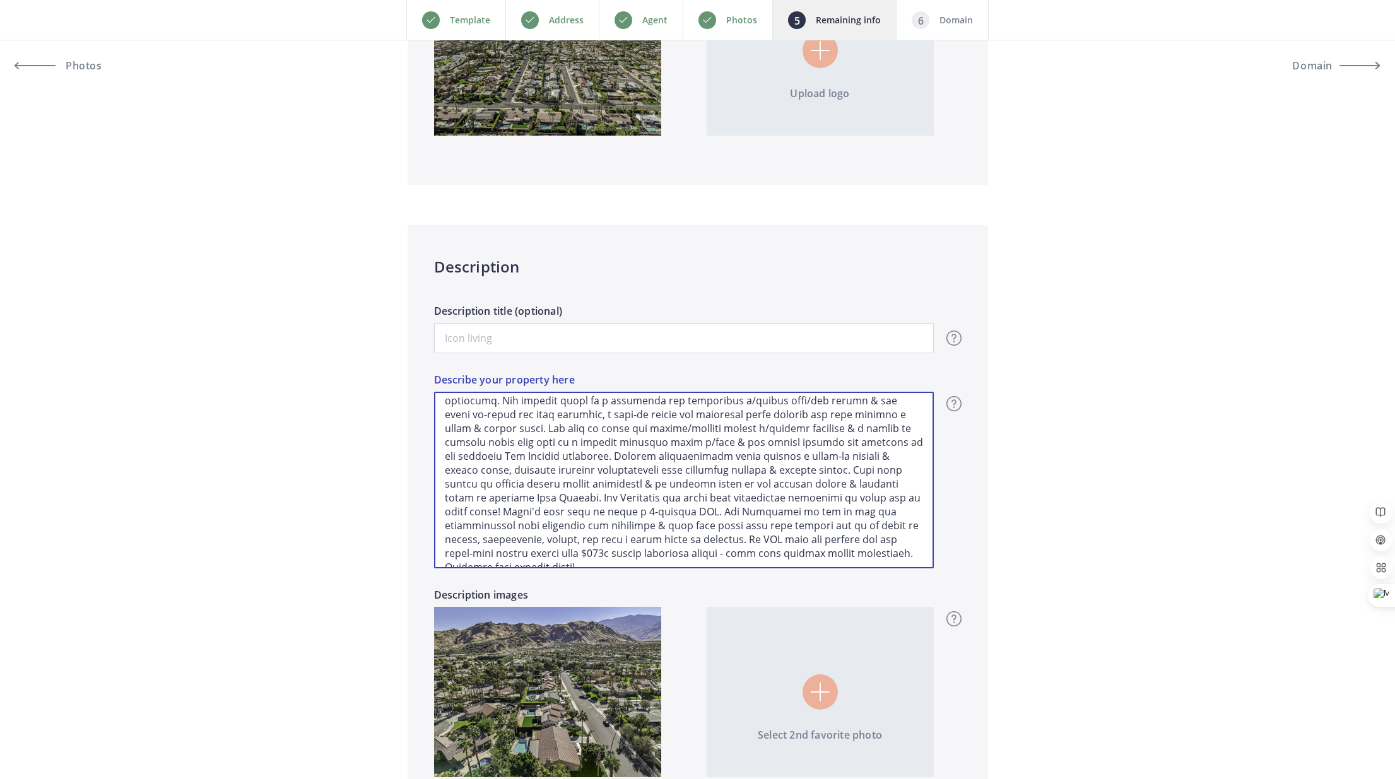
click at [536, 539] on textarea "Describe your property here" at bounding box center [684, 480] width 500 height 177
type input "1,475,000"
type textarea "Welcome to Los Compadres Estates! Within the enclave of 50 custom built Spanish…"
type input "1,475,000"
type textarea "Welcome to Los Compadres Estates! Within the enclave of 50 custom built Spanish…"
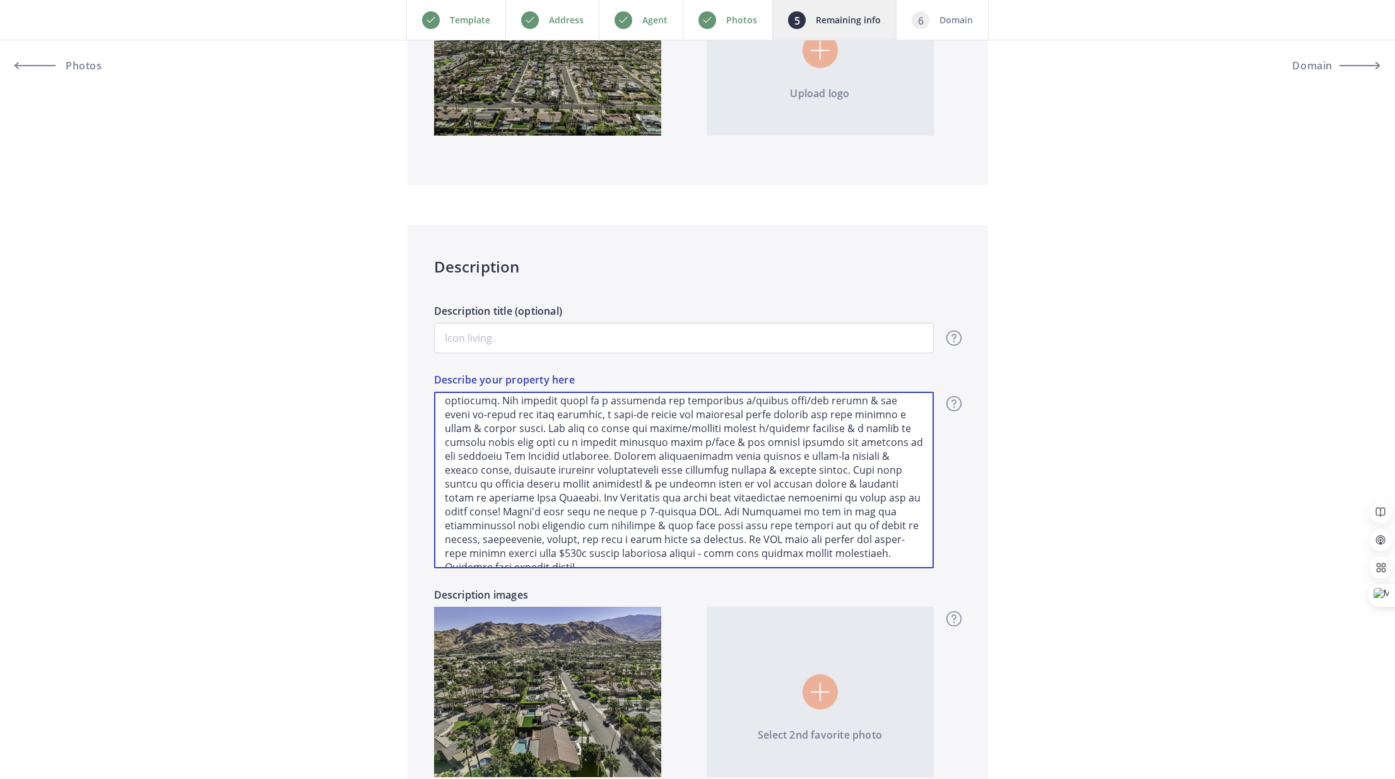
type input "1,475,000"
type textarea "Welcome to Los Compadres Estates! Within the enclave of 50 custom built Spanish…"
type input "1,475,000"
type textarea "Welcome to Los Compadres Estates! Within the enclave of 50 custom built Spanish…"
type input "1,475,000"
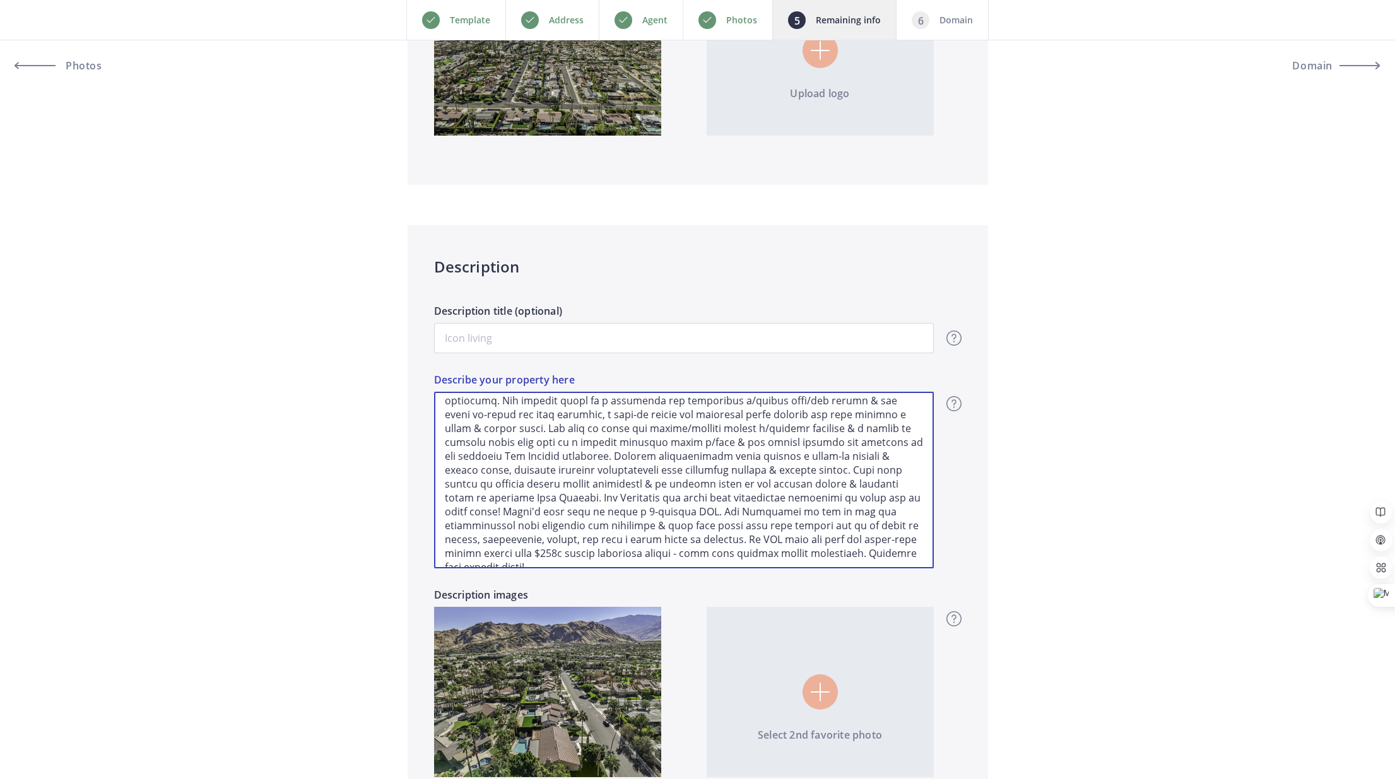
type textarea "Welcome to Los Compadres Estates! Within the enclave of 50 custom built Spanish…"
type input "1,475,000"
type textarea "Welcome to Los Compadres Estates! Within the enclave of 50 custom built Spanish…"
type input "1,475,000"
type textarea "Welcome to Los Compadres Estates! Within the enclave of 50 custom built Spanish…"
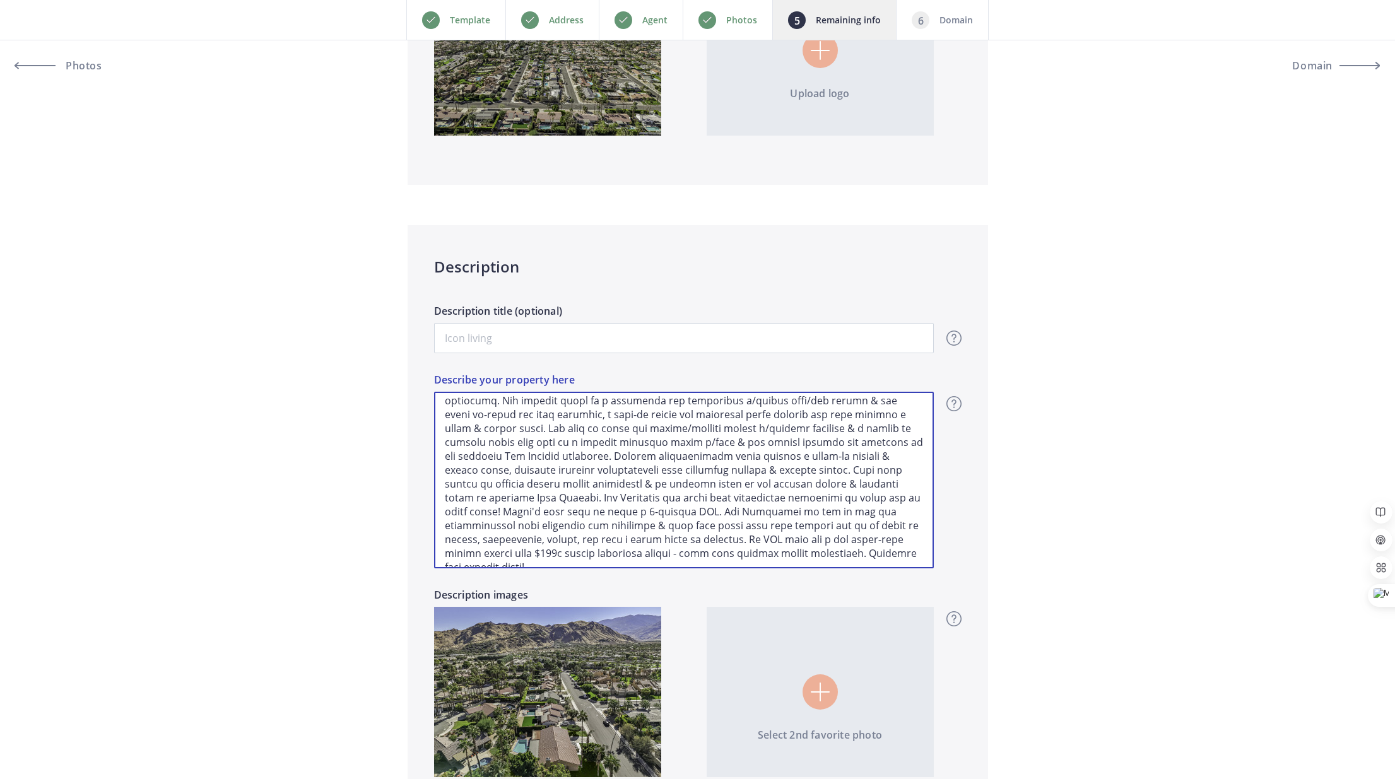
type input "1,475,000"
type textarea "Welcome to Los Compadres Estates! Within the enclave of 50 custom built Spanish…"
type input "1,475,000"
type textarea "Welcome to Los Compadres Estates! Within the enclave of 50 custom built Spanish…"
type input "1,475,000"
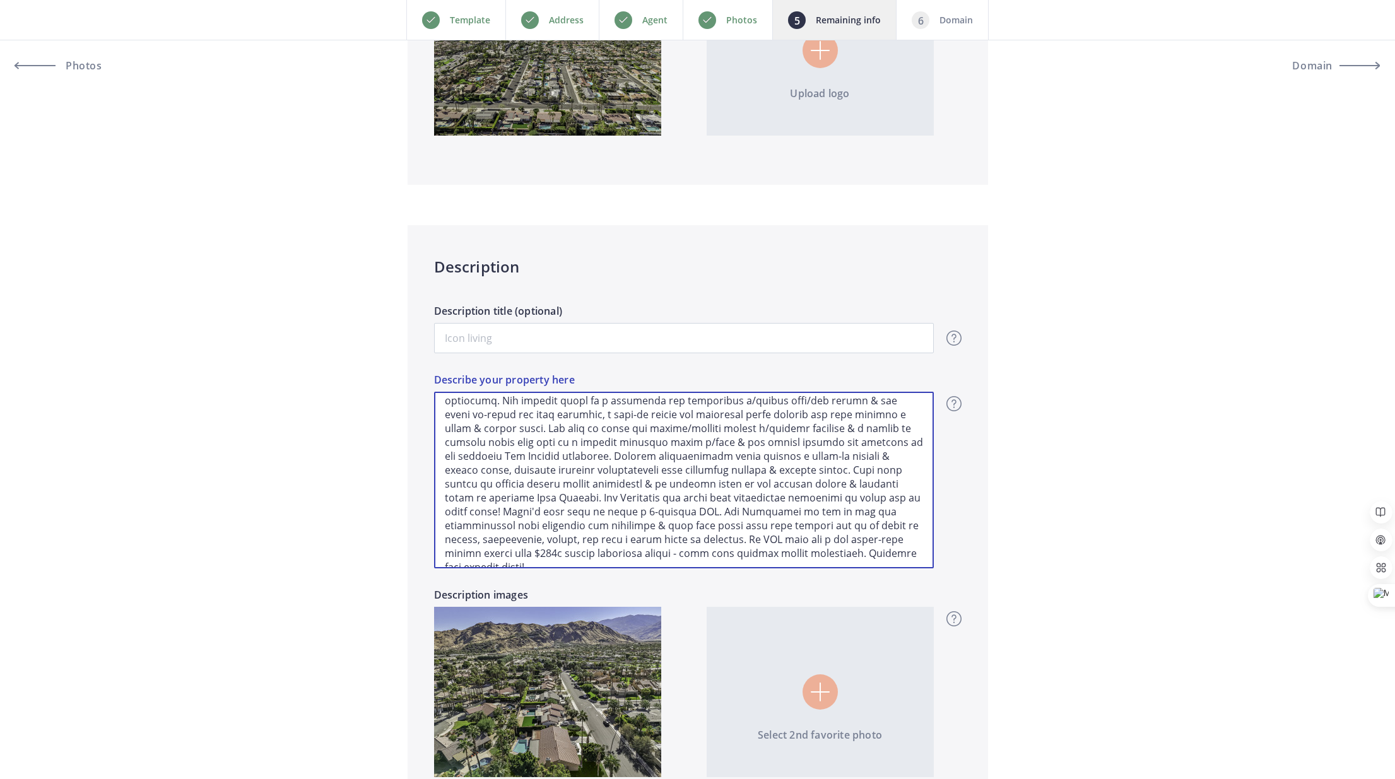
type textarea "Welcome to Los Compadres Estates! Within the enclave of 50 custom built Spanish…"
type input "1,475,000"
type textarea "Welcome to Los Compadres Estates! Within the enclave of 50 custom built Spanish…"
type input "1,475,000"
type textarea "Welcome to Los Compadres Estates! Within the enclave of 50 custom built Spanish…"
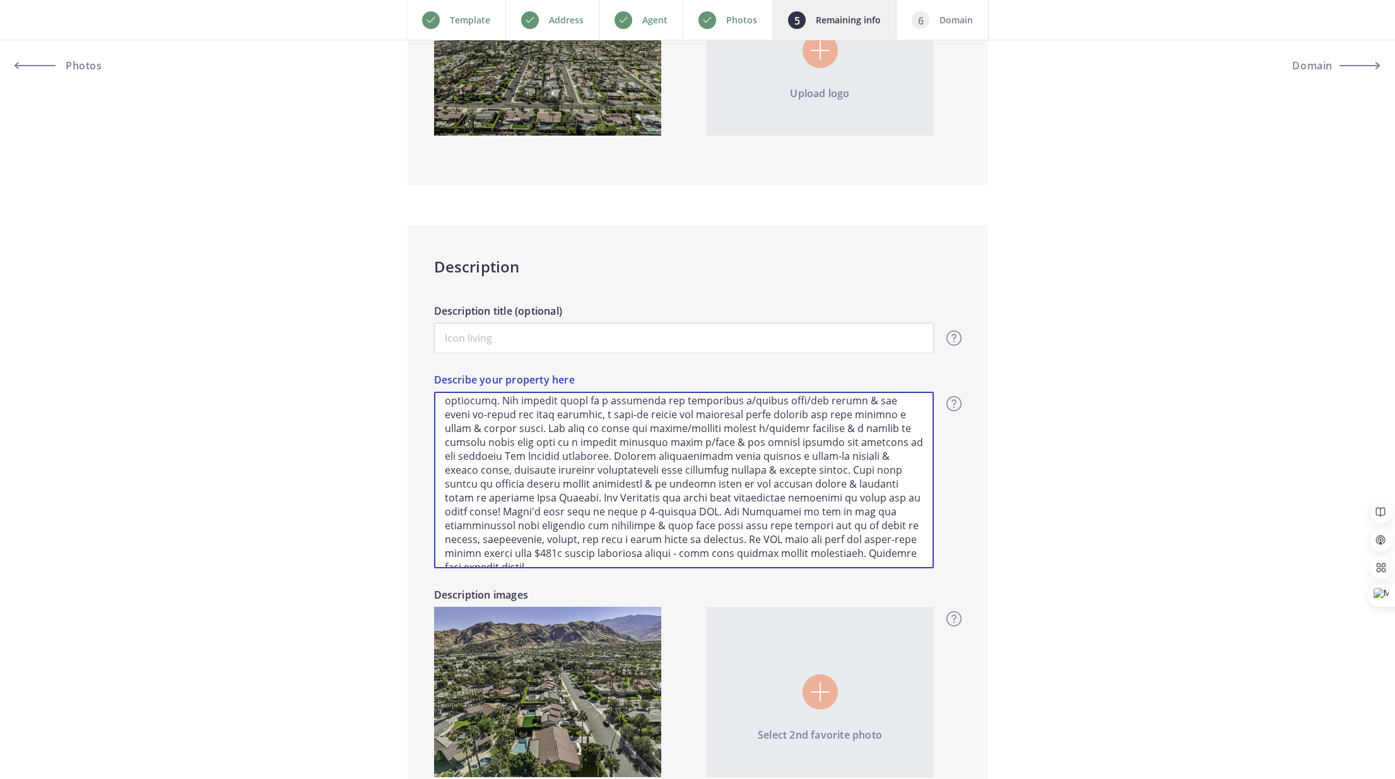
type input "1,475,000"
type textarea "Welcome to Los Compadres Estates! Within the enclave of 50 custom built Spanish…"
type input "1,475,000"
type textarea "Welcome to Los Compadres Estates! Within the enclave of 50 custom built Spanish…"
type input "1,475,000"
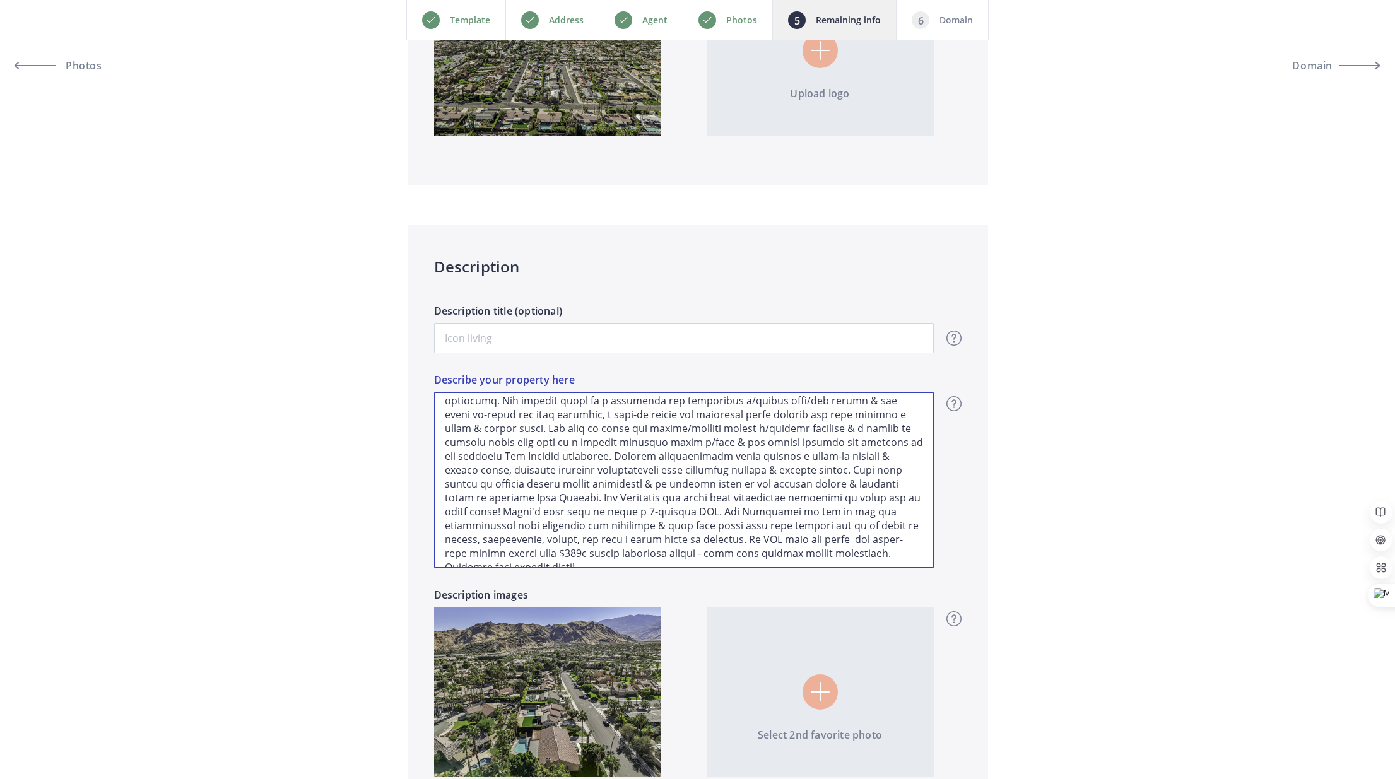
type textarea "Welcome to Los Compadres Estates! Within the enclave of 50 custom built Spanish…"
type input "1,475,000"
type textarea "Welcome to Los Compadres Estates! Within the enclave of 50 custom built Spanish…"
type input "1,475,000"
type textarea "Welcome to Los Compadres Estates! Within the enclave of 50 custom built Spanish…"
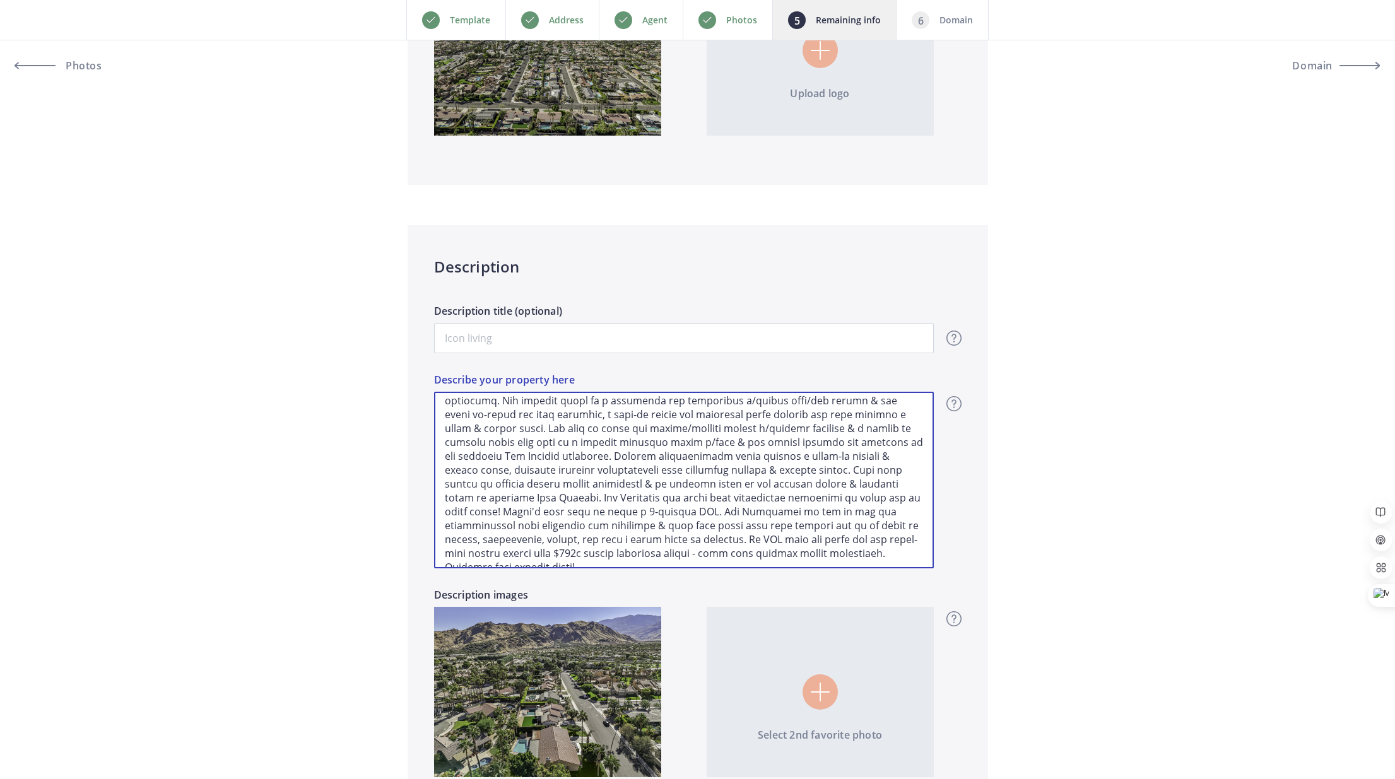
type input "1,475,000"
type textarea "Welcome to Los Compadres Estates! Within the enclave of 50 custom built Spanish…"
type input "1,475,000"
type textarea "Welcome to Los Compadres Estates! Within the enclave of 50 custom built Spanish…"
type input "1,475,000"
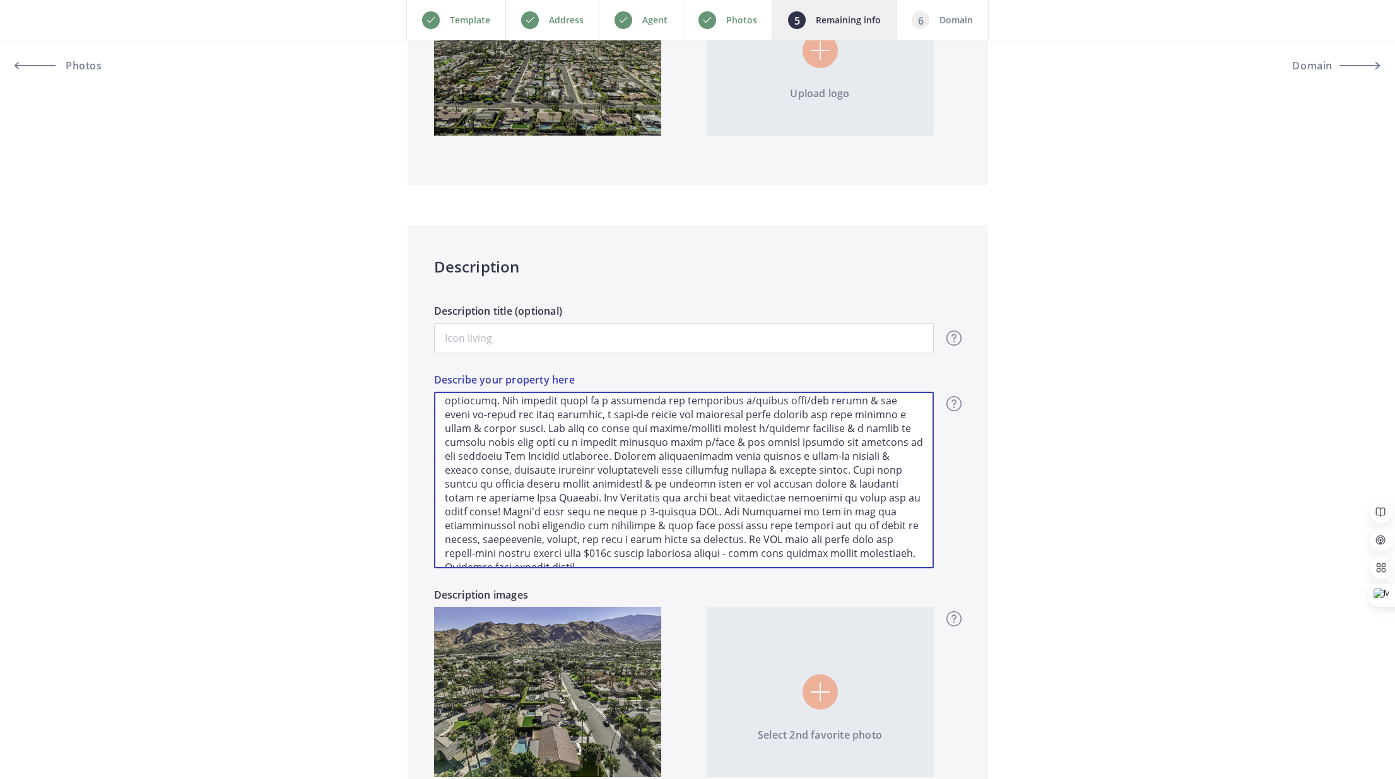
type textarea "Welcome to Los Compadres Estates! Within the enclave of 50 custom built Spanish…"
type input "1,475,000"
type textarea "Welcome to Los Compadres Estates! Within the enclave of 50 custom built Spanish…"
type input "1,475,000"
type textarea "Welcome to Los Compadres Estates! Within the enclave of 50 custom built Spanish…"
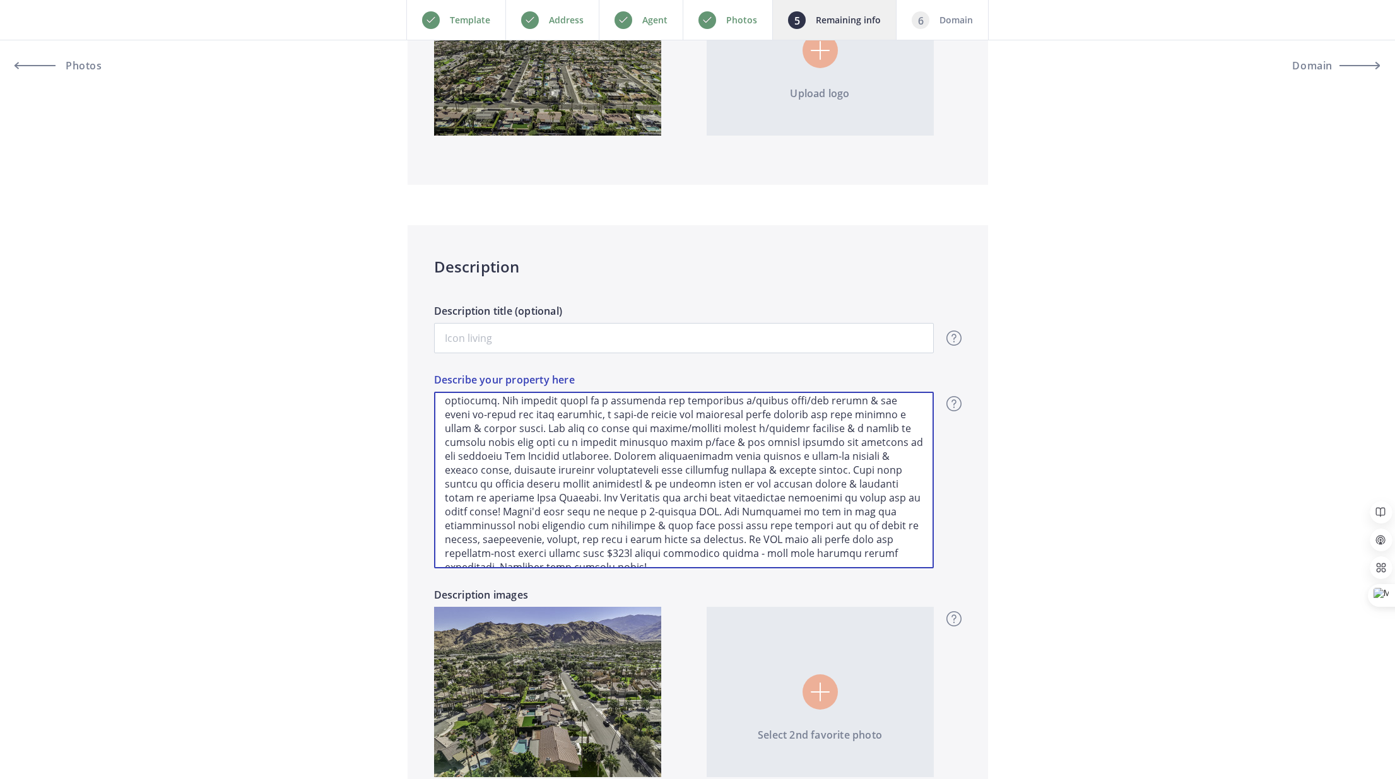
type input "1,475,000"
type textarea "Welcome to Los Compadres Estates! Within the enclave of 50 custom built Spanish…"
type input "1,475,000"
type textarea "Welcome to Los Compadres Estates! Within the enclave of 50 custom built Spanish…"
type input "1,475,000"
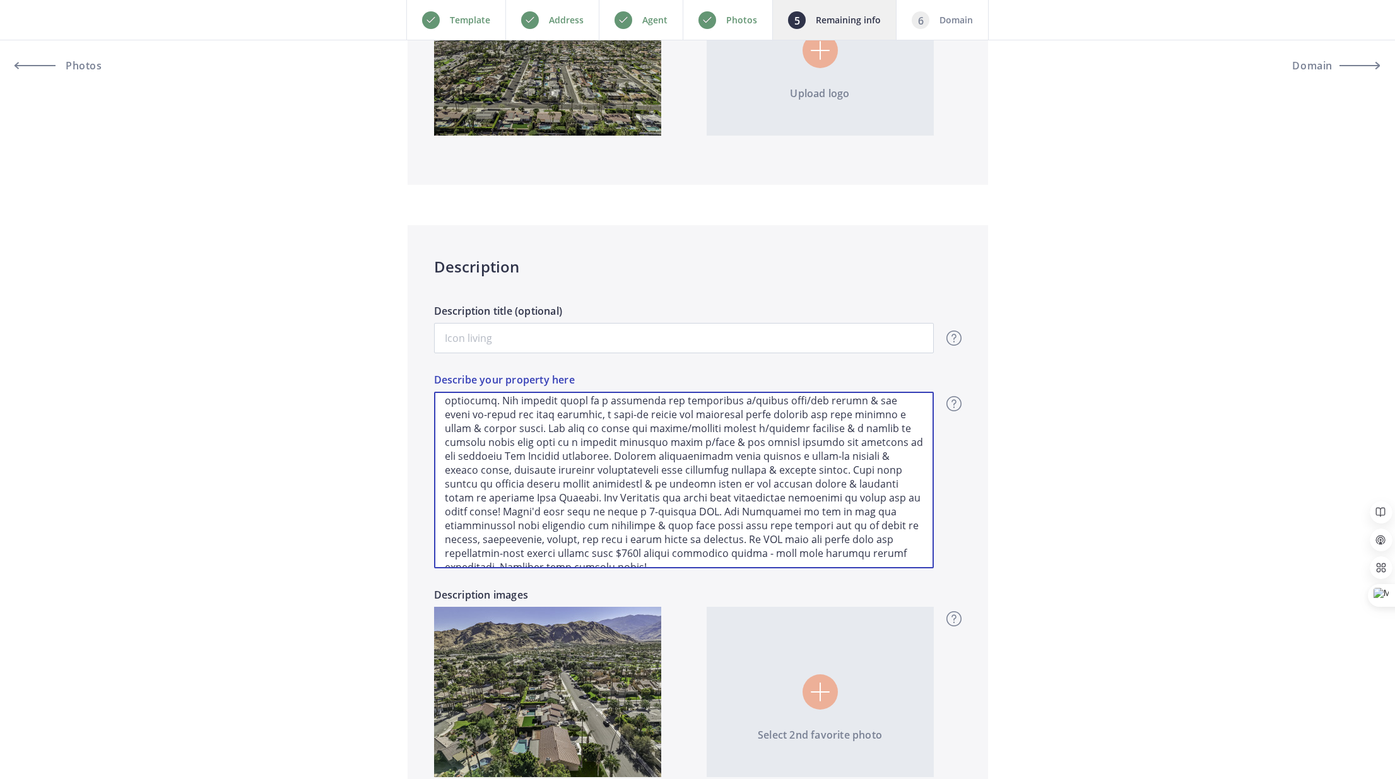
type textarea "Welcome to Los Compadres Estates! Within the enclave of 50 custom built Spanish…"
type input "1,475,000"
type textarea "Welcome to Los Compadres Estates! Within the enclave of 50 custom built Spanish…"
type input "1,475,000"
type textarea "Welcome to Los Compadres Estates! Within the enclave of 50 custom built Spanish…"
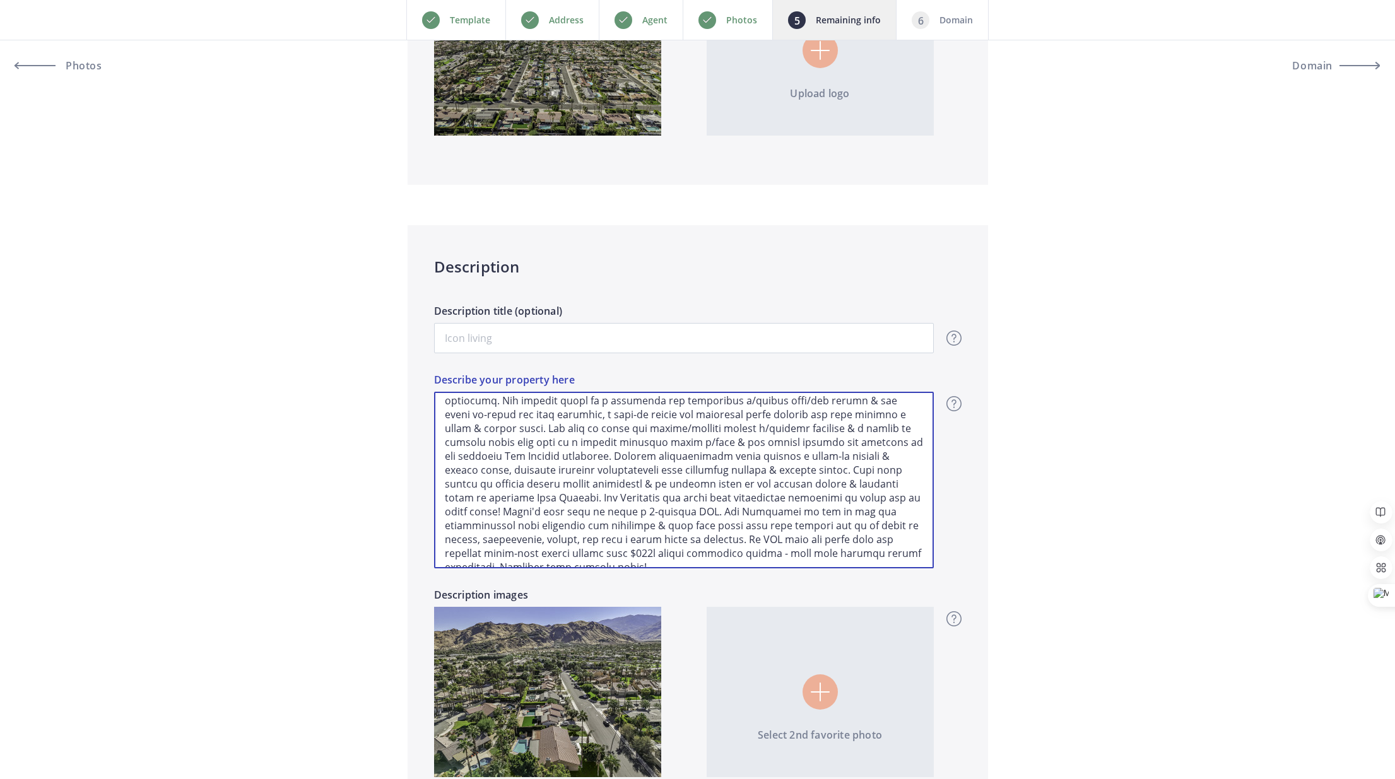
click at [555, 539] on textarea "Describe your property here" at bounding box center [684, 480] width 500 height 177
type input "1,475,000"
click at [787, 554] on textarea "Describe your property here" at bounding box center [684, 480] width 500 height 177
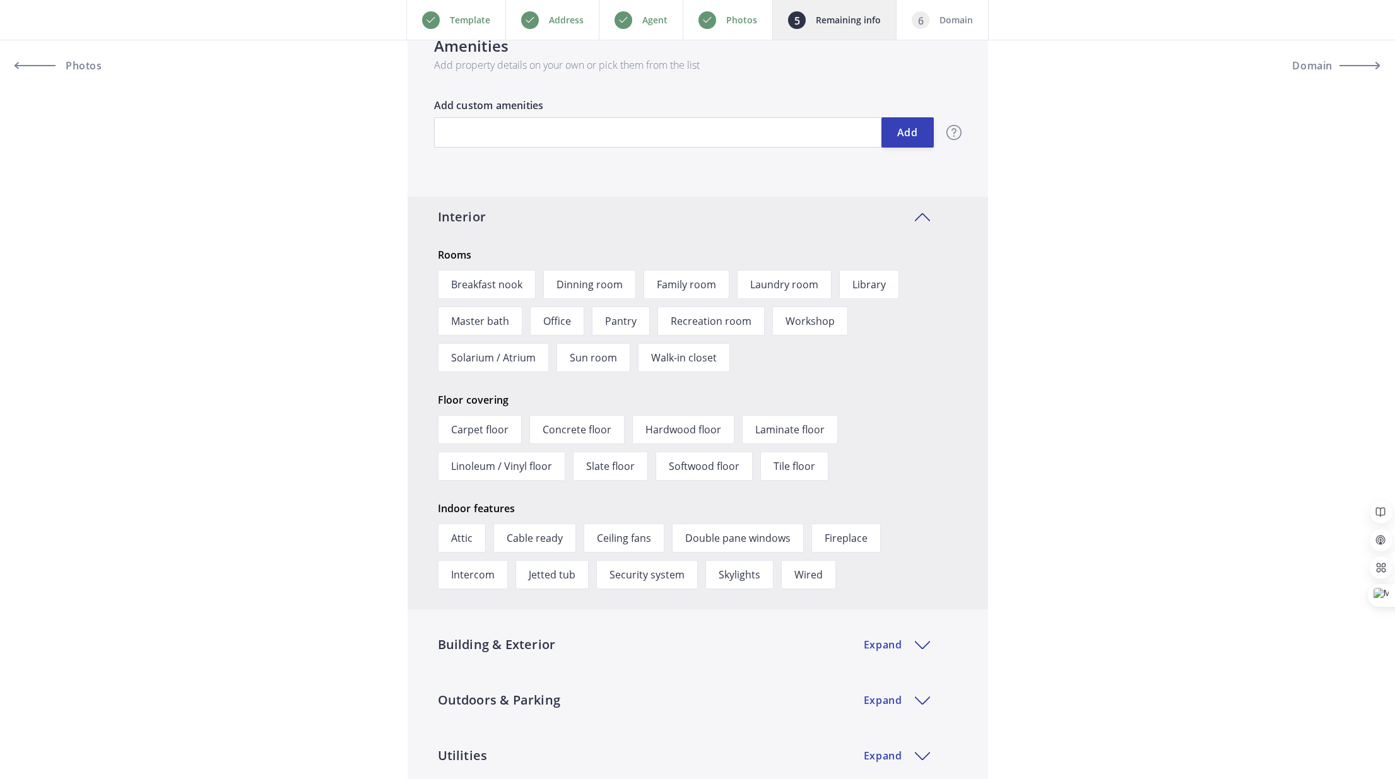
scroll to position [1553, 0]
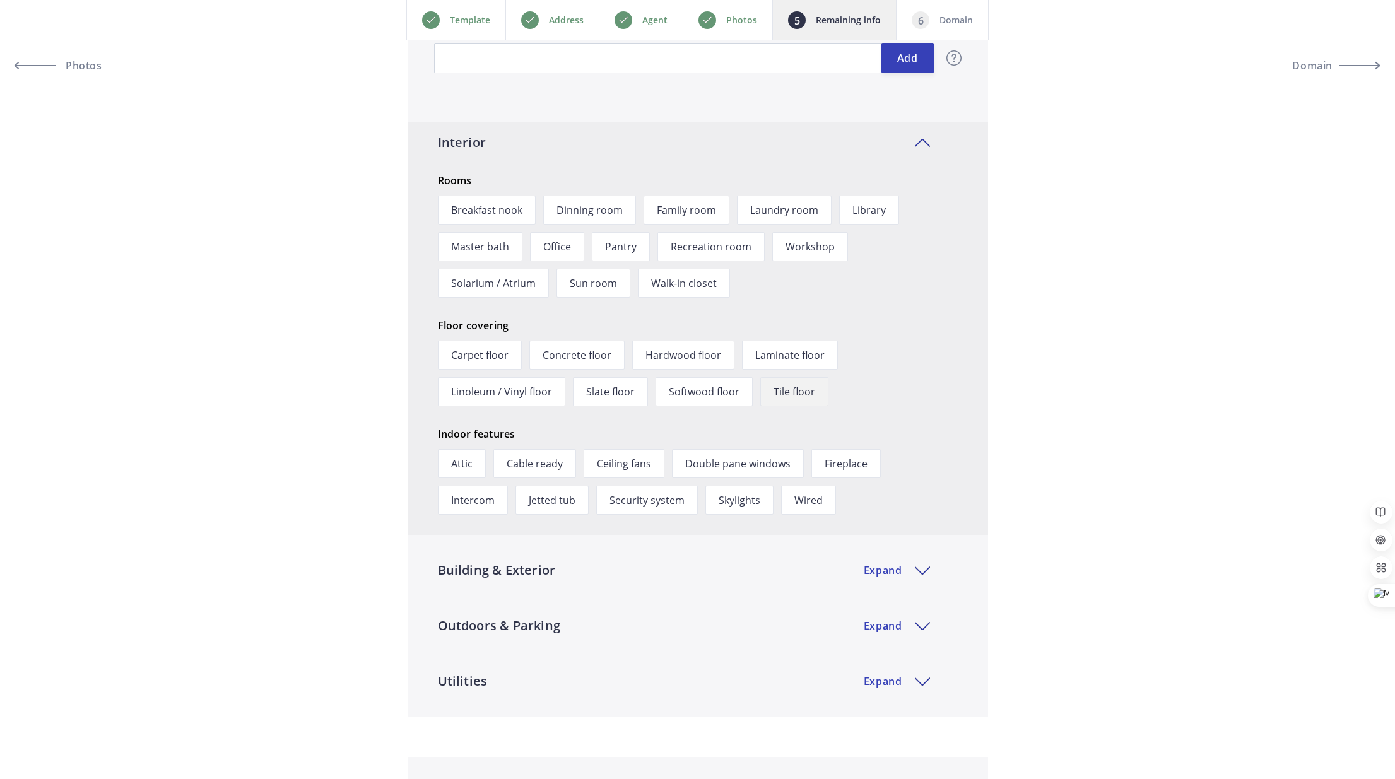
click at [792, 396] on span "Tile floor" at bounding box center [794, 391] width 68 height 29
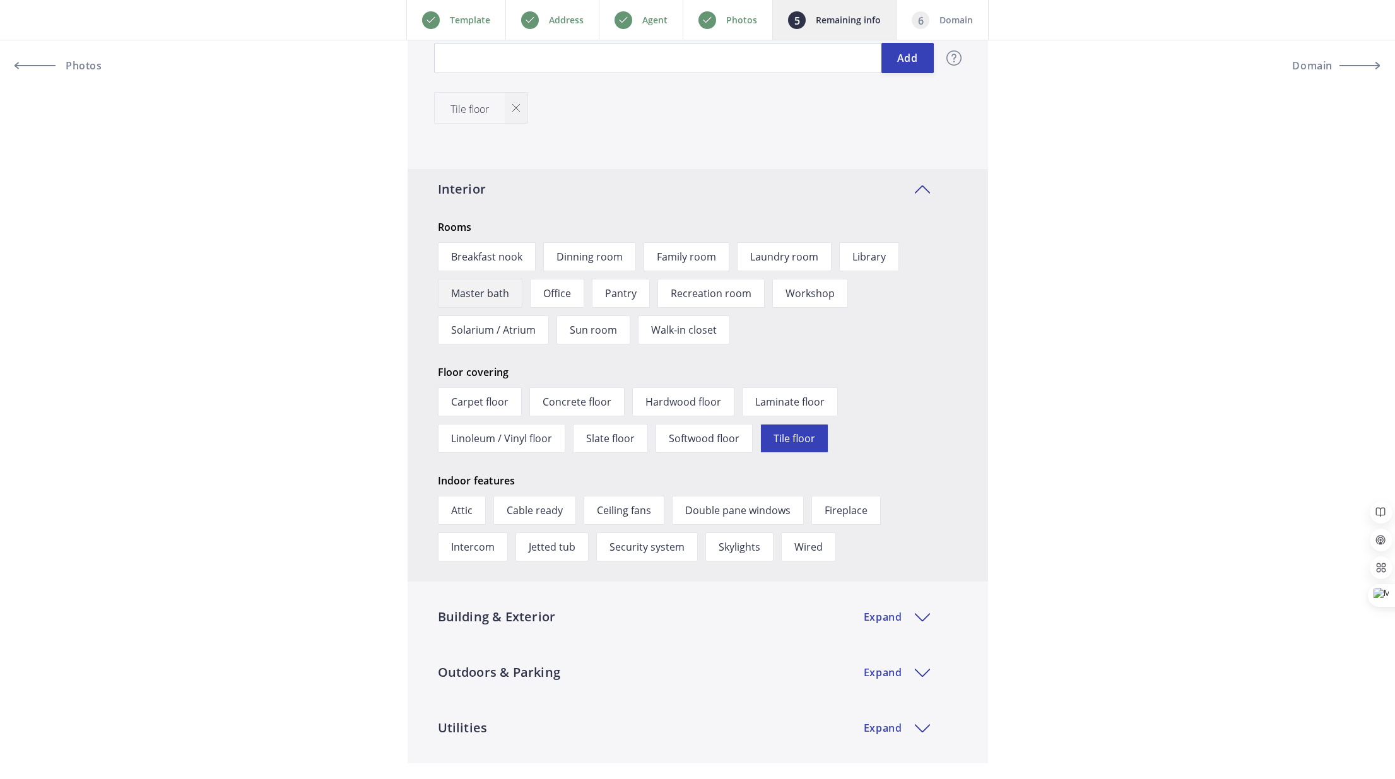
click at [466, 292] on span "Master bath" at bounding box center [480, 293] width 85 height 29
click at [691, 329] on span "Walk-in closet" at bounding box center [684, 329] width 92 height 29
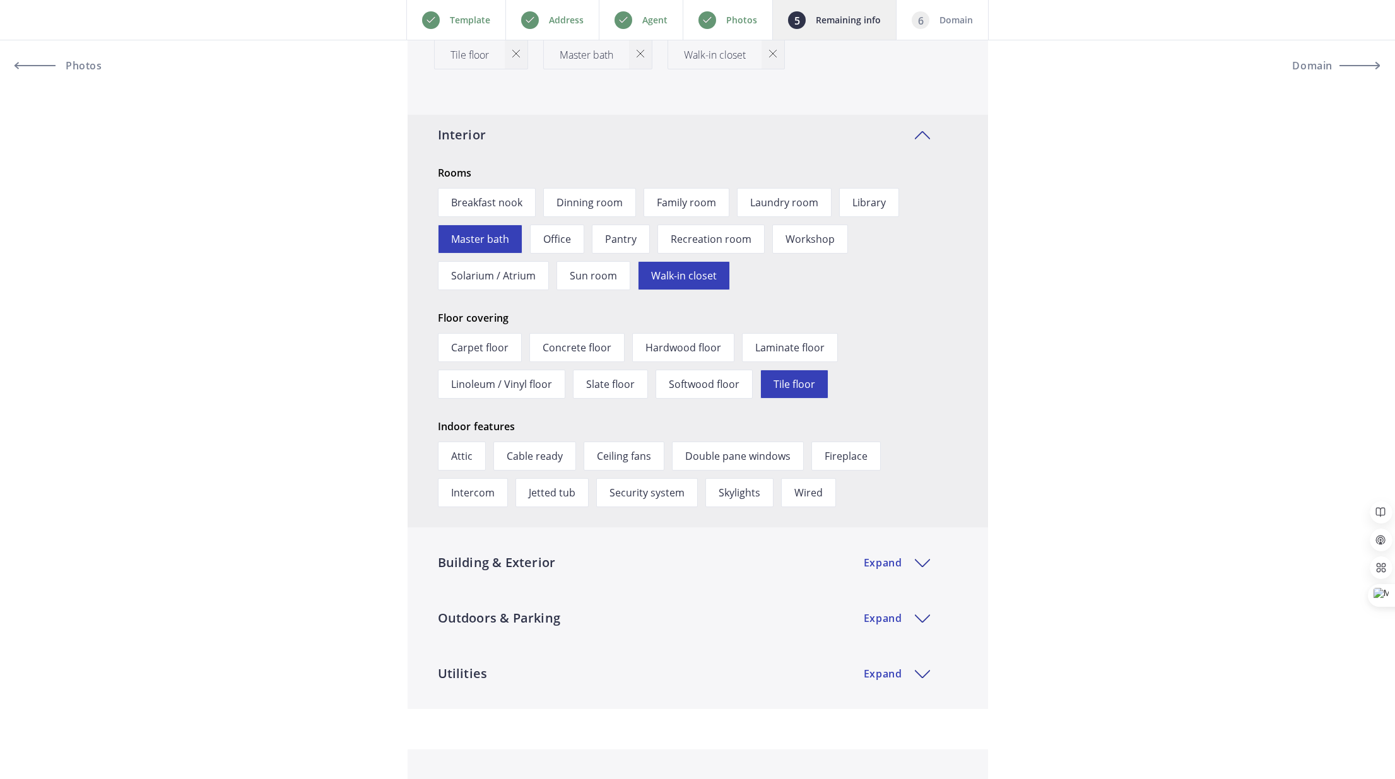
scroll to position [1638, 0]
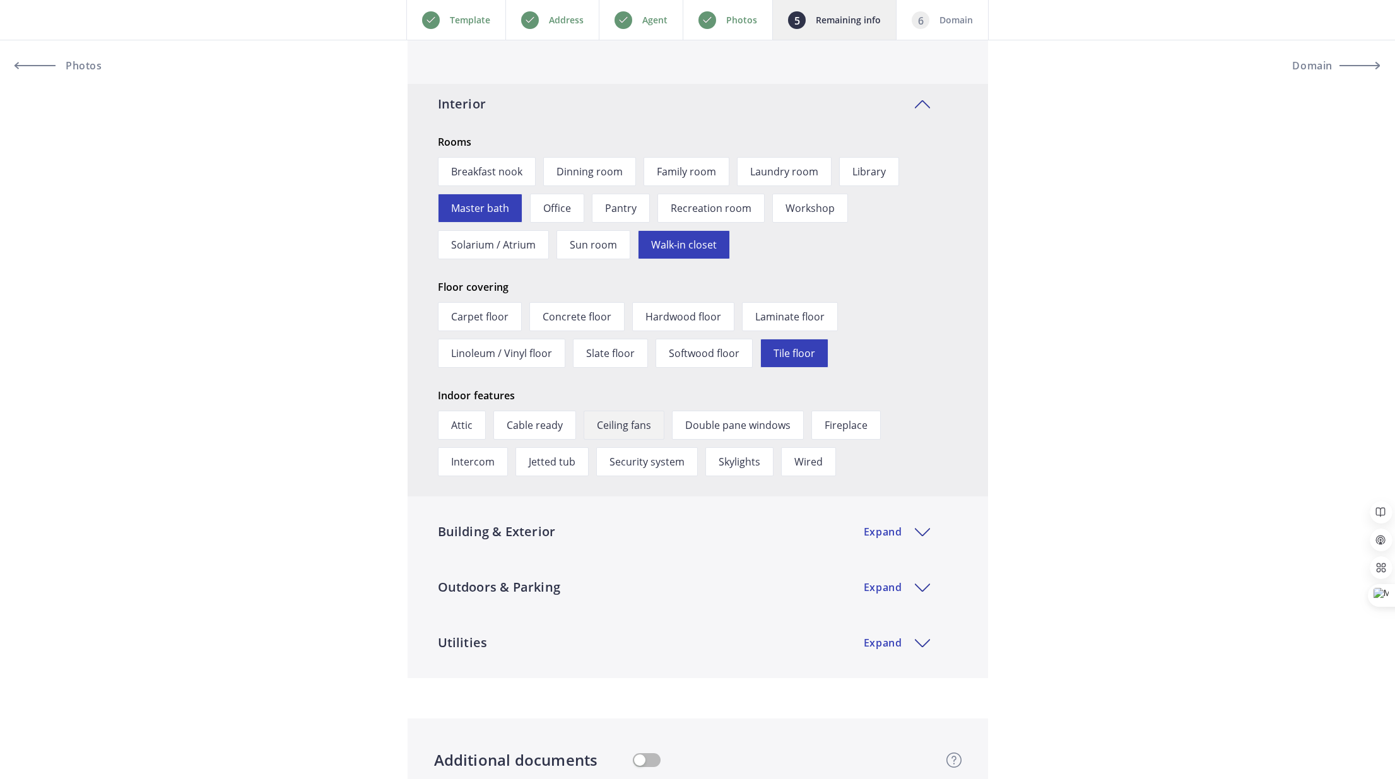
click at [625, 424] on span "Ceiling fans" at bounding box center [624, 425] width 81 height 29
click at [723, 425] on span "Double pane windows" at bounding box center [738, 425] width 132 height 29
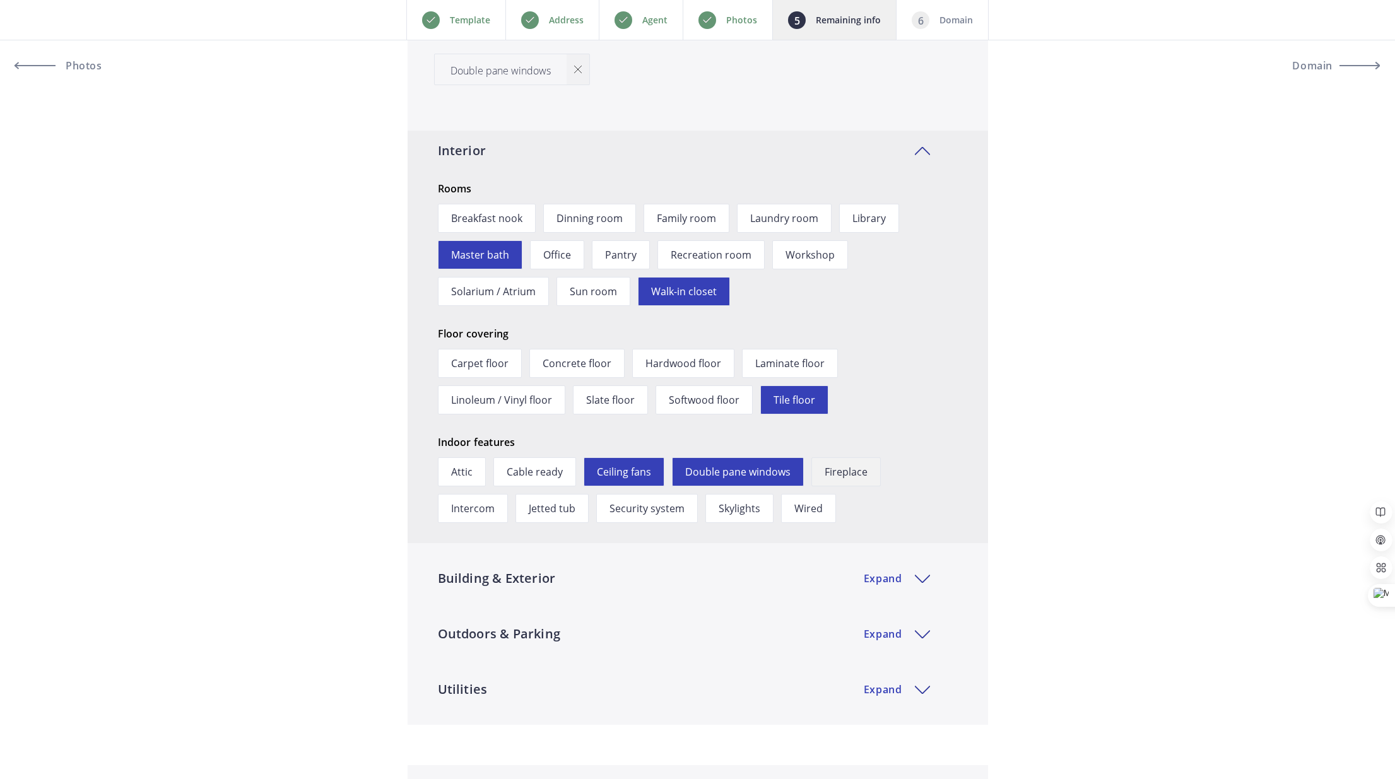
click at [838, 469] on span "Fireplace" at bounding box center [845, 471] width 69 height 29
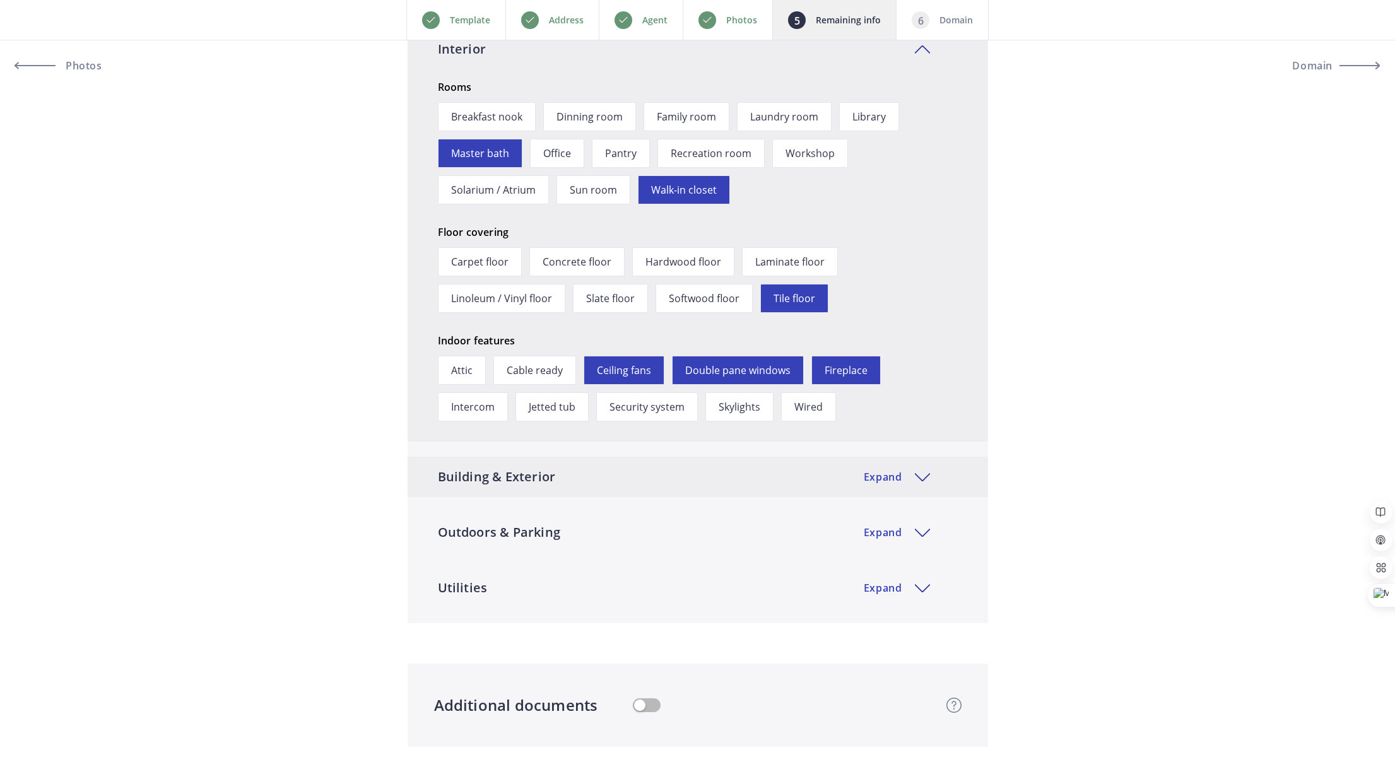
click at [806, 487] on div "Building & Exterior Expand" at bounding box center [698, 477] width 580 height 40
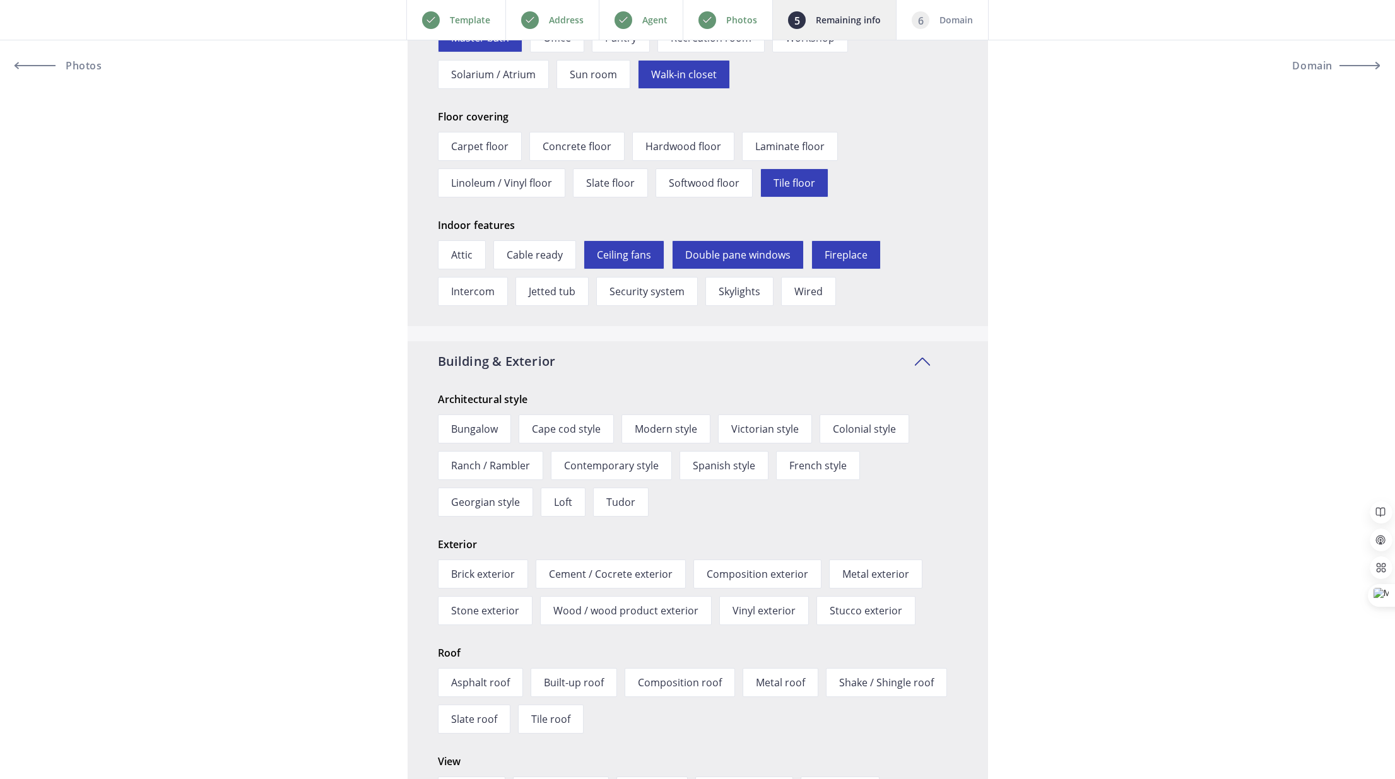
scroll to position [1912, 0]
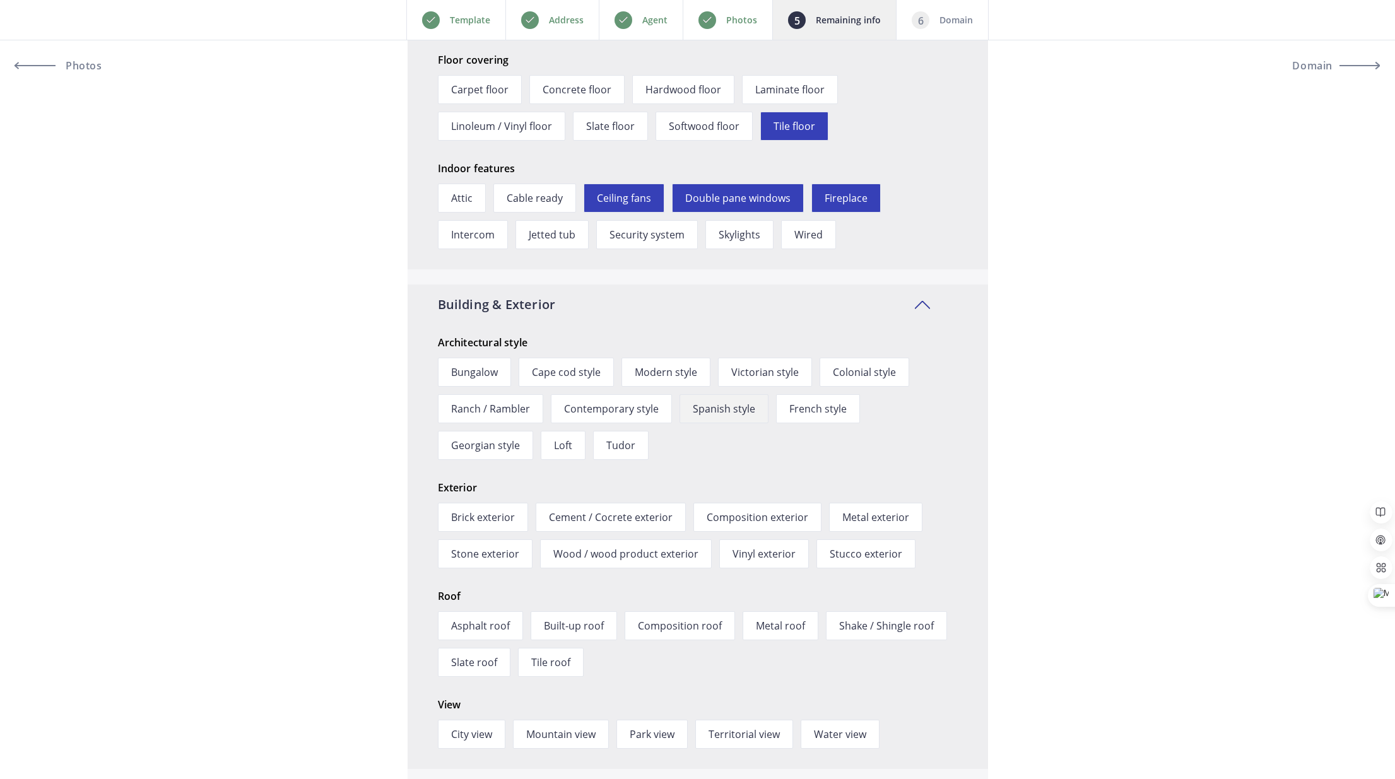
click at [724, 408] on span "Spanish style" at bounding box center [723, 408] width 89 height 29
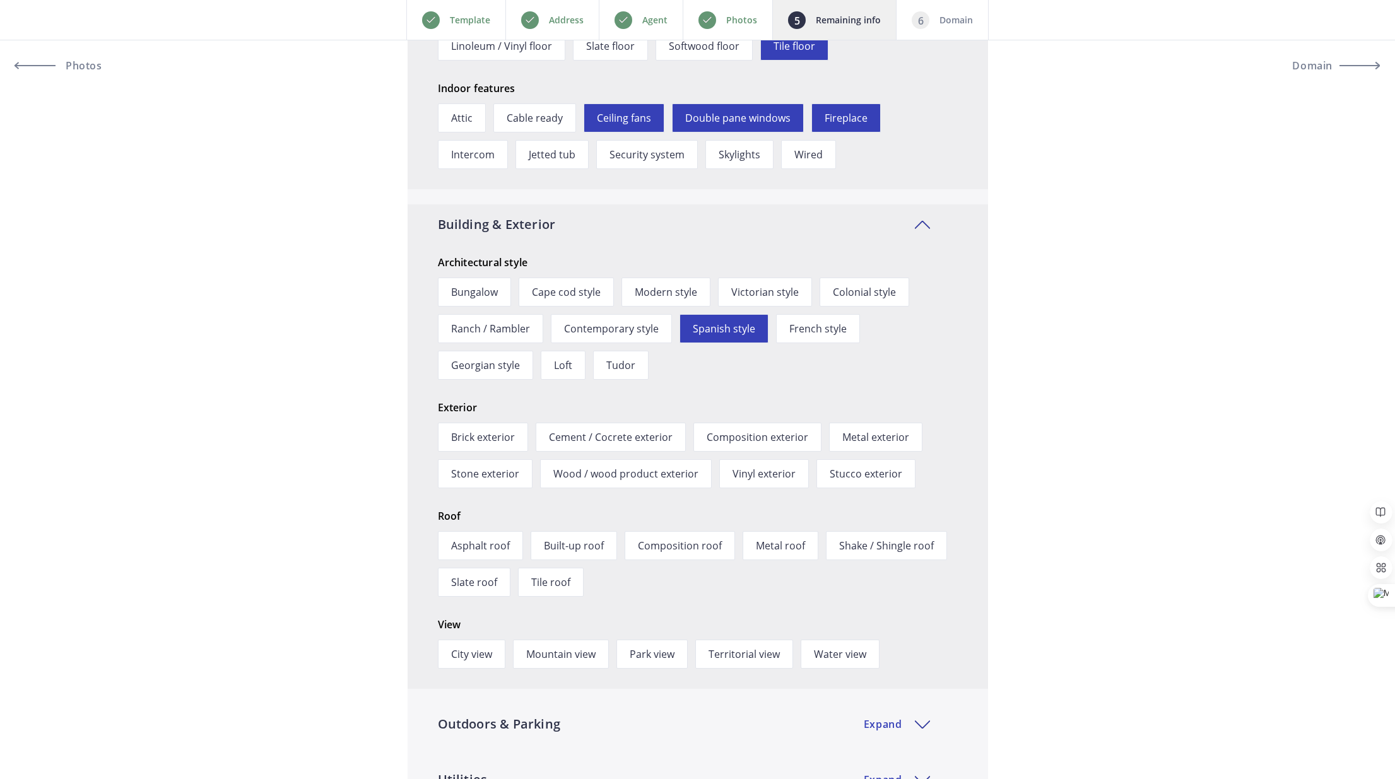
scroll to position [2019, 0]
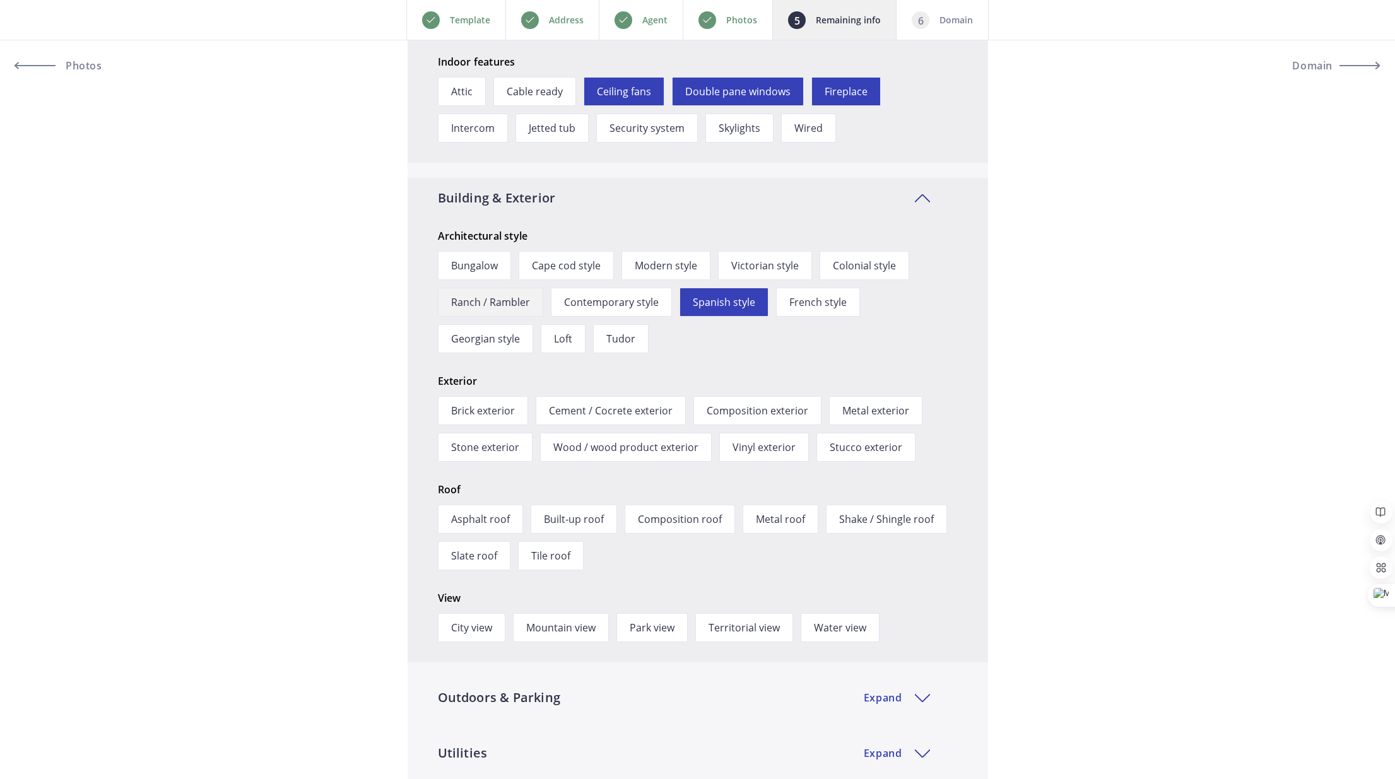
click at [472, 302] on span "Ranch / Rambler" at bounding box center [490, 302] width 105 height 29
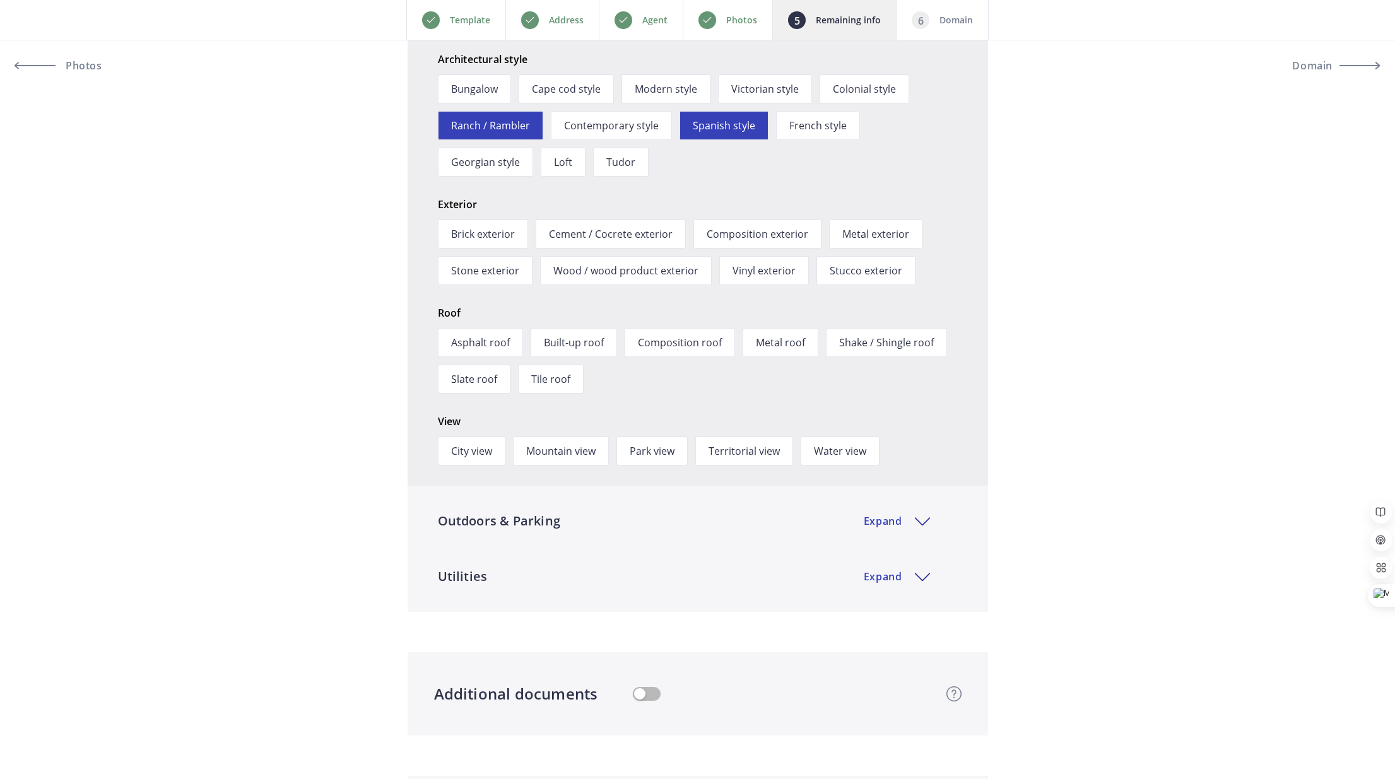
scroll to position [2243, 0]
click at [876, 269] on span "Stucco exterior" at bounding box center [865, 269] width 99 height 29
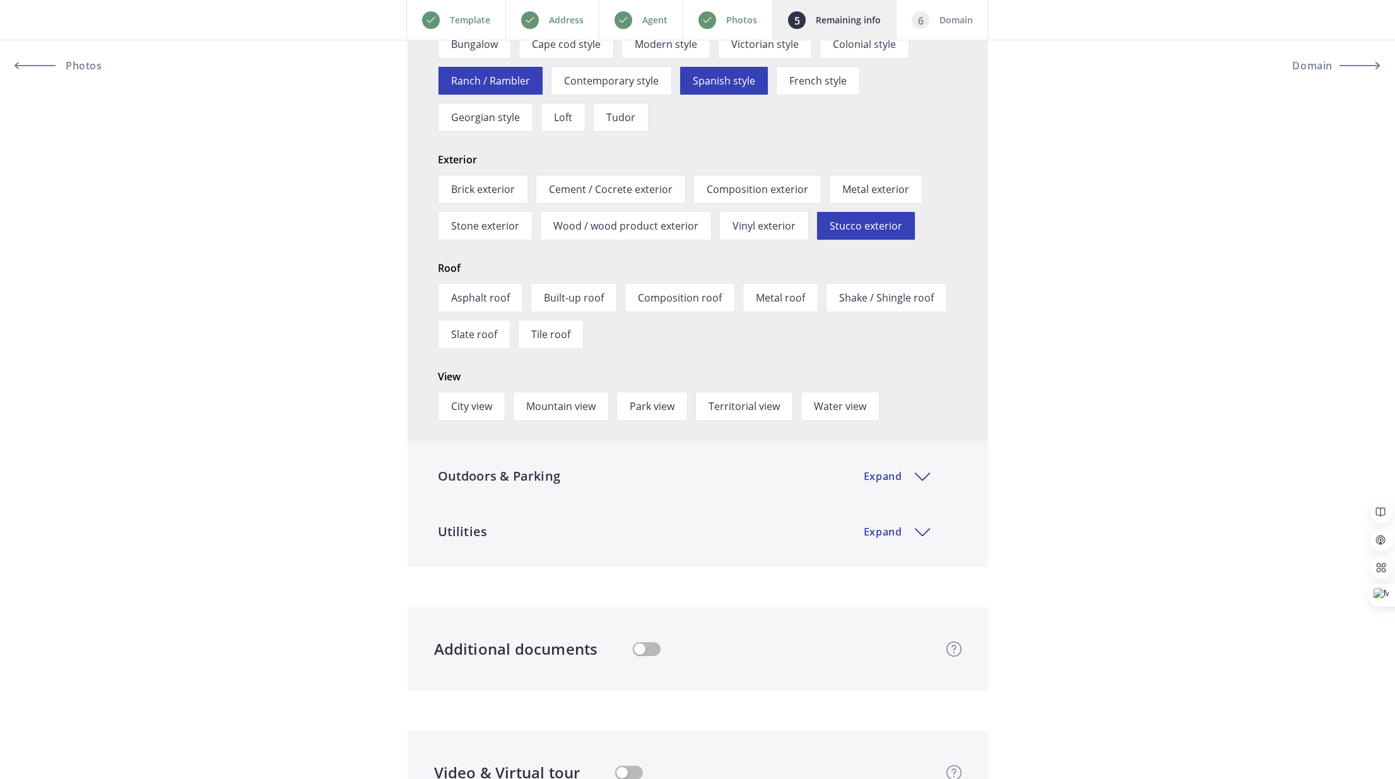
scroll to position [2345, 0]
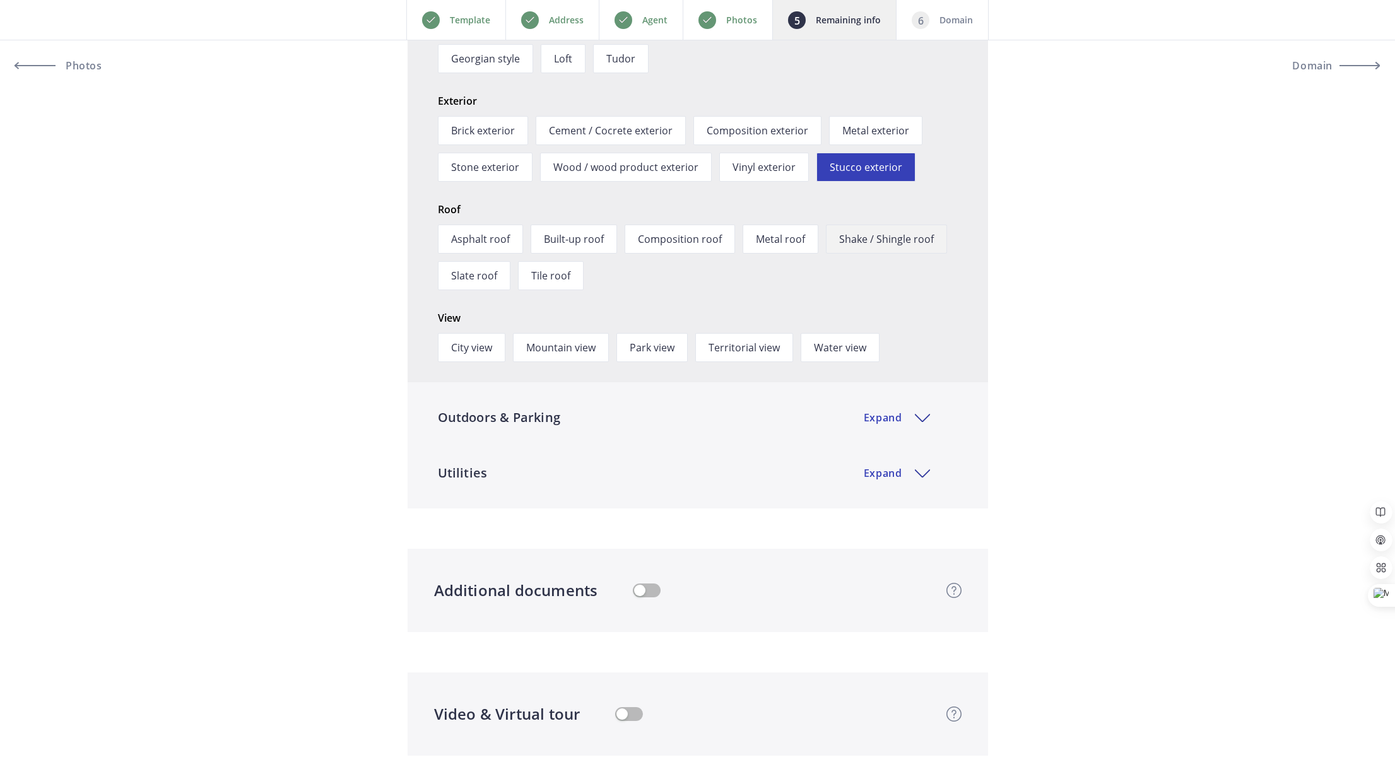
click at [915, 239] on span "Shake / Shingle roof" at bounding box center [886, 239] width 121 height 29
click at [877, 242] on span "Shake / Shingle roof" at bounding box center [886, 239] width 121 height 29
click at [539, 271] on span "Tile roof" at bounding box center [551, 275] width 66 height 29
click at [533, 344] on span "Mountain view" at bounding box center [561, 347] width 96 height 29
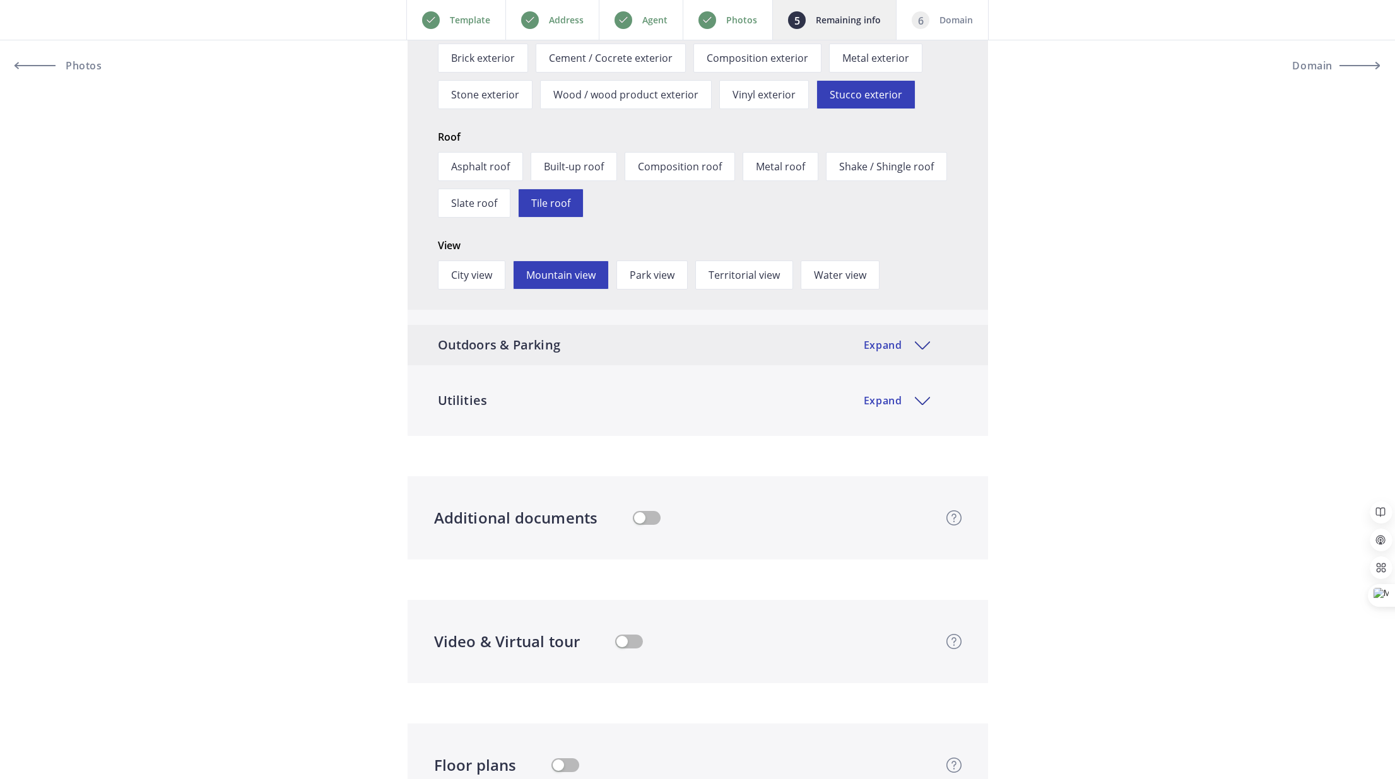
scroll to position [2483, 0]
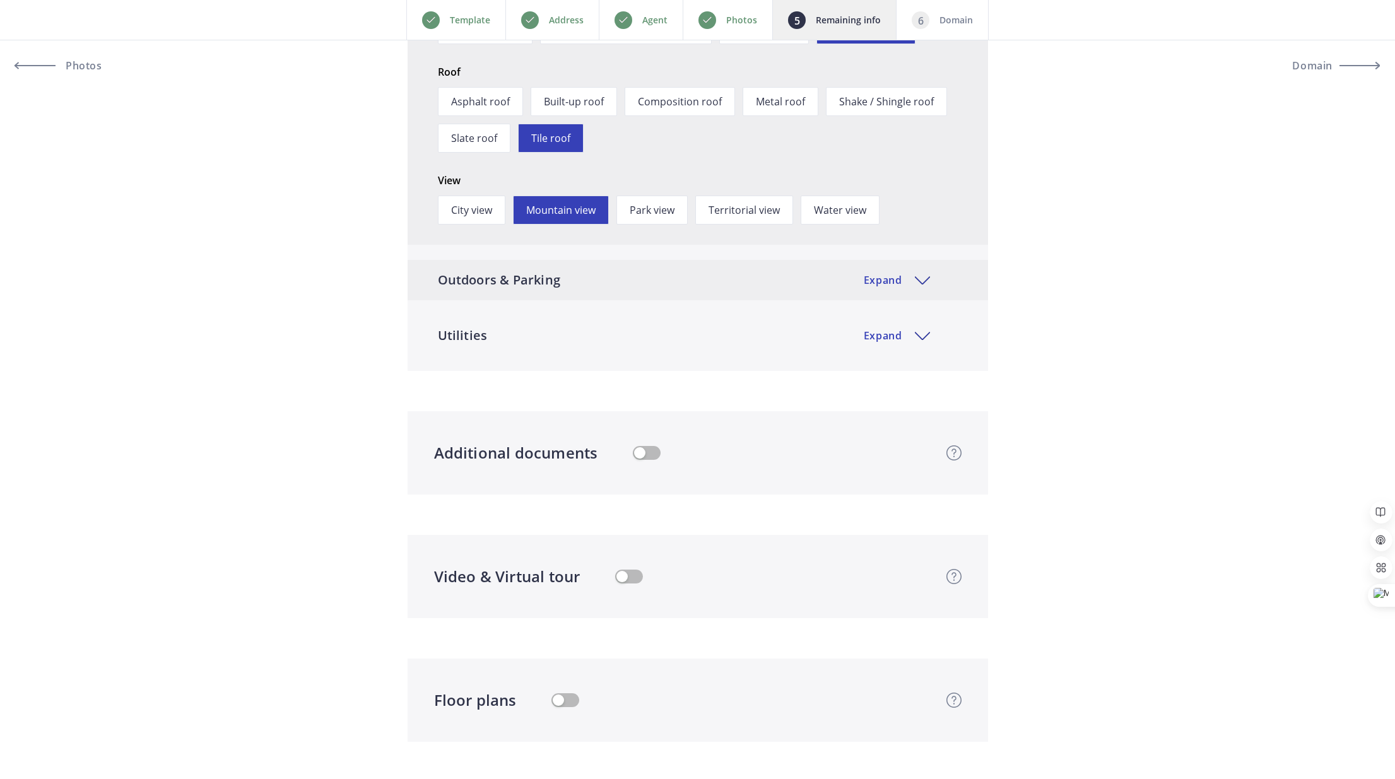
click at [759, 300] on div "Outdoors & Parking Expand" at bounding box center [698, 280] width 580 height 40
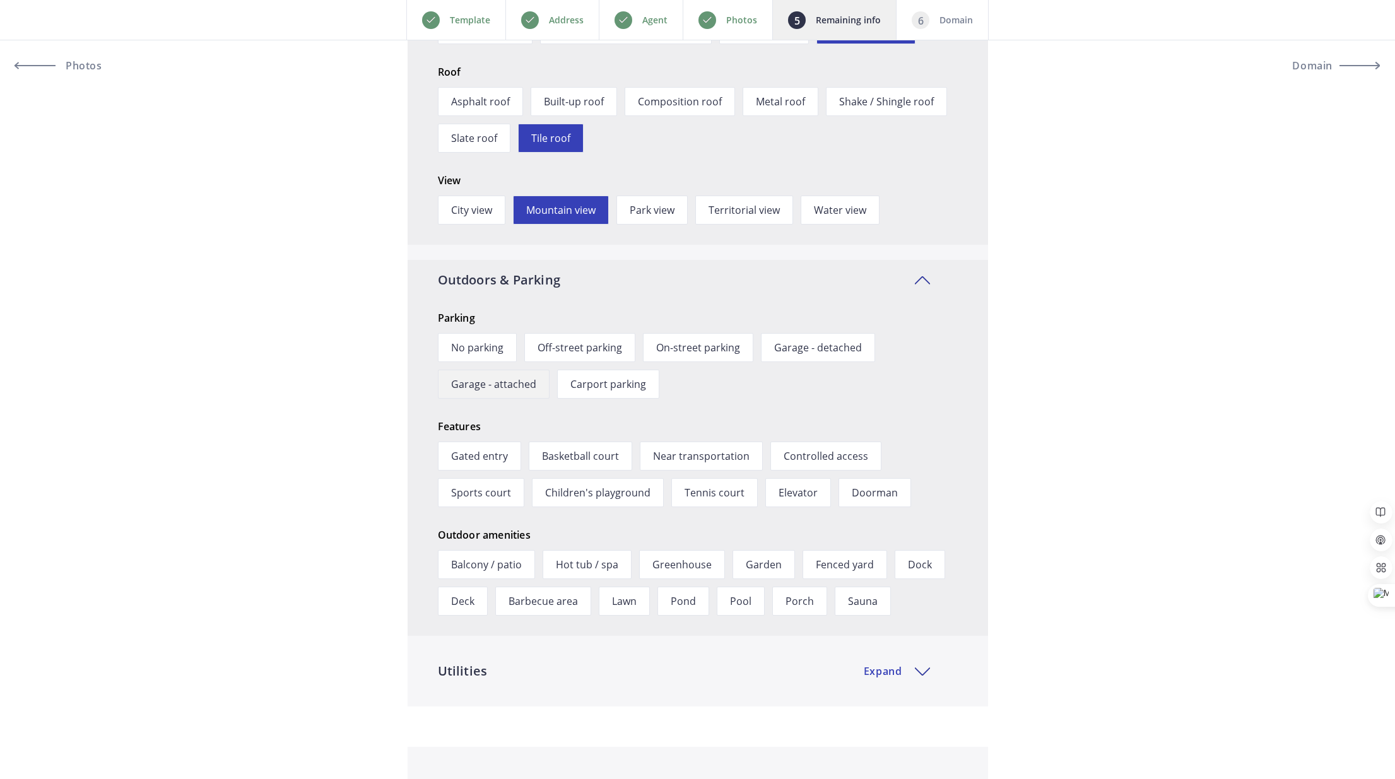
click at [507, 399] on span "Garage - attached" at bounding box center [494, 384] width 112 height 29
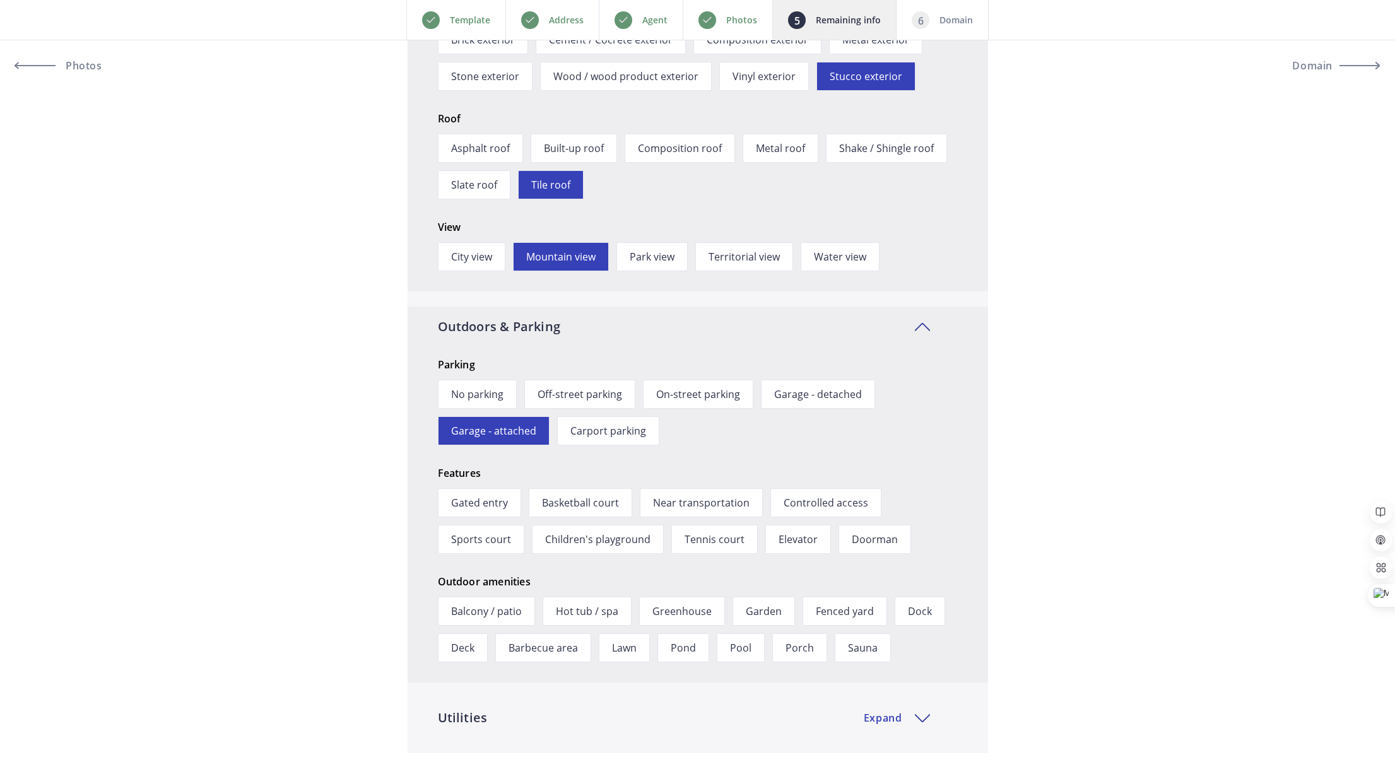
scroll to position [2709, 0]
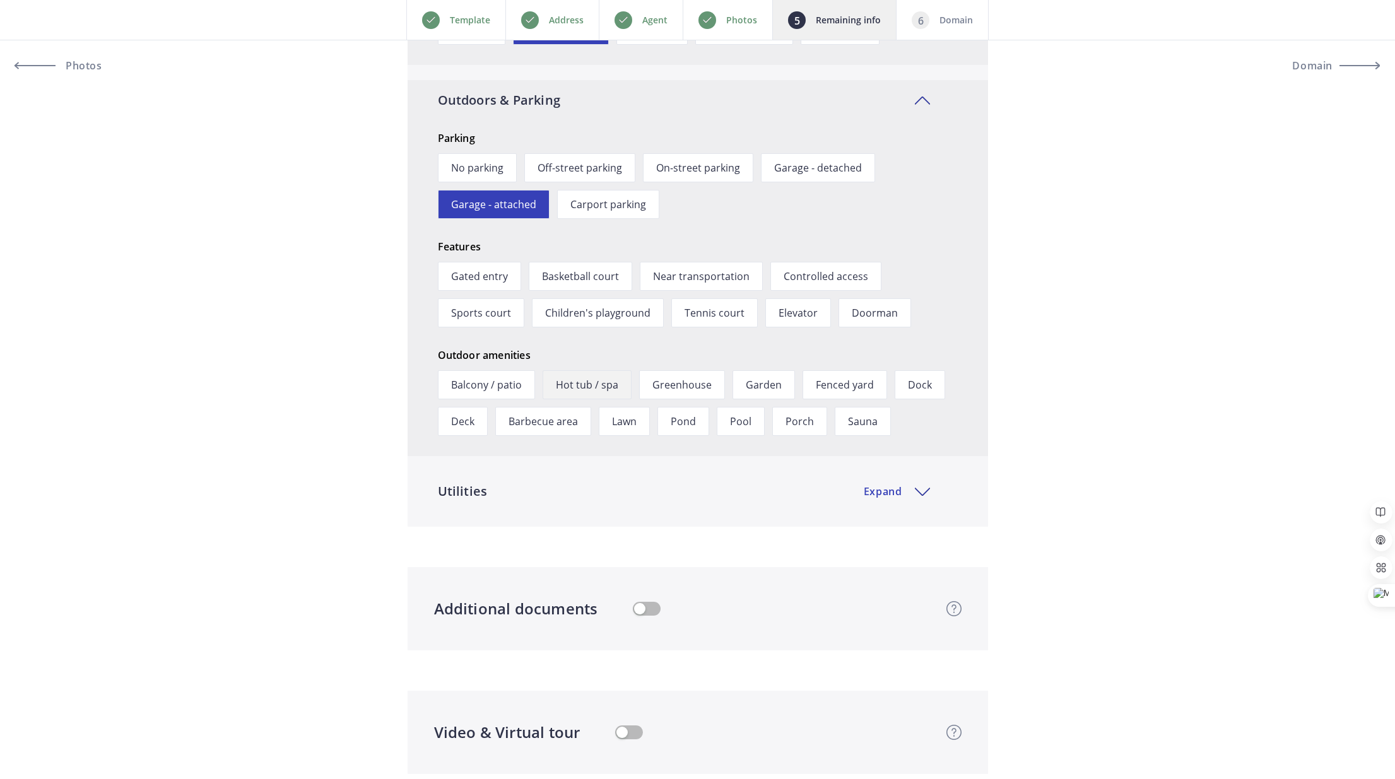
click at [601, 380] on span "Hot tub / spa" at bounding box center [587, 384] width 89 height 29
click at [622, 421] on span "Lawn" at bounding box center [624, 421] width 51 height 29
click at [738, 423] on span "Pool" at bounding box center [741, 421] width 48 height 29
click at [794, 418] on span "Porch" at bounding box center [799, 421] width 55 height 29
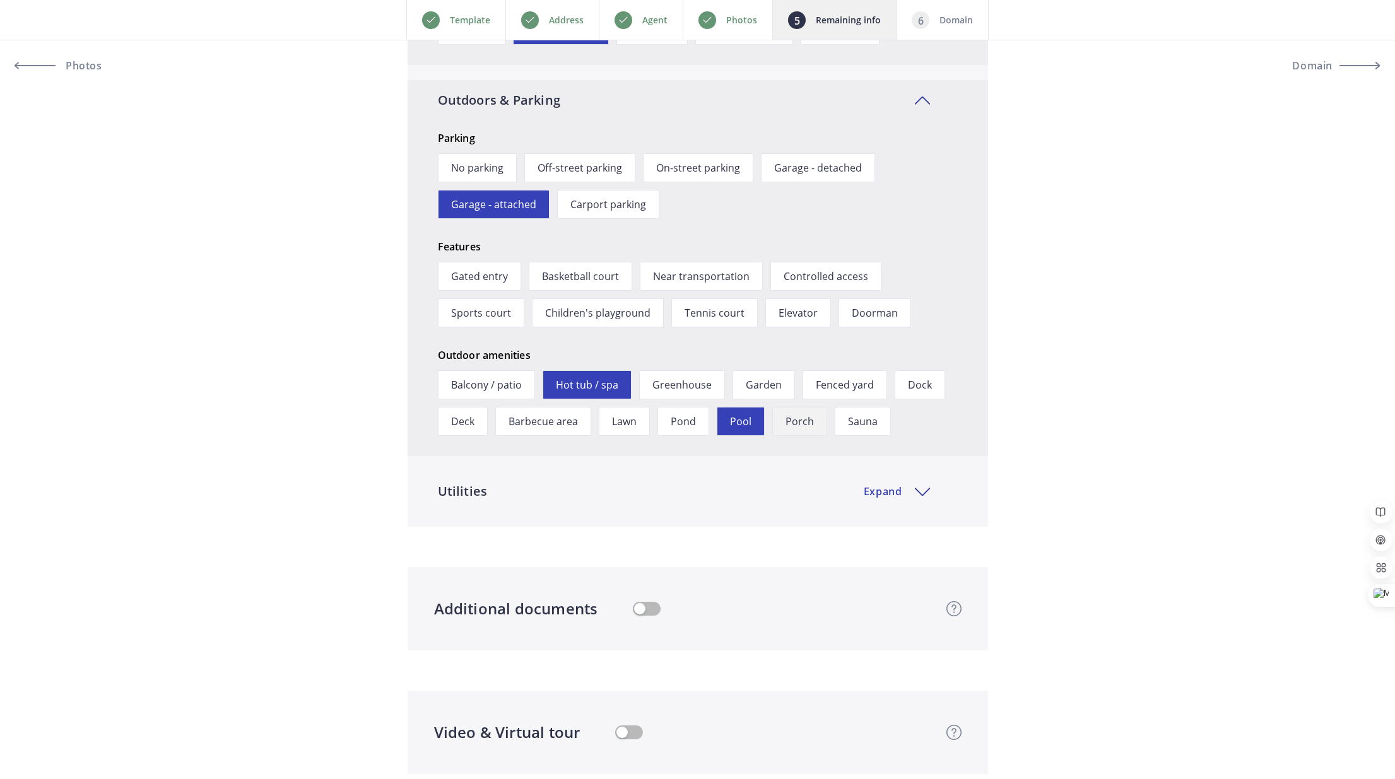
scroll to position [2756, 0]
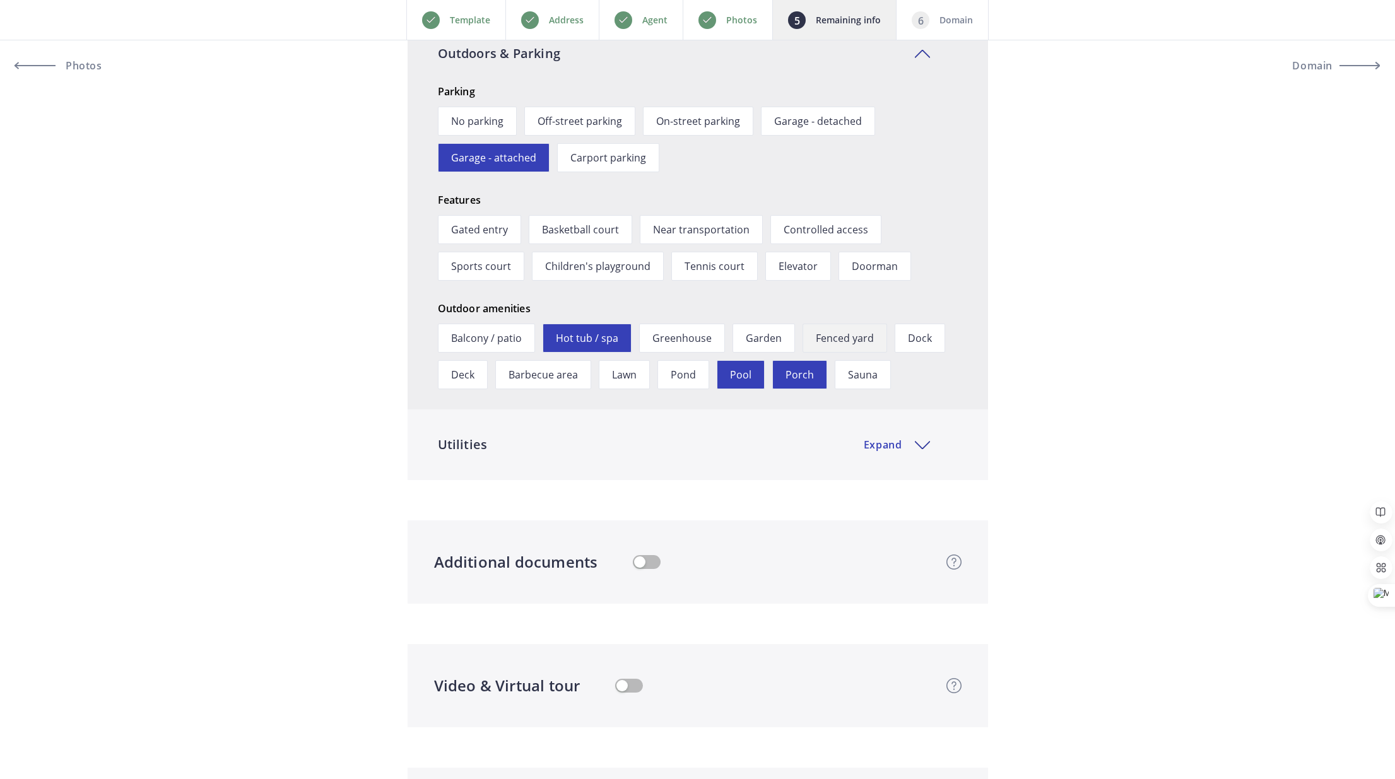
click at [863, 353] on span "Fenced yard" at bounding box center [844, 338] width 85 height 29
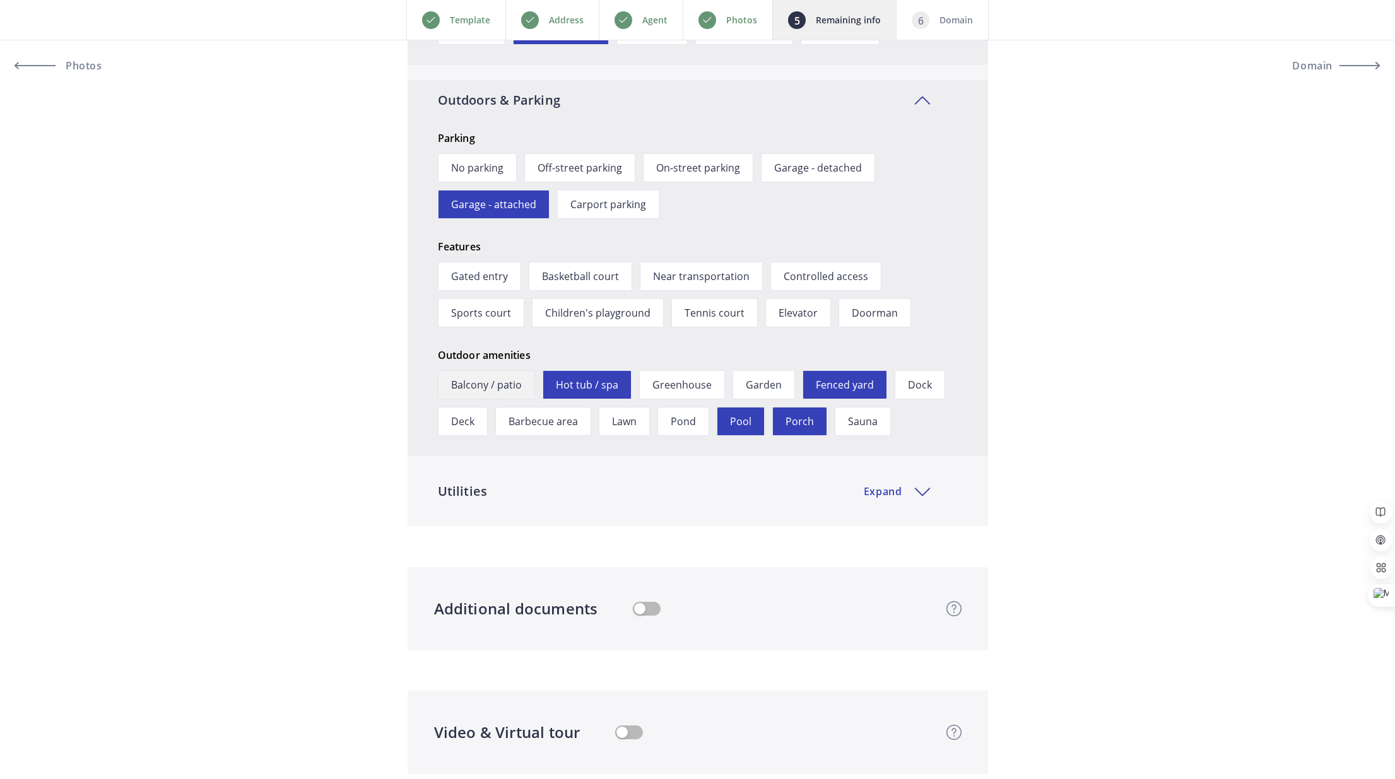
click at [491, 382] on span "Balcony / patio" at bounding box center [486, 384] width 97 height 29
click at [795, 414] on span "Porch" at bounding box center [799, 421] width 55 height 29
click at [761, 492] on div "Utilities Expand" at bounding box center [698, 491] width 580 height 40
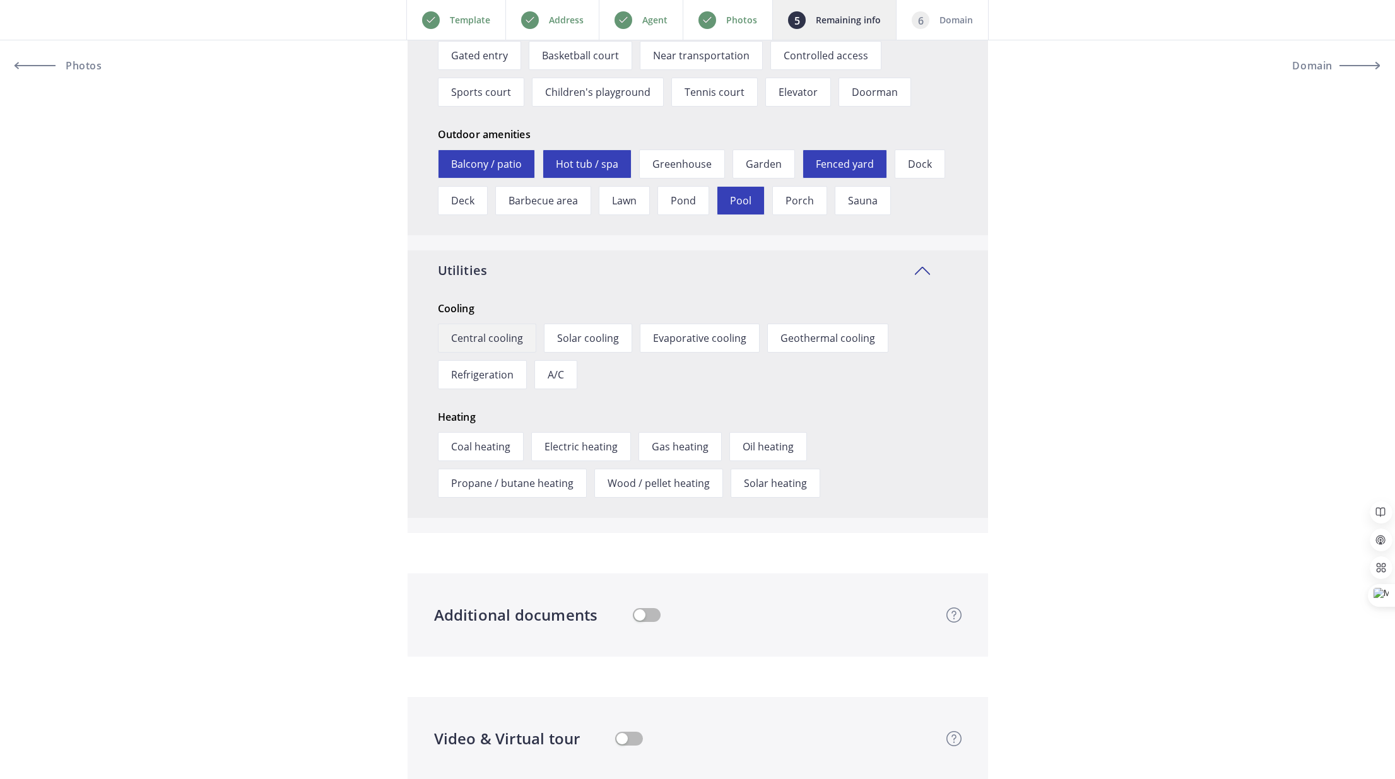
scroll to position [2981, 0]
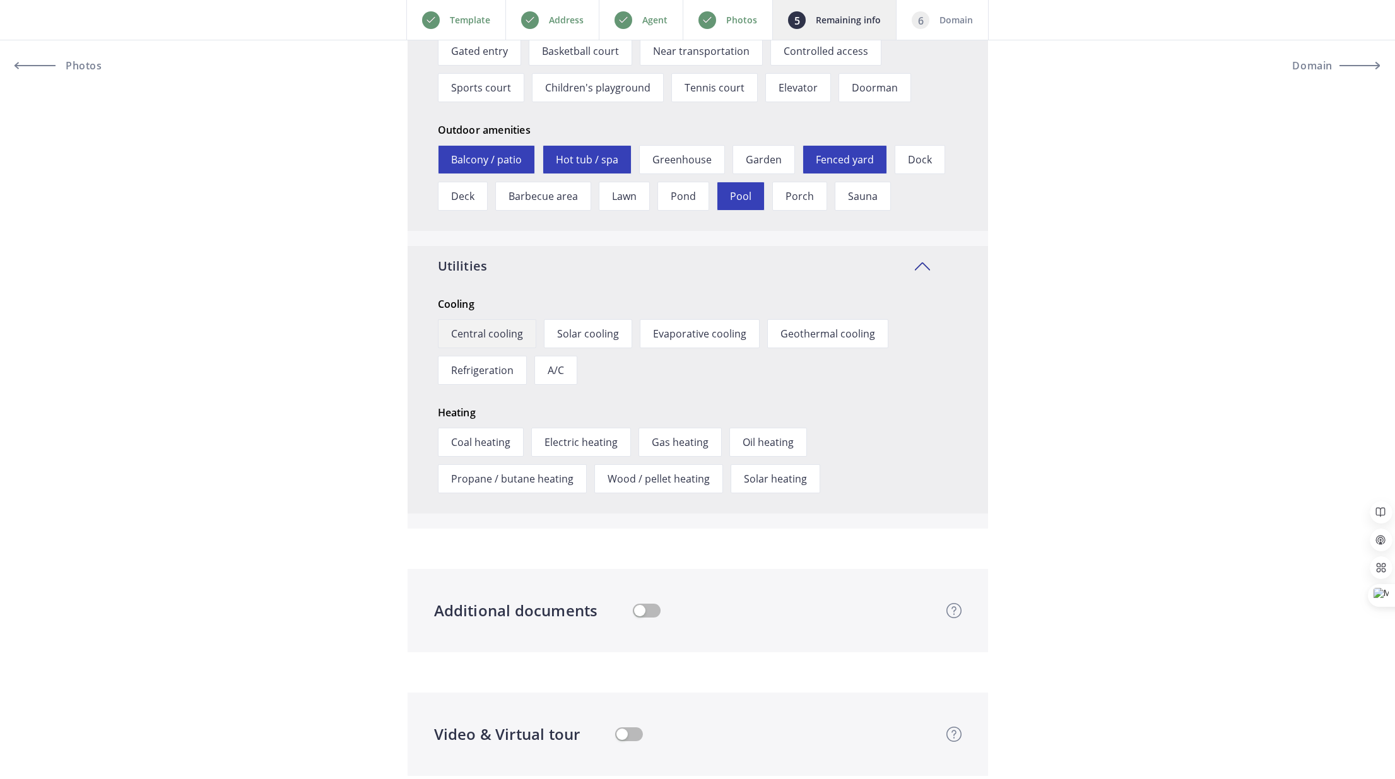
click at [480, 332] on span "Central cooling" at bounding box center [487, 333] width 98 height 29
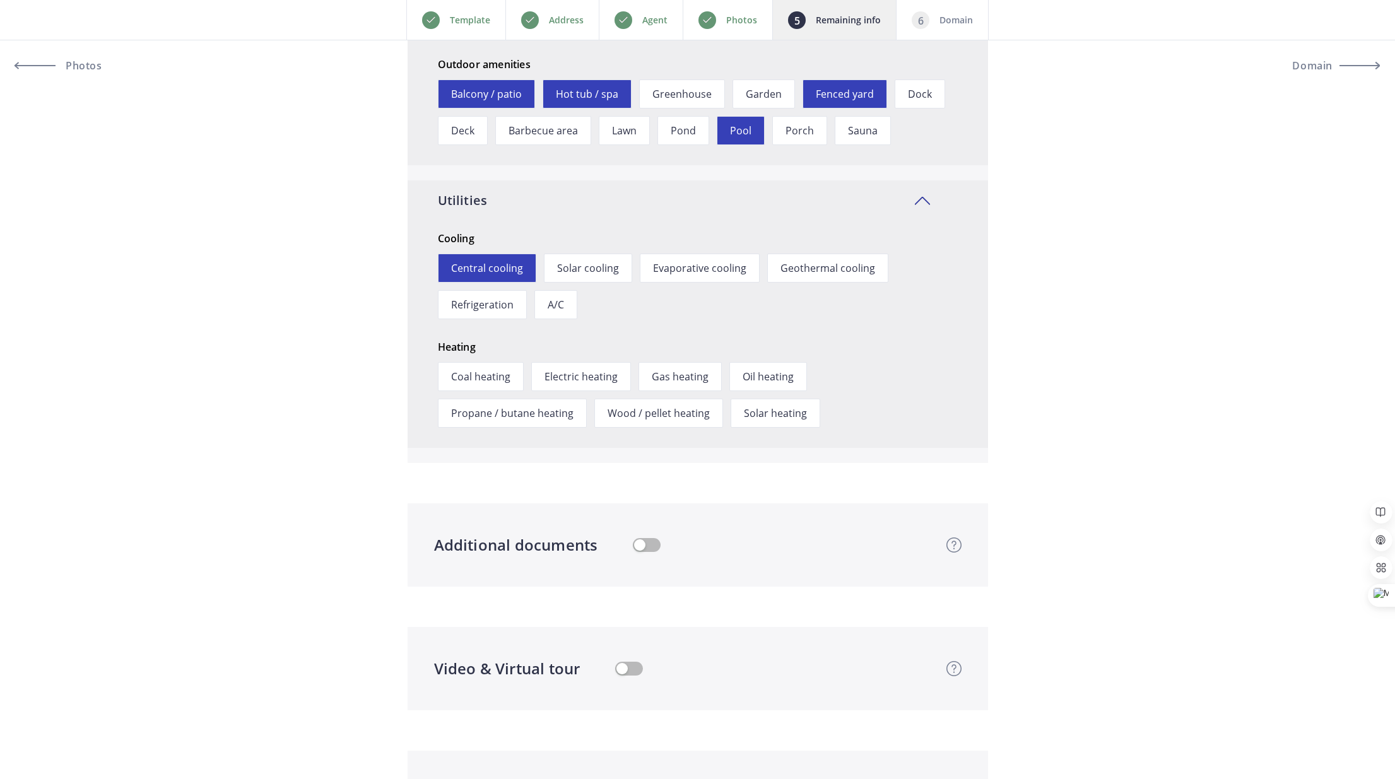
scroll to position [3053, 0]
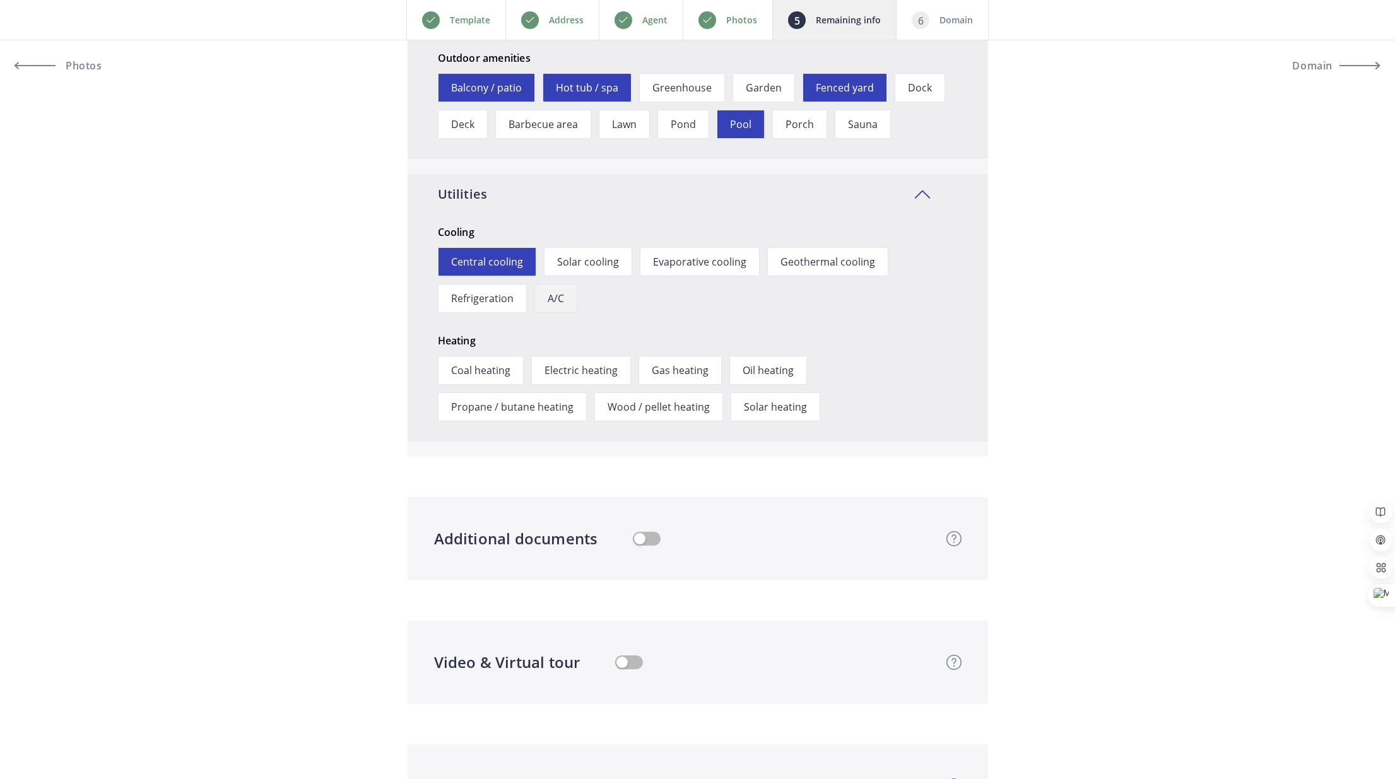
click at [558, 293] on span "A/C" at bounding box center [555, 298] width 43 height 29
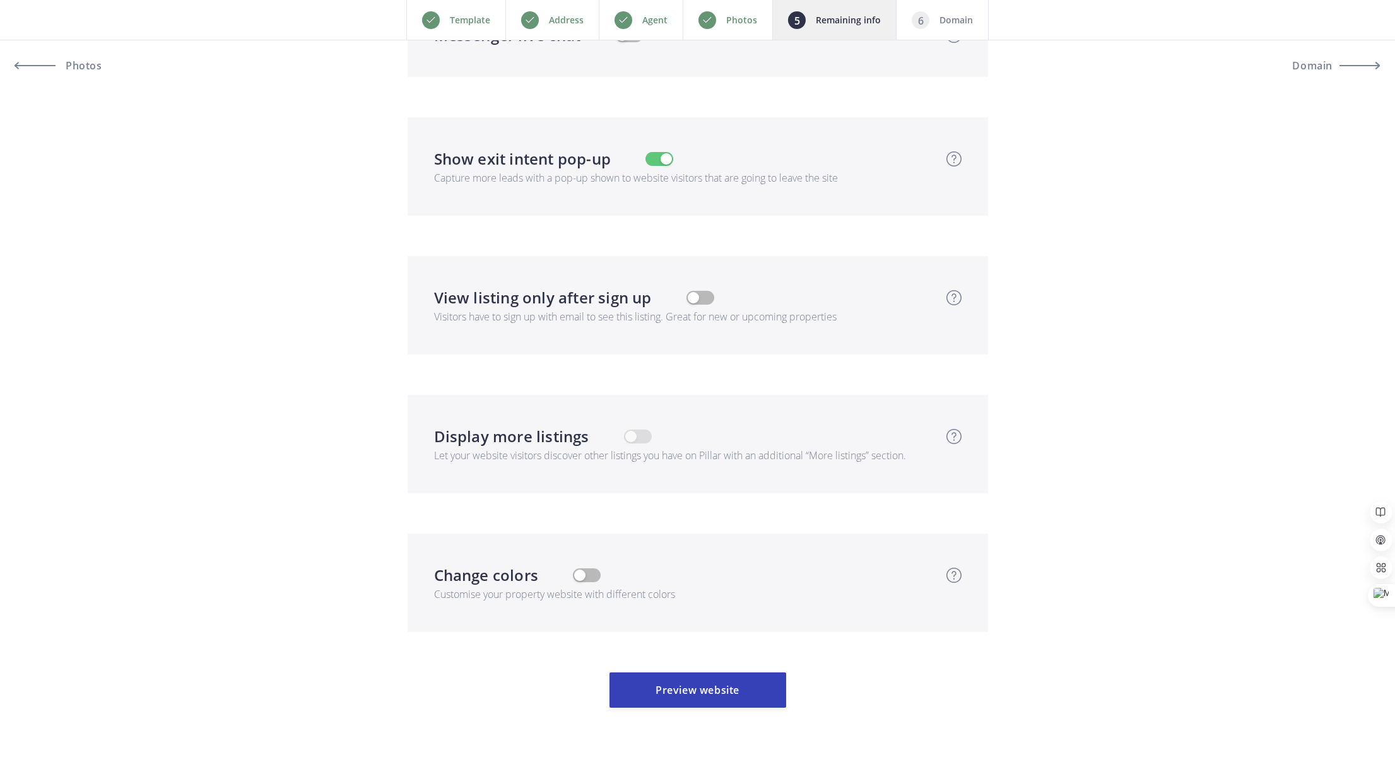
scroll to position [3951, 0]
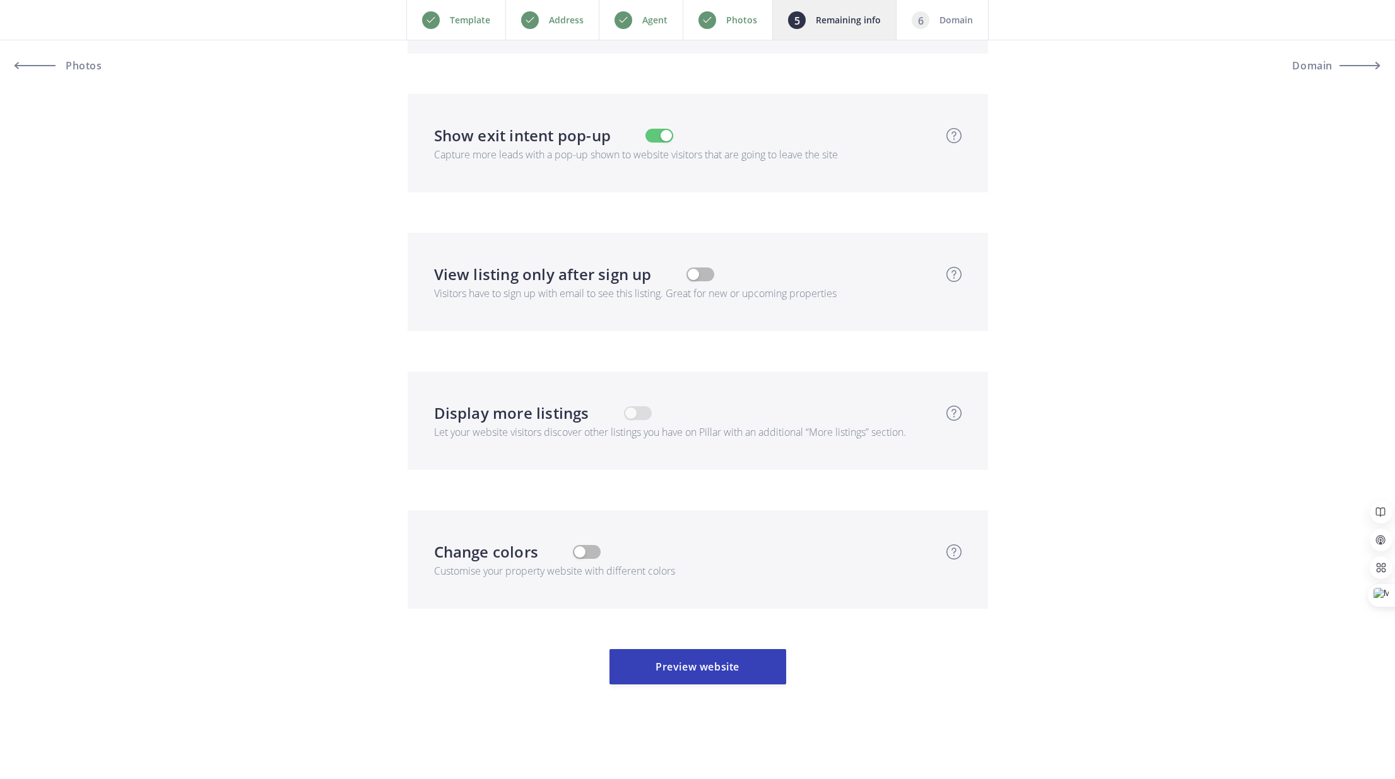
click at [596, 549] on button "button" at bounding box center [587, 552] width 28 height 14
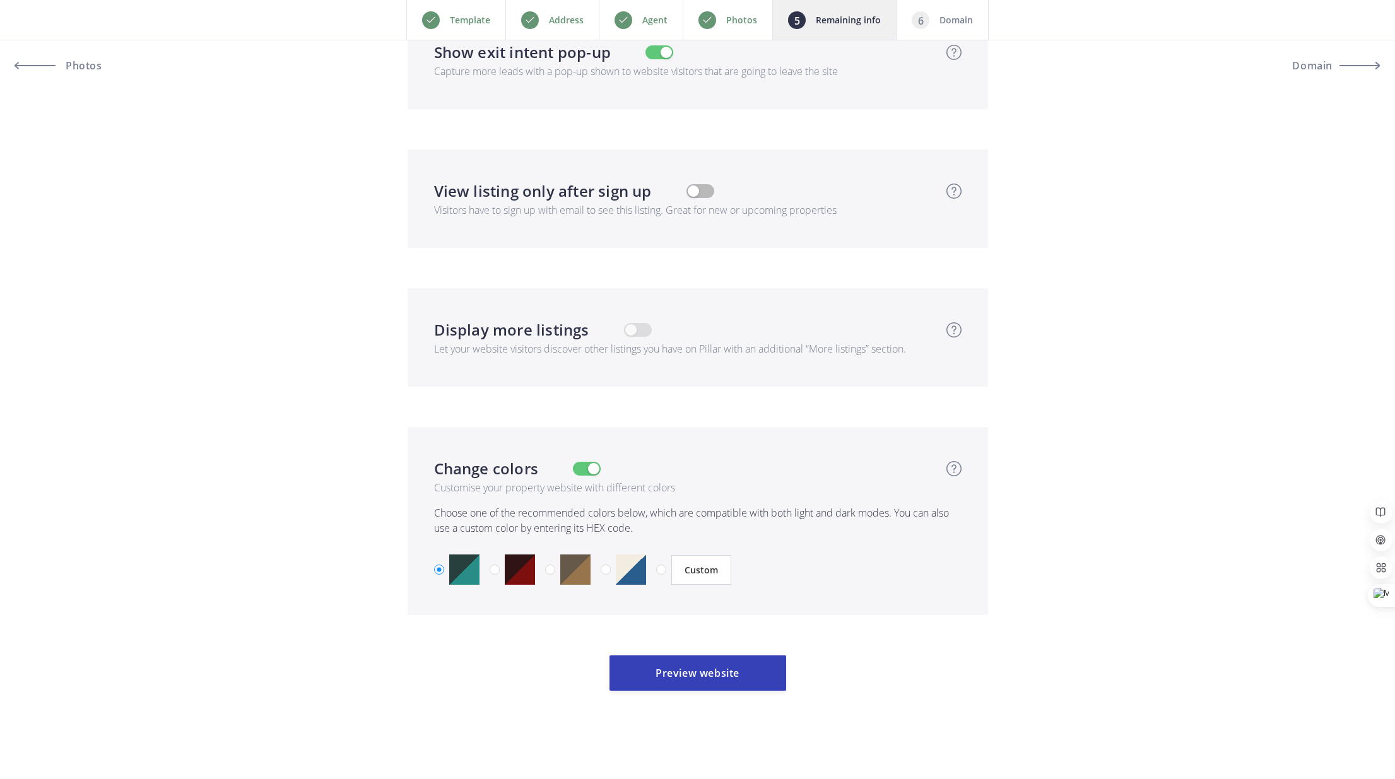
scroll to position [4041, 0]
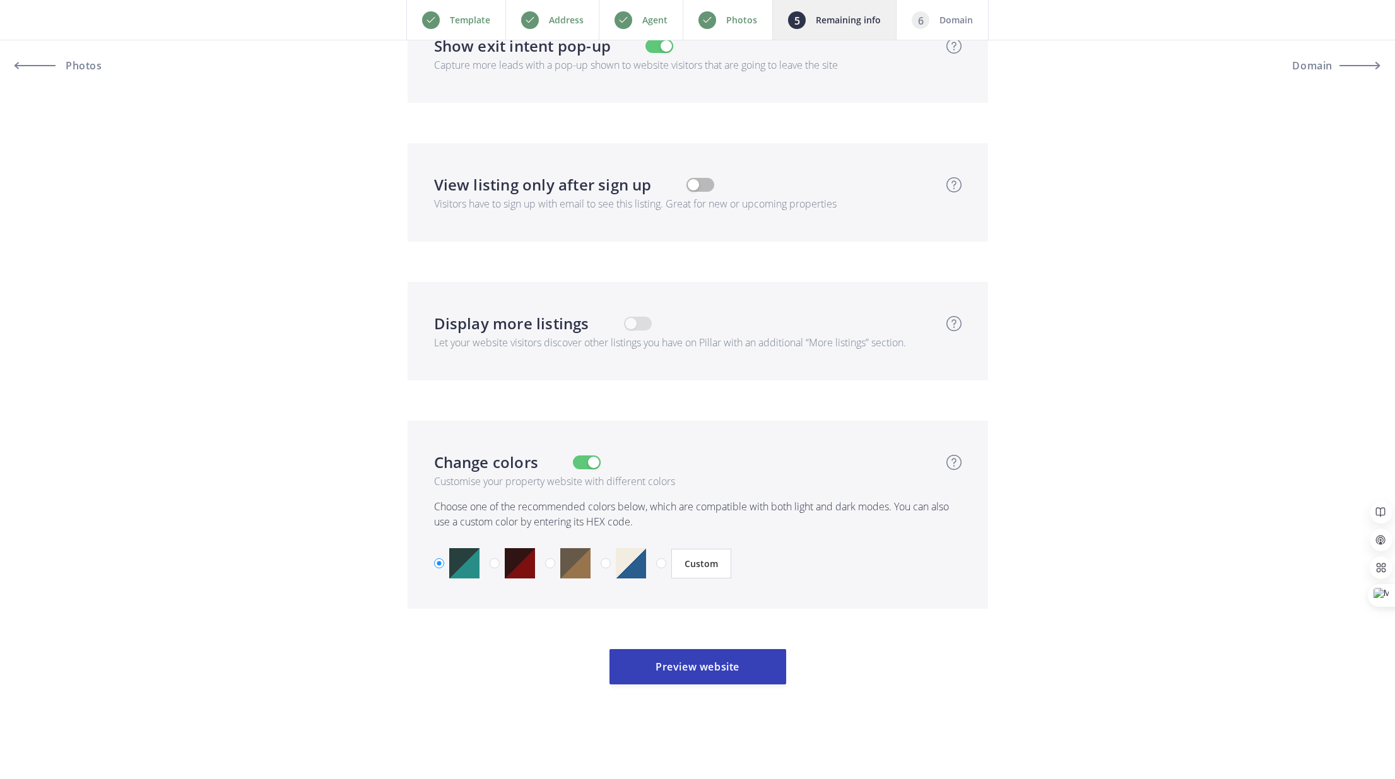
click at [620, 559] on div at bounding box center [631, 563] width 30 height 30
click at [611, 559] on input "radio" at bounding box center [606, 563] width 10 height 10
click at [713, 669] on button "Preview website" at bounding box center [697, 666] width 177 height 35
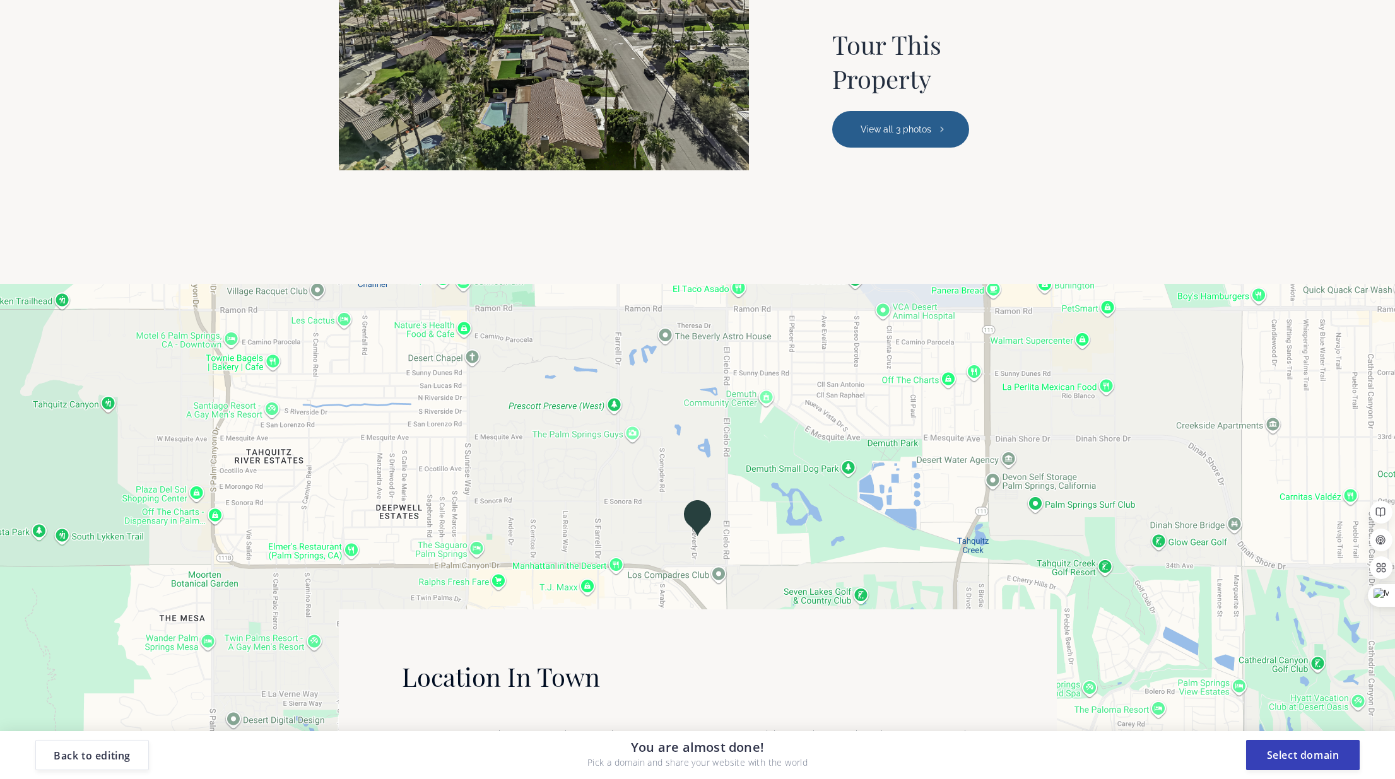
scroll to position [3625, 0]
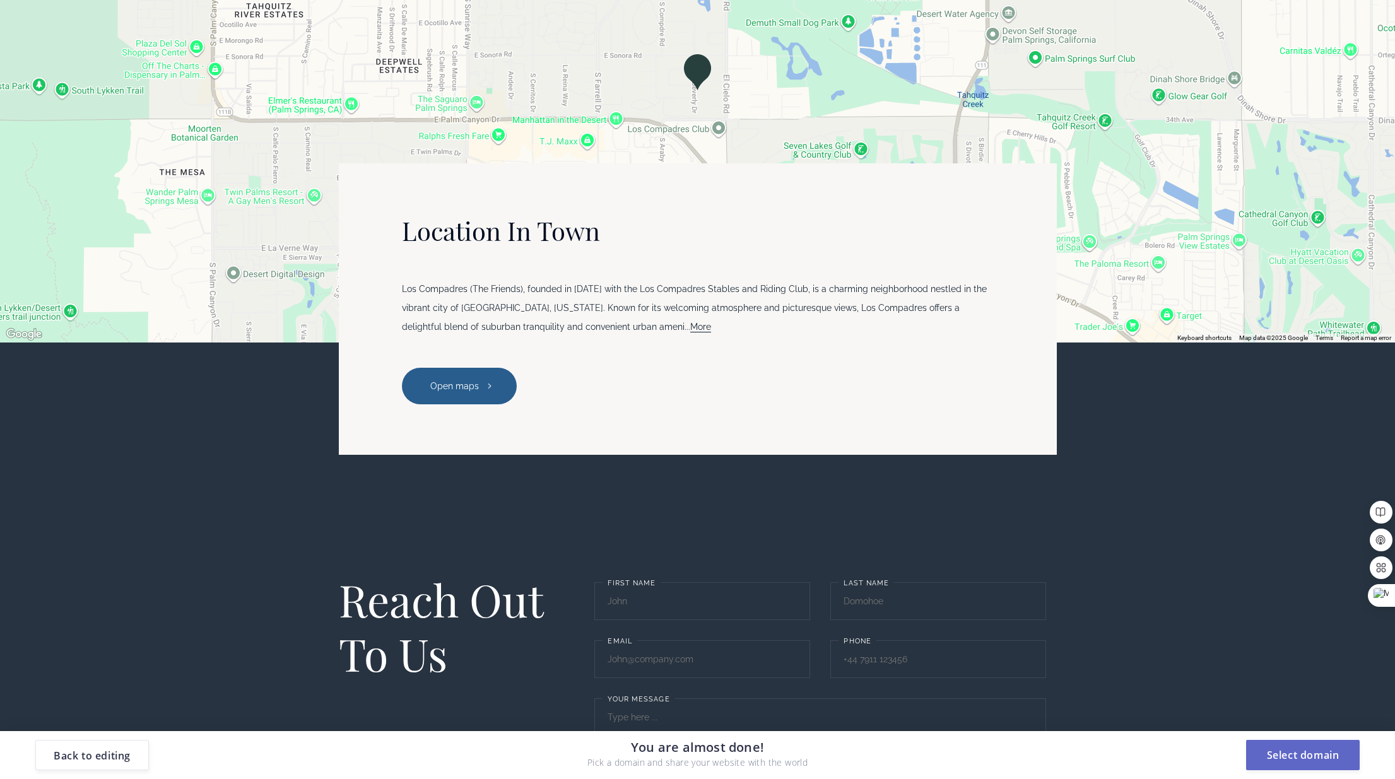
click at [1296, 751] on button "Select domain" at bounding box center [1303, 755] width 114 height 30
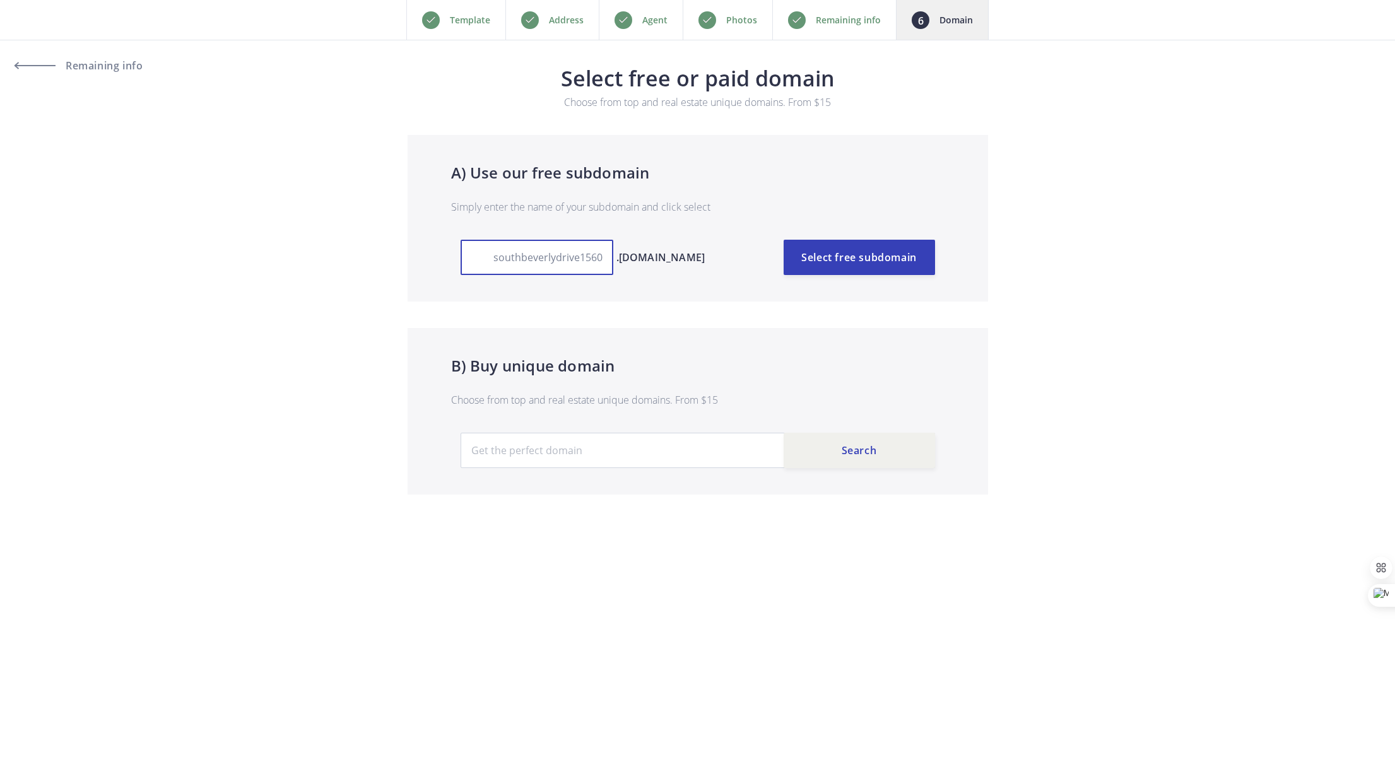
click at [555, 252] on input "southbeverlydrive1560" at bounding box center [537, 257] width 153 height 35
type input "e"
type input "1560BeverlyPalmSprings"
click at [908, 251] on button "Select free subdomain" at bounding box center [859, 257] width 151 height 35
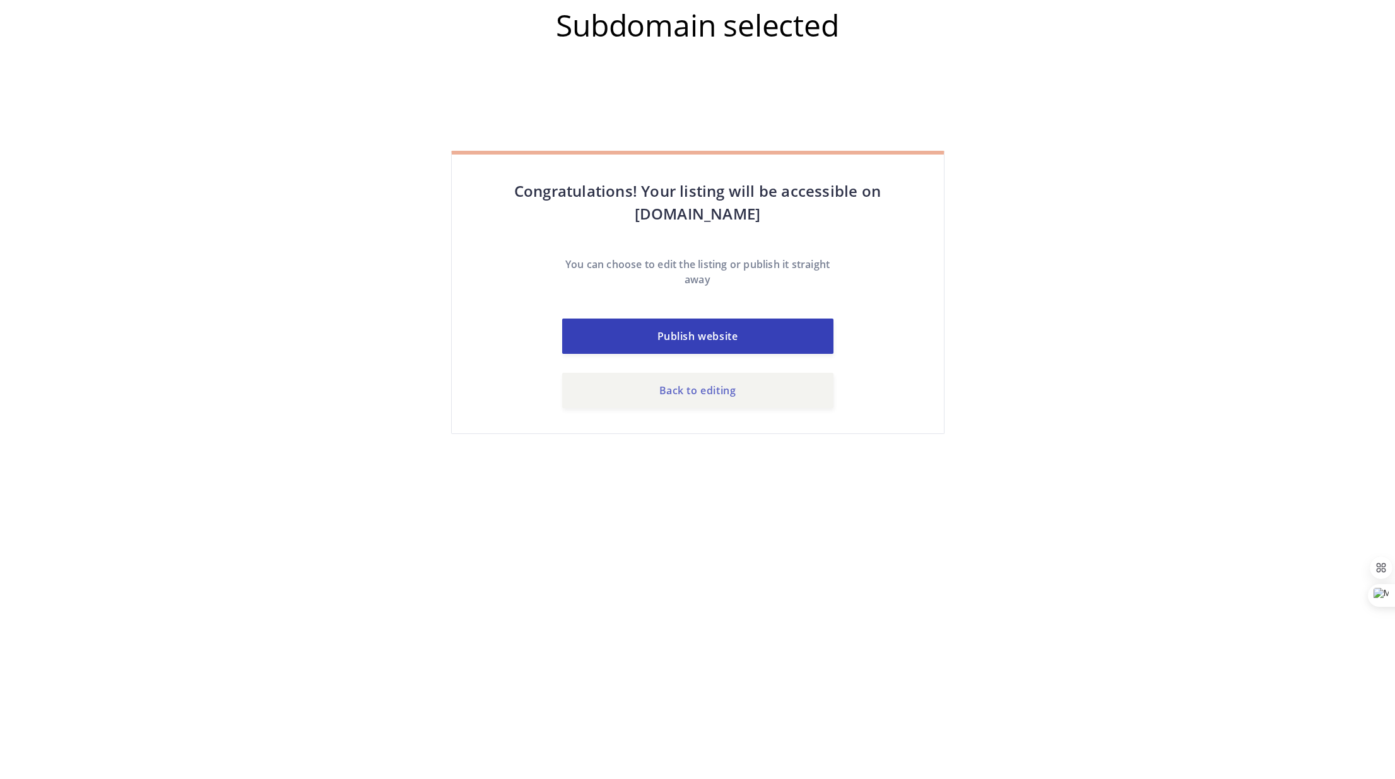
click at [712, 390] on link "Back to editing" at bounding box center [697, 390] width 271 height 35
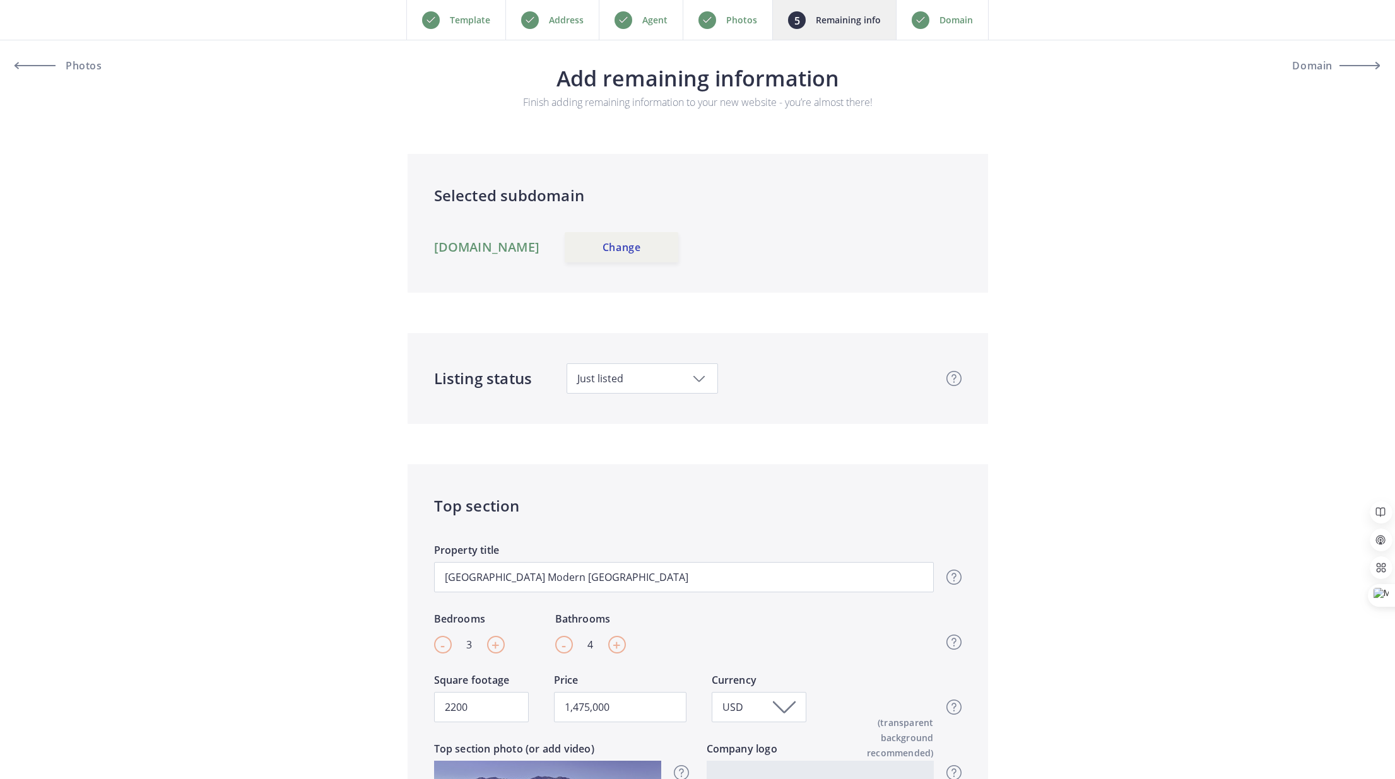
click at [682, 379] on span "Just listed" at bounding box center [642, 379] width 130 height 14
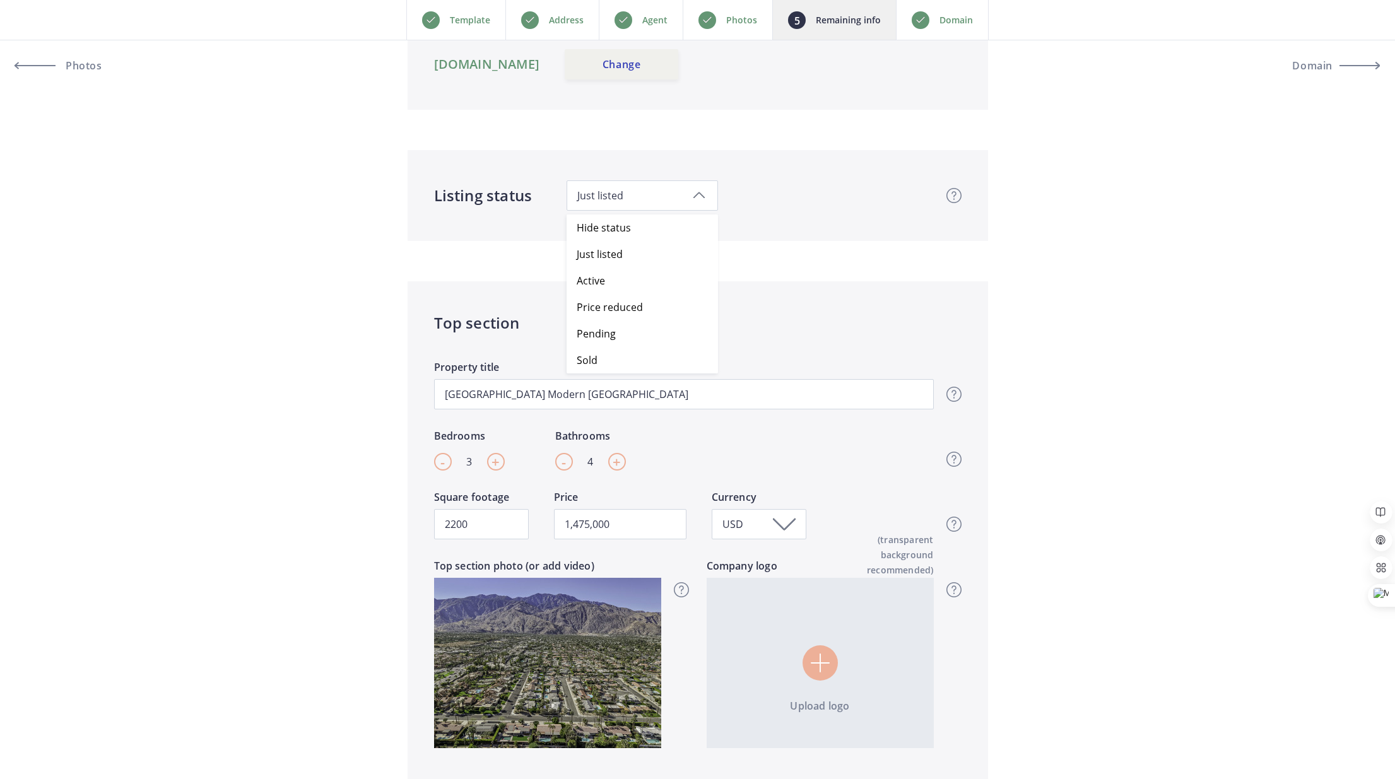
scroll to position [189, 0]
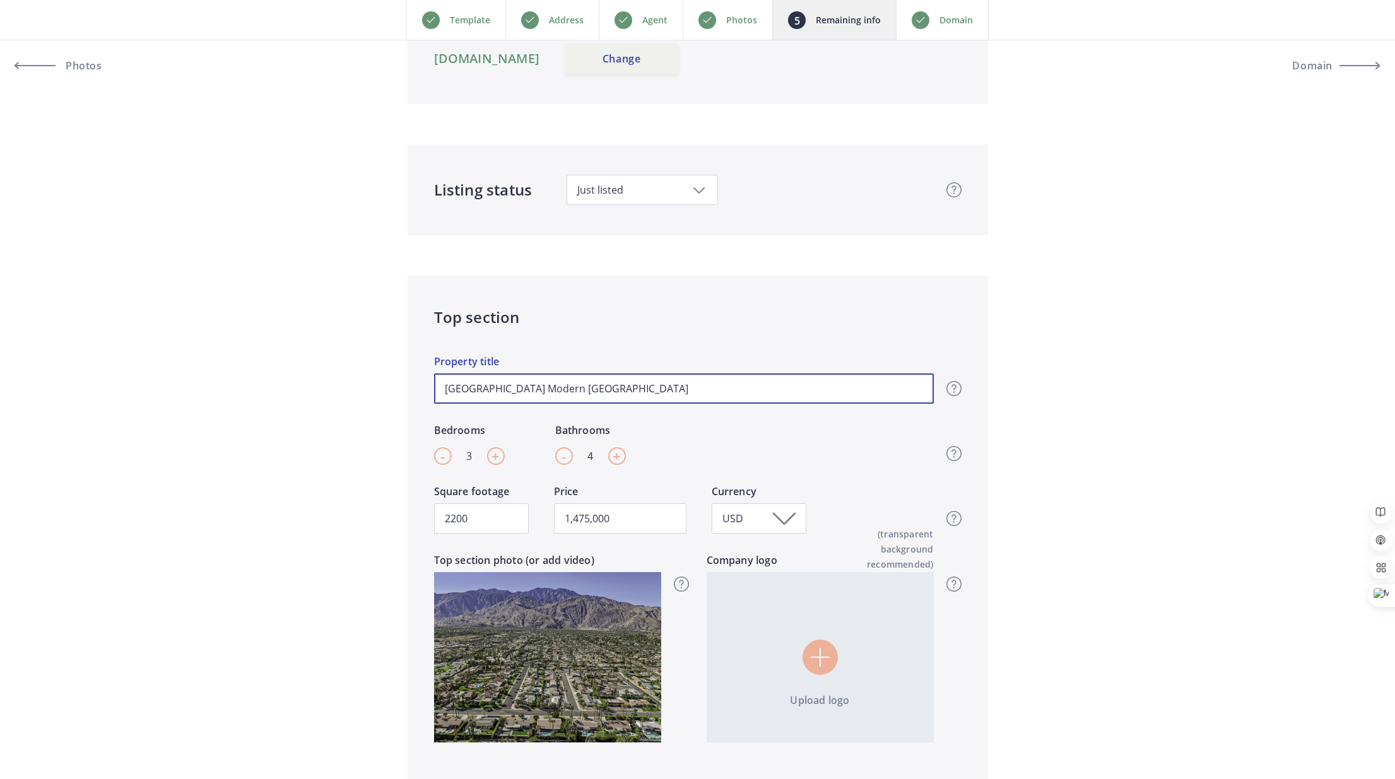
click at [580, 389] on input "[GEOGRAPHIC_DATA] Modern [GEOGRAPHIC_DATA]" at bounding box center [684, 388] width 500 height 30
type input "[GEOGRAPHIC_DATA] [GEOGRAPHIC_DATA]"
type input "1,475,000"
type input "[GEOGRAPHIC_DATA] ModerSpanish Ranch"
type input "1,475,000"
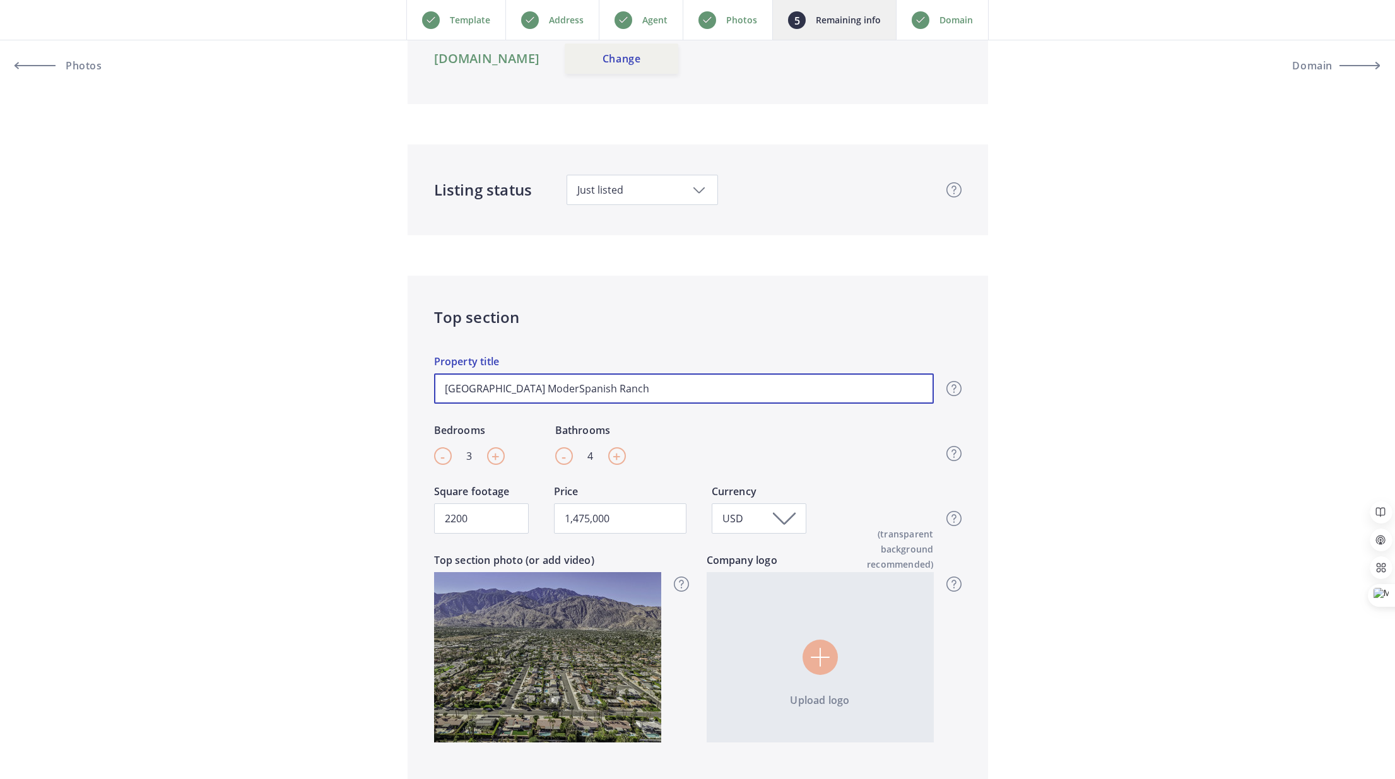
type input "[GEOGRAPHIC_DATA] [GEOGRAPHIC_DATA]"
type input "1,475,000"
type input "[GEOGRAPHIC_DATA] [GEOGRAPHIC_DATA]"
type input "1,475,000"
type input "[GEOGRAPHIC_DATA] [GEOGRAPHIC_DATA]"
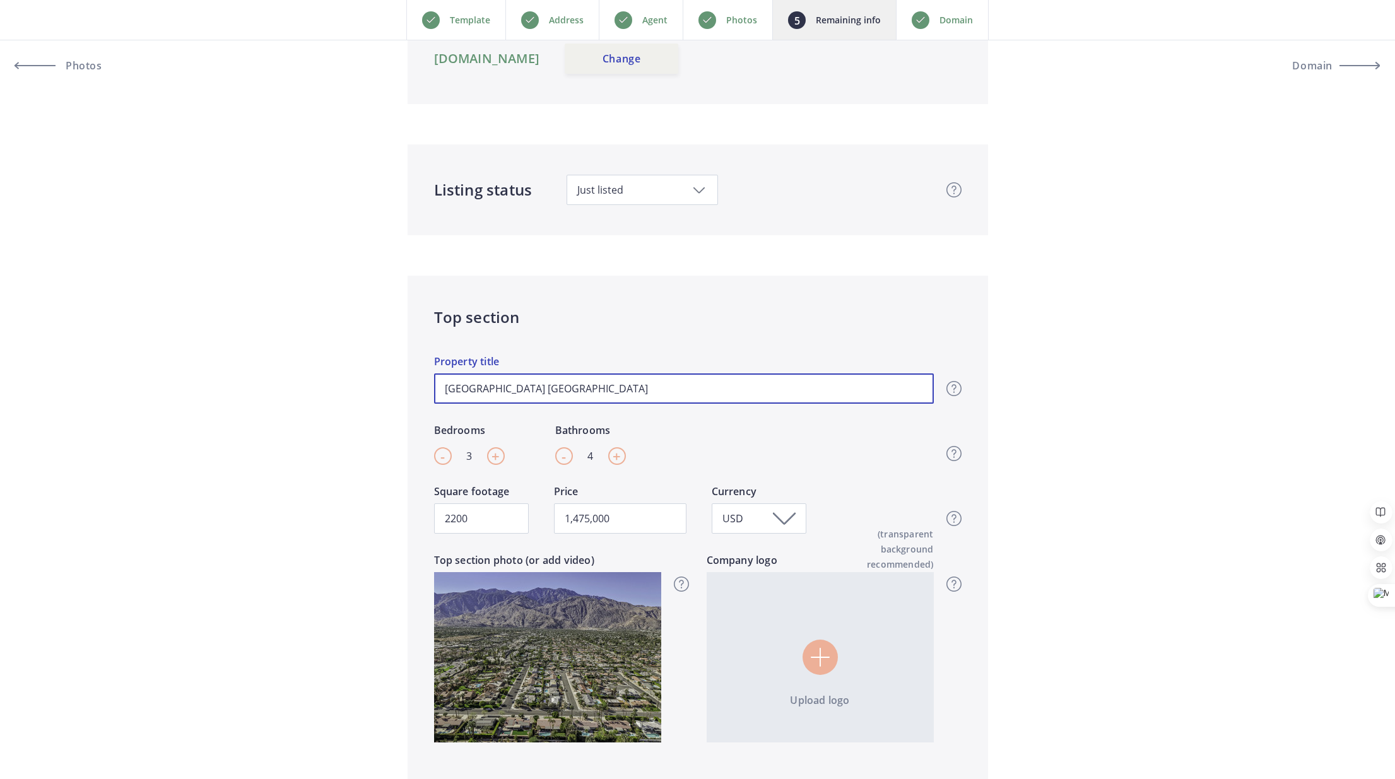
type input "1,475,000"
type input "[GEOGRAPHIC_DATA] [GEOGRAPHIC_DATA]"
type input "1,475,000"
type input "[GEOGRAPHIC_DATA] [GEOGRAPHIC_DATA]"
type input "1,475,000"
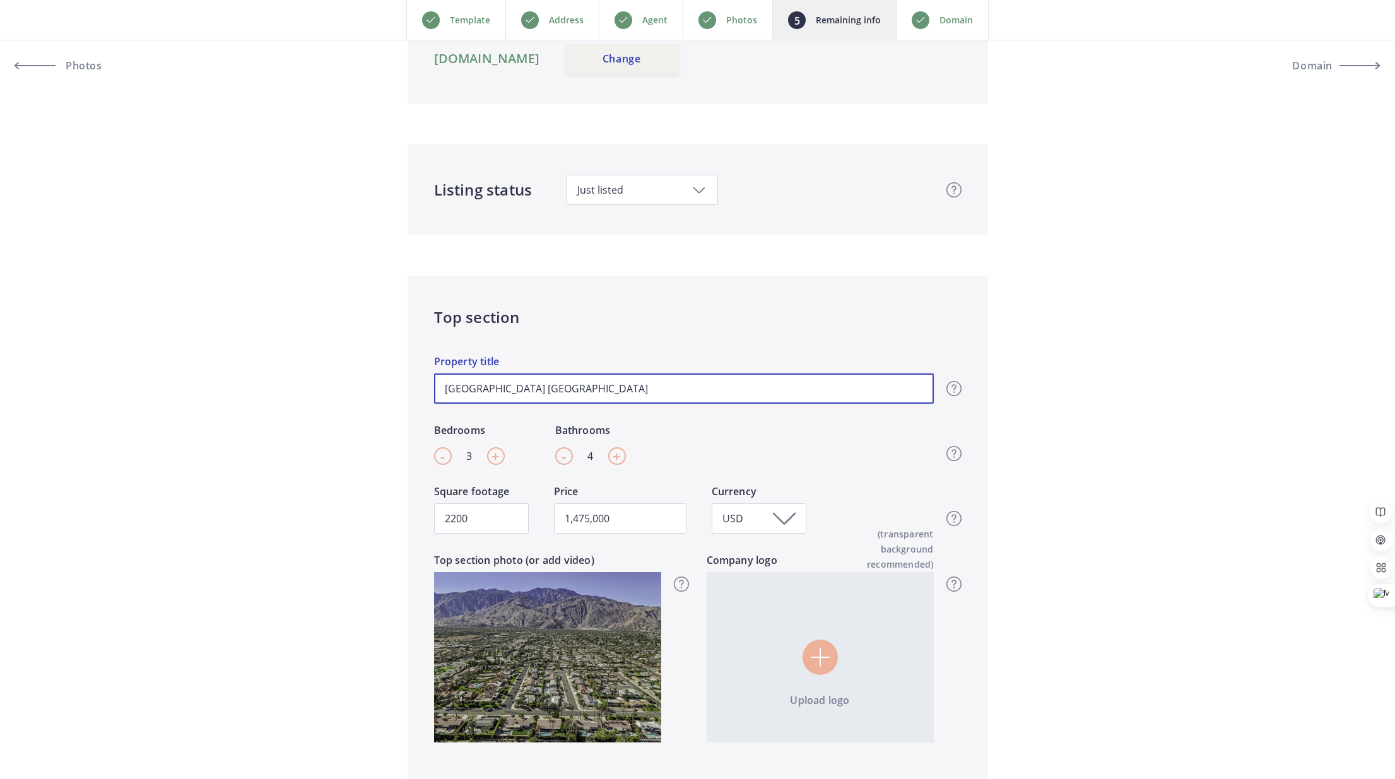
type input "[GEOGRAPHIC_DATA] [GEOGRAPHIC_DATA]"
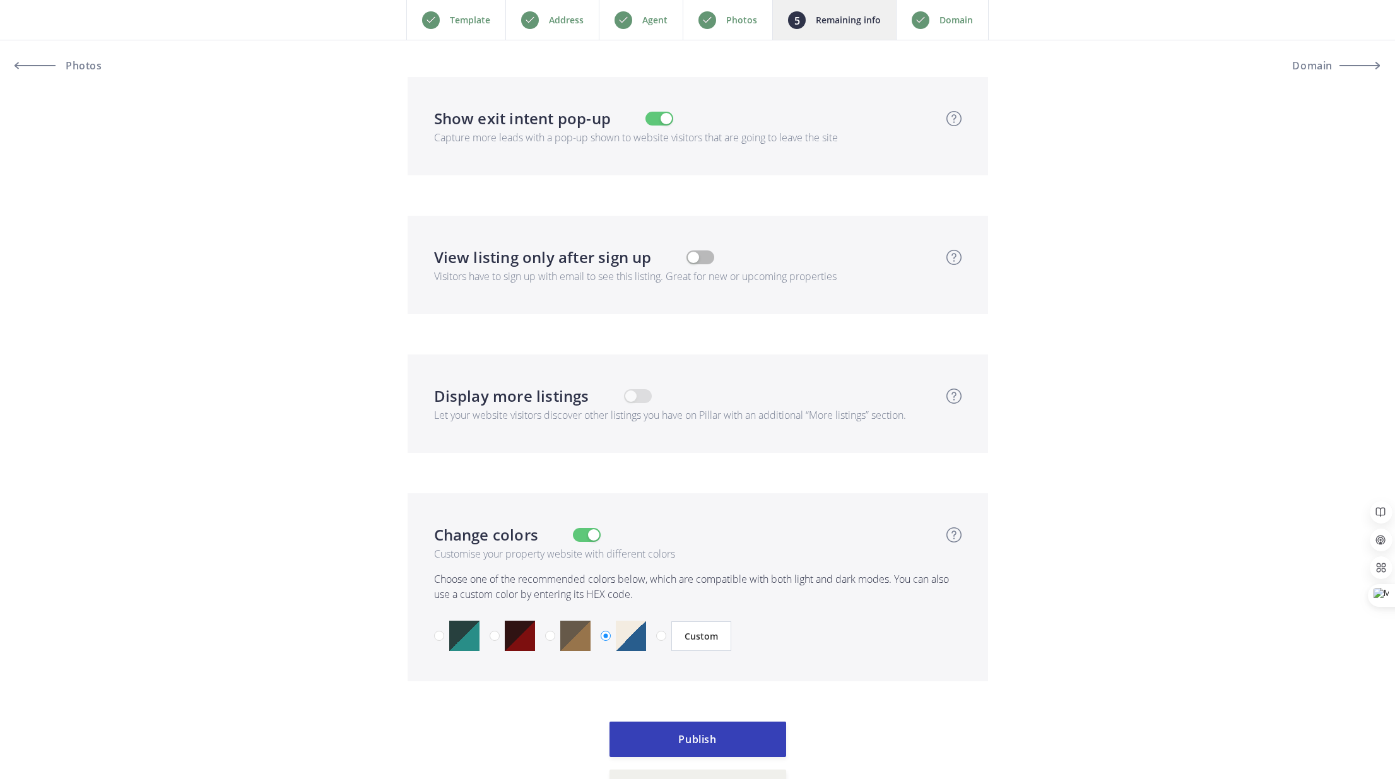
scroll to position [3261, 0]
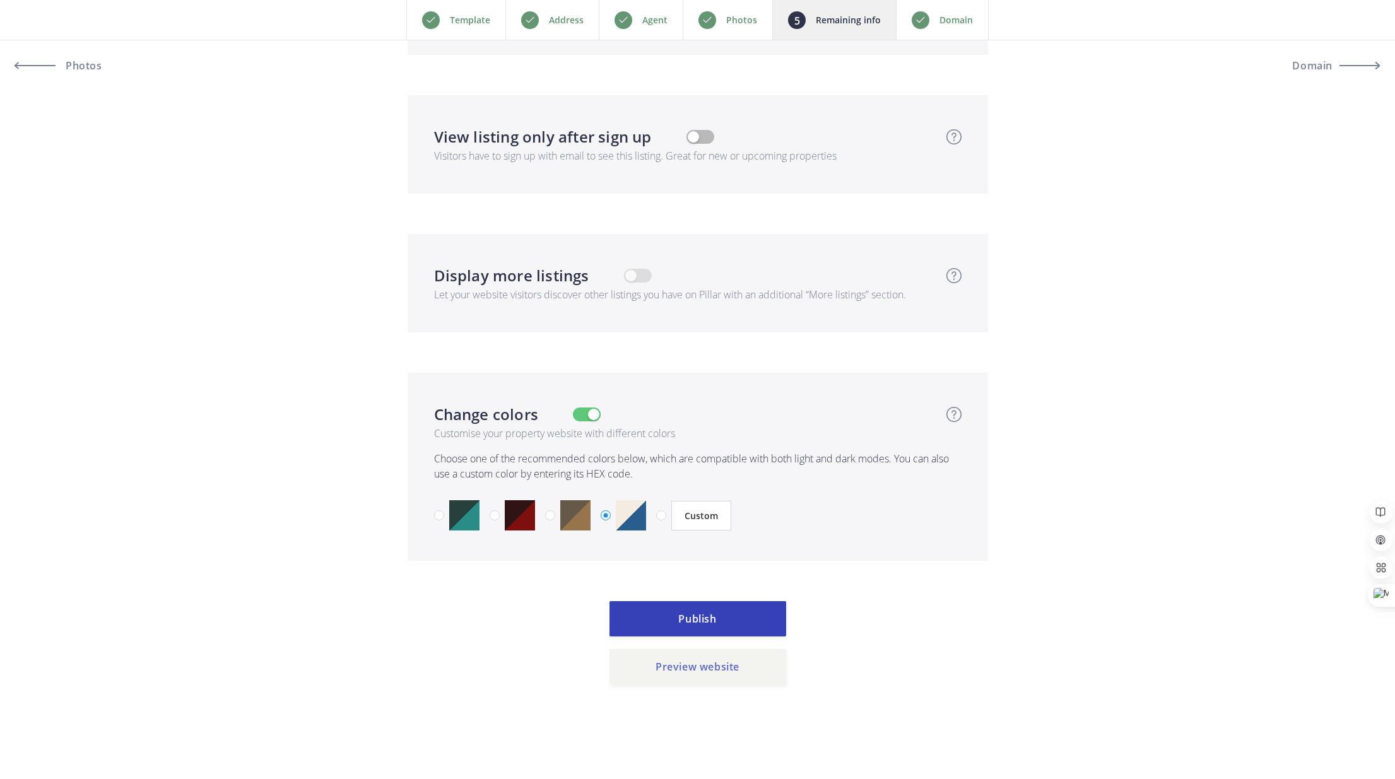
click at [693, 666] on button "Preview website" at bounding box center [697, 666] width 177 height 35
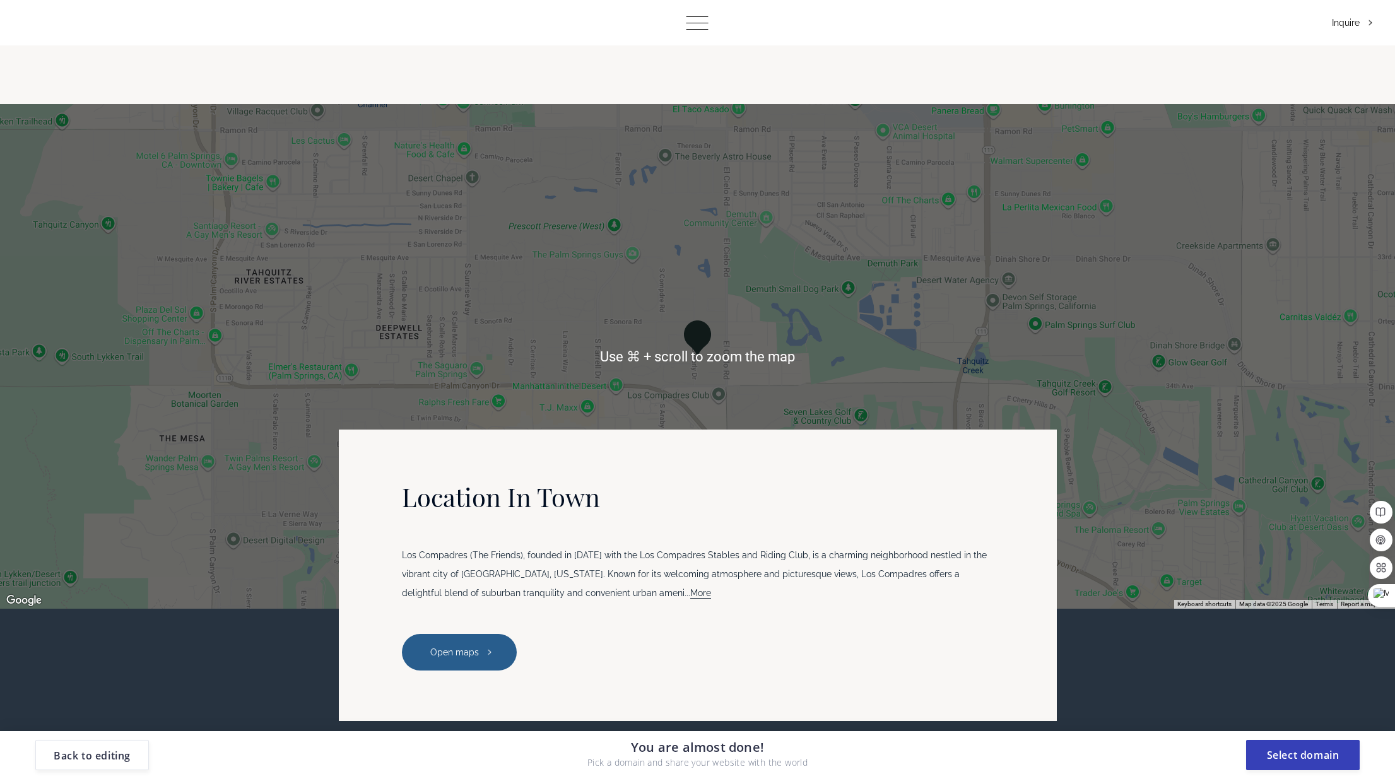
scroll to position [3358, 0]
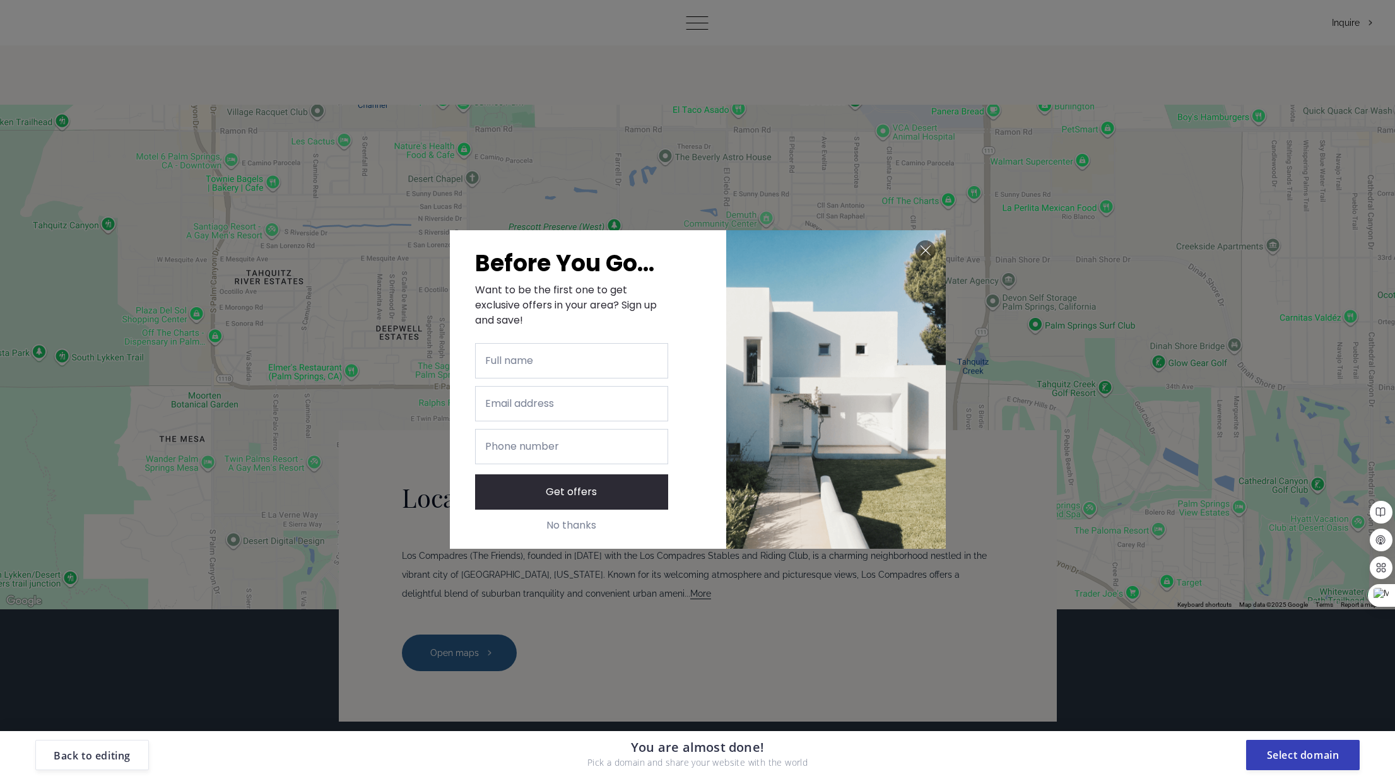
click at [592, 522] on p "No thanks" at bounding box center [571, 525] width 193 height 11
